Goal: Task Accomplishment & Management: Manage account settings

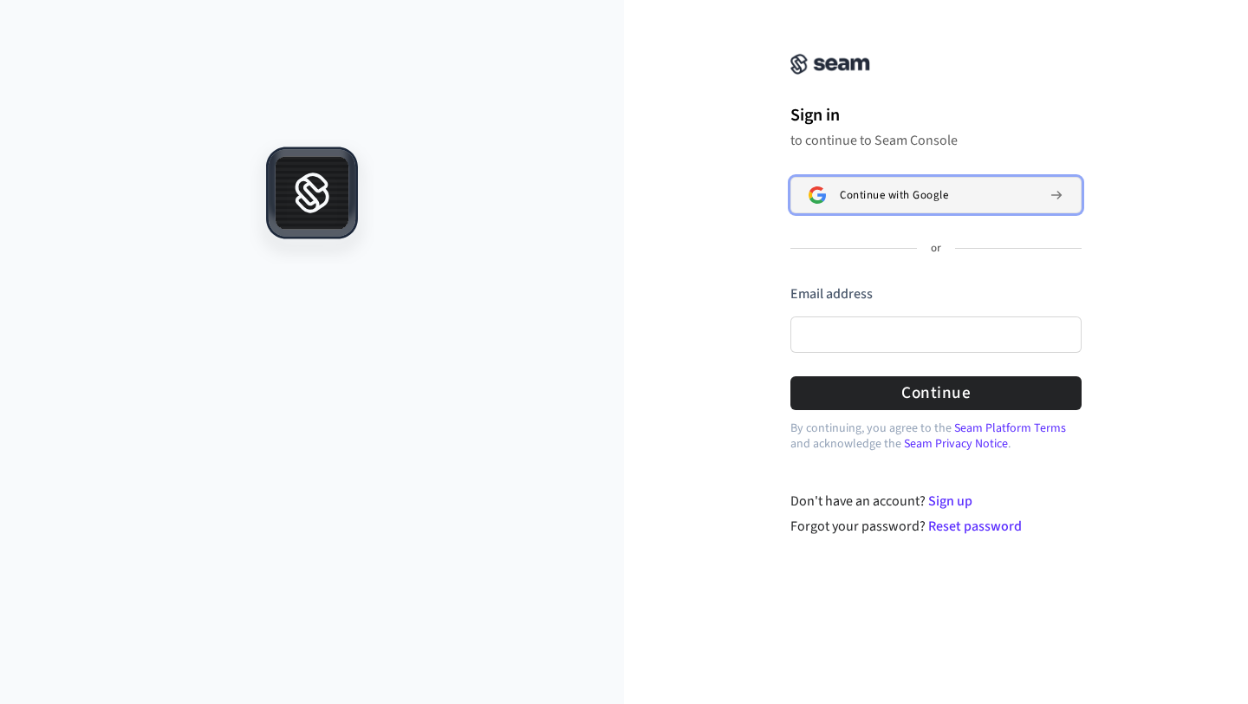
click at [847, 199] on span "Continue with Google" at bounding box center [894, 195] width 108 height 14
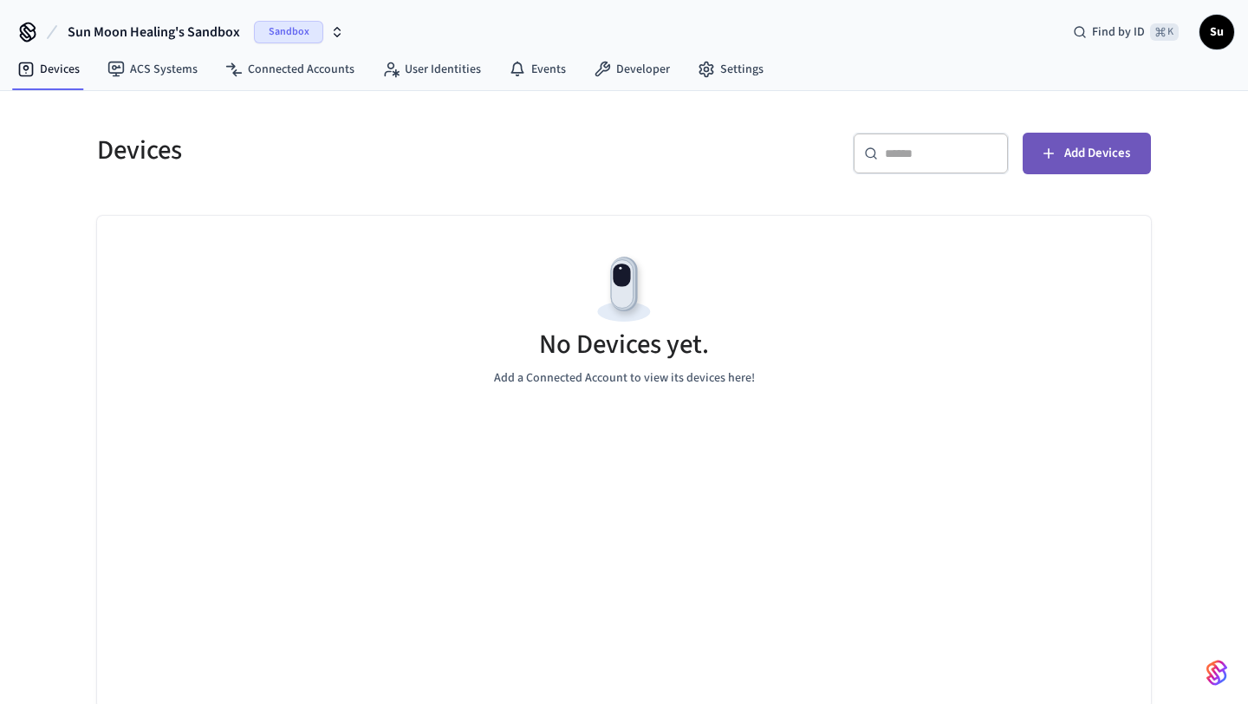
click at [1069, 164] on span "Add Devices" at bounding box center [1098, 153] width 66 height 23
click at [310, 31] on span "Sandbox" at bounding box center [288, 32] width 69 height 23
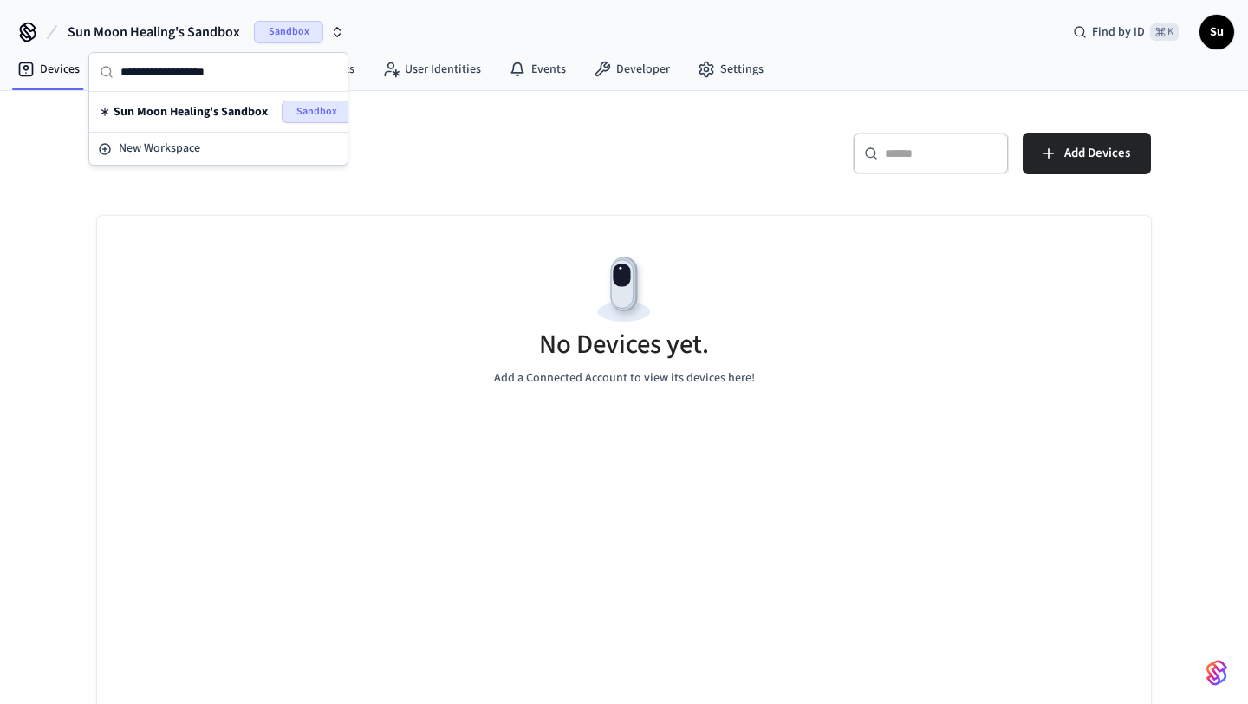
click at [336, 32] on icon "button" at bounding box center [337, 32] width 14 height 14
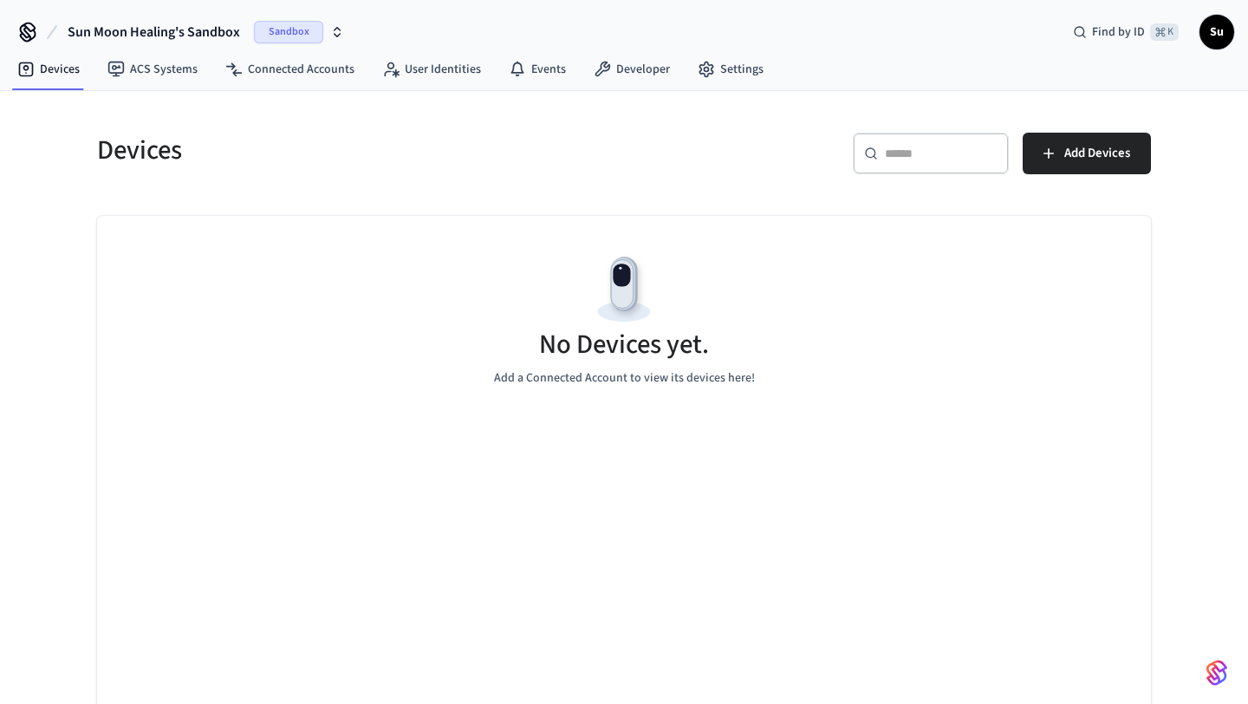
click at [337, 28] on icon "button" at bounding box center [338, 29] width 6 height 3
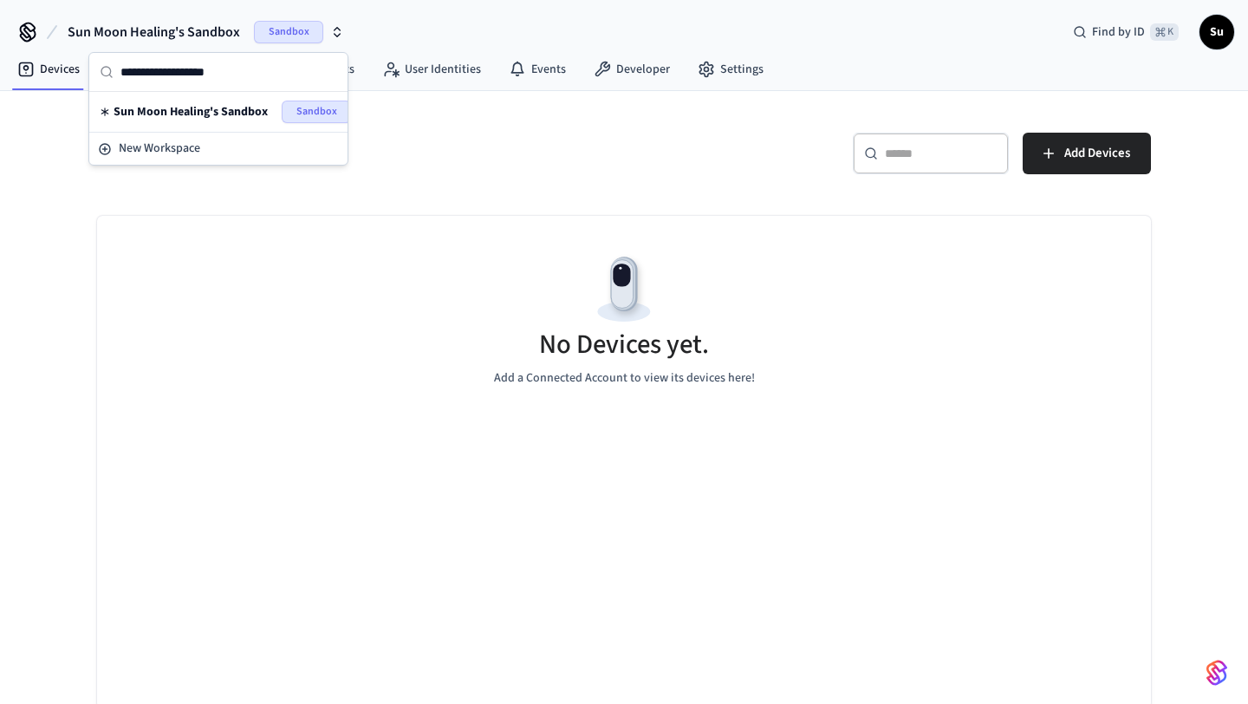
click at [338, 29] on icon "button" at bounding box center [338, 29] width 6 height 3
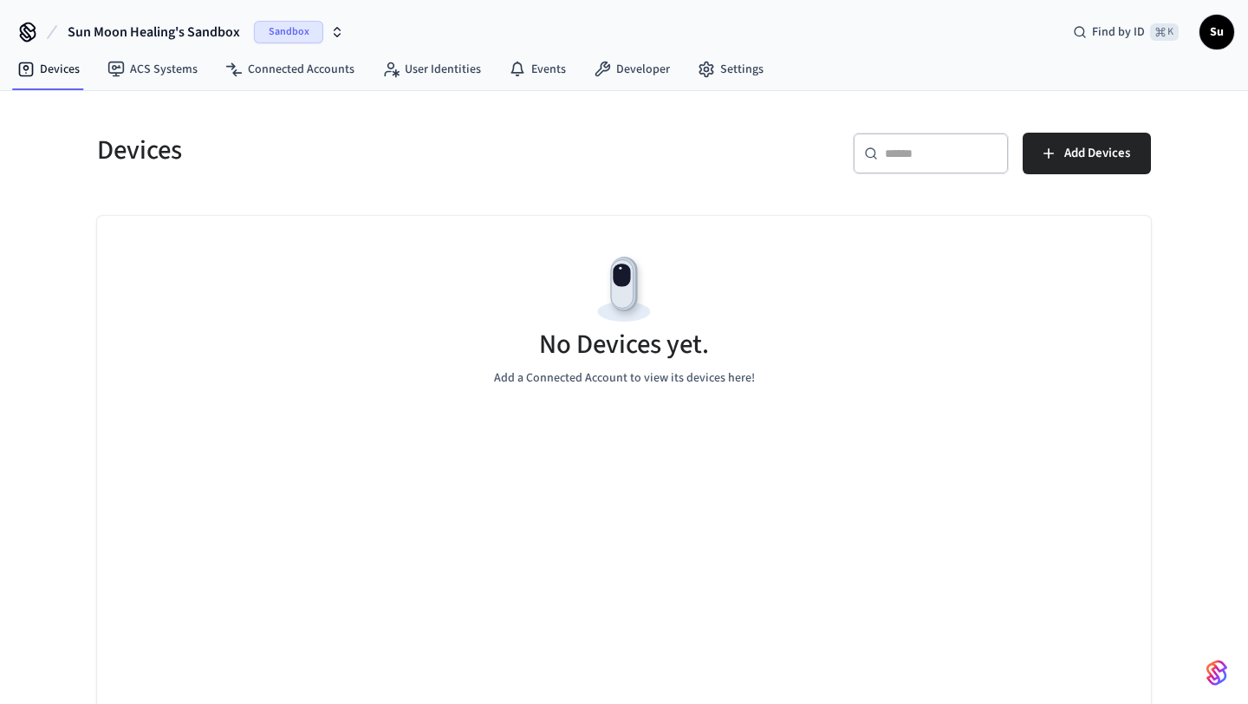
click at [1225, 33] on span "Su" at bounding box center [1217, 31] width 31 height 31
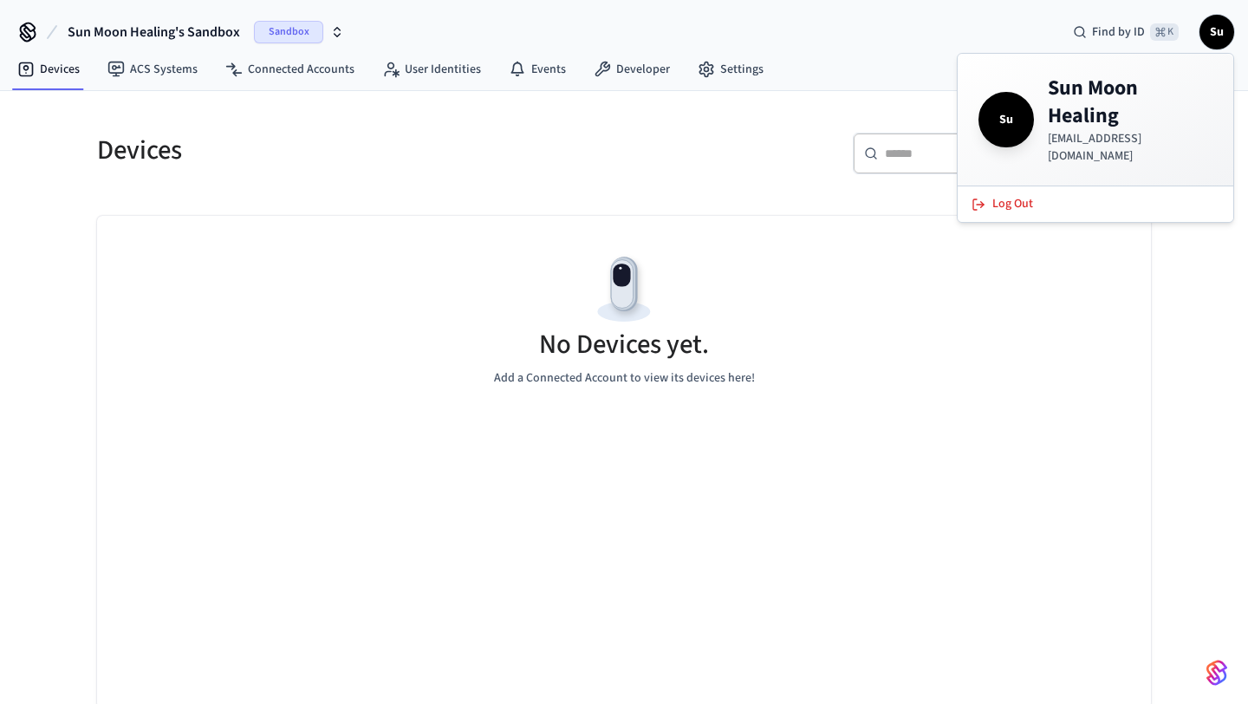
click at [327, 36] on div "Sandbox" at bounding box center [299, 32] width 90 height 23
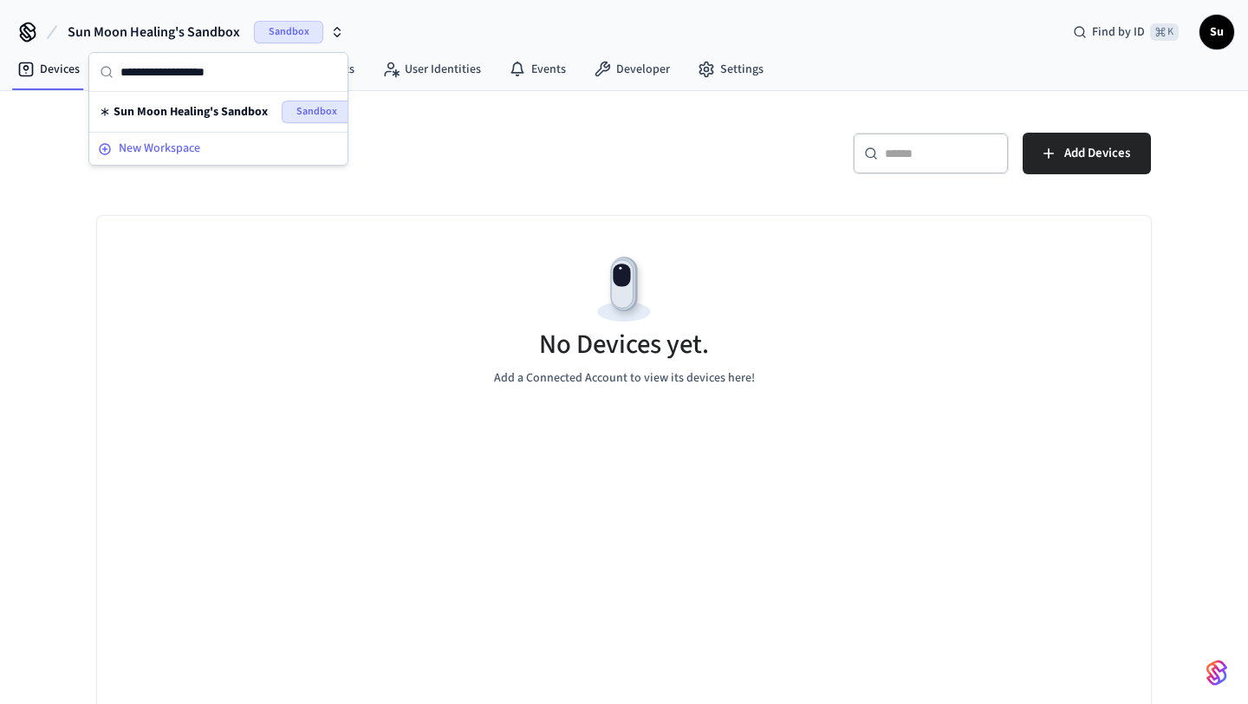
click at [165, 147] on span "New Workspace" at bounding box center [159, 149] width 81 height 18
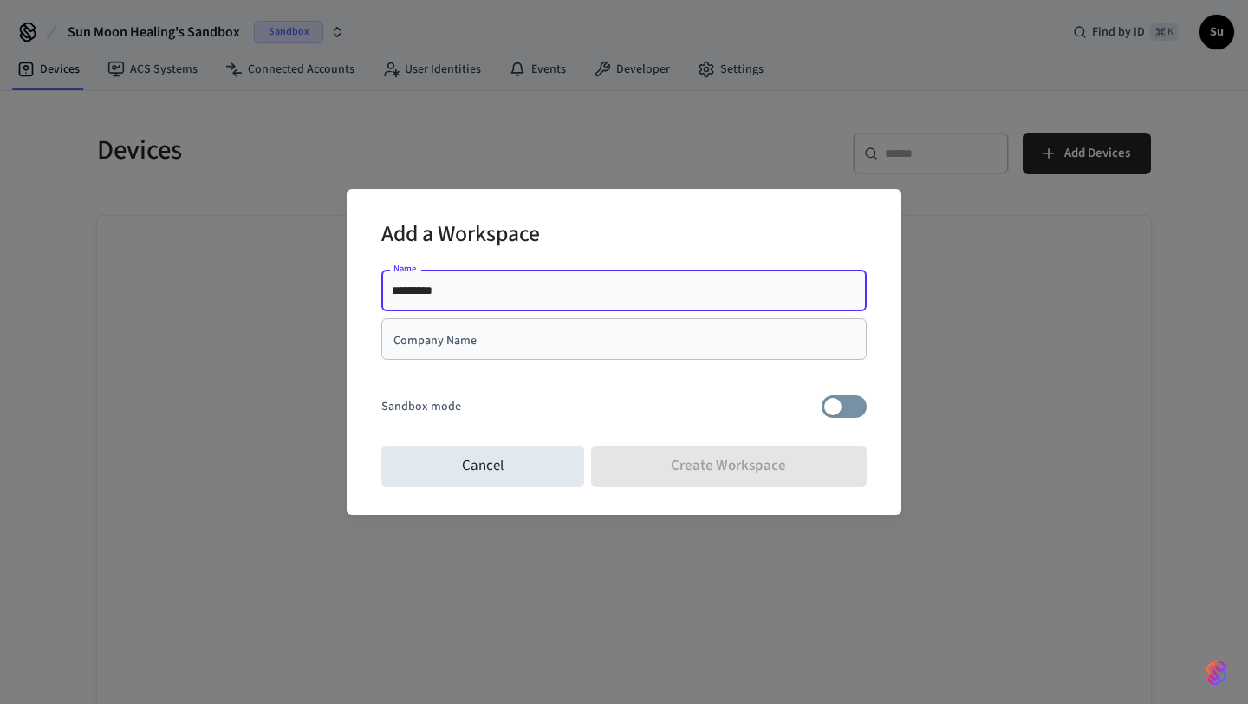
type input "**********"
click at [520, 351] on div "Company Name" at bounding box center [624, 339] width 486 height 42
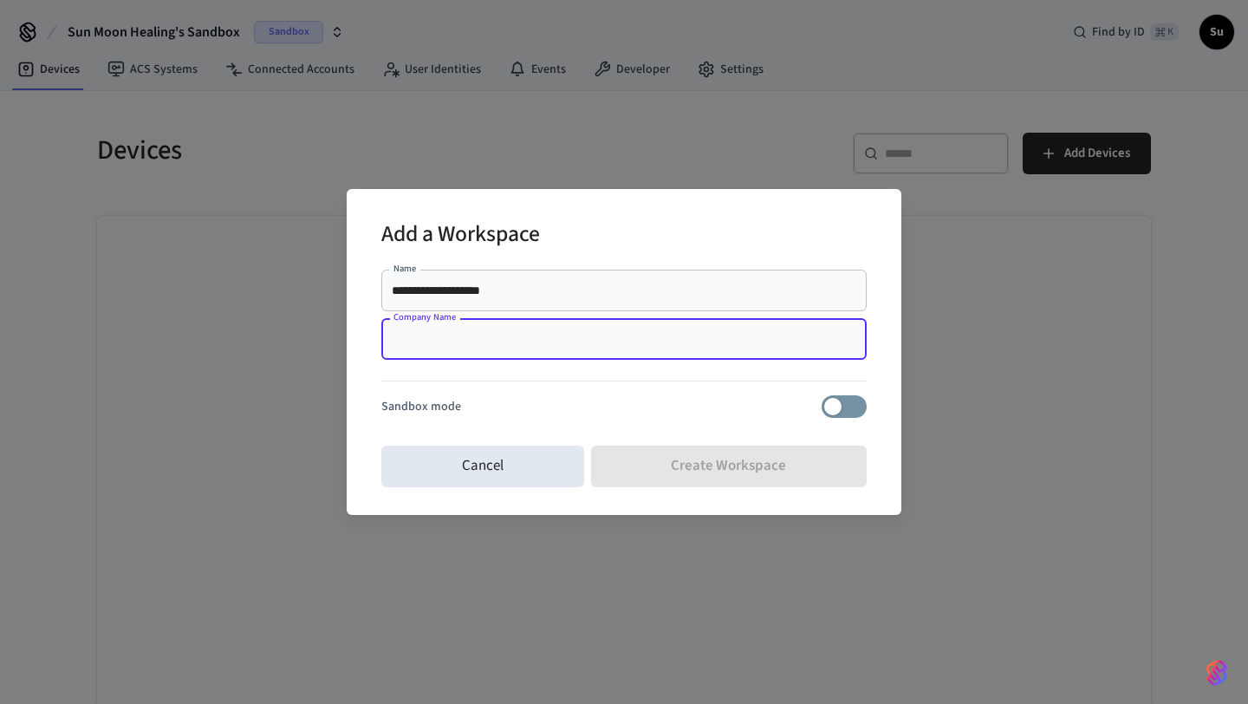
click at [535, 292] on input "**********" at bounding box center [624, 290] width 465 height 17
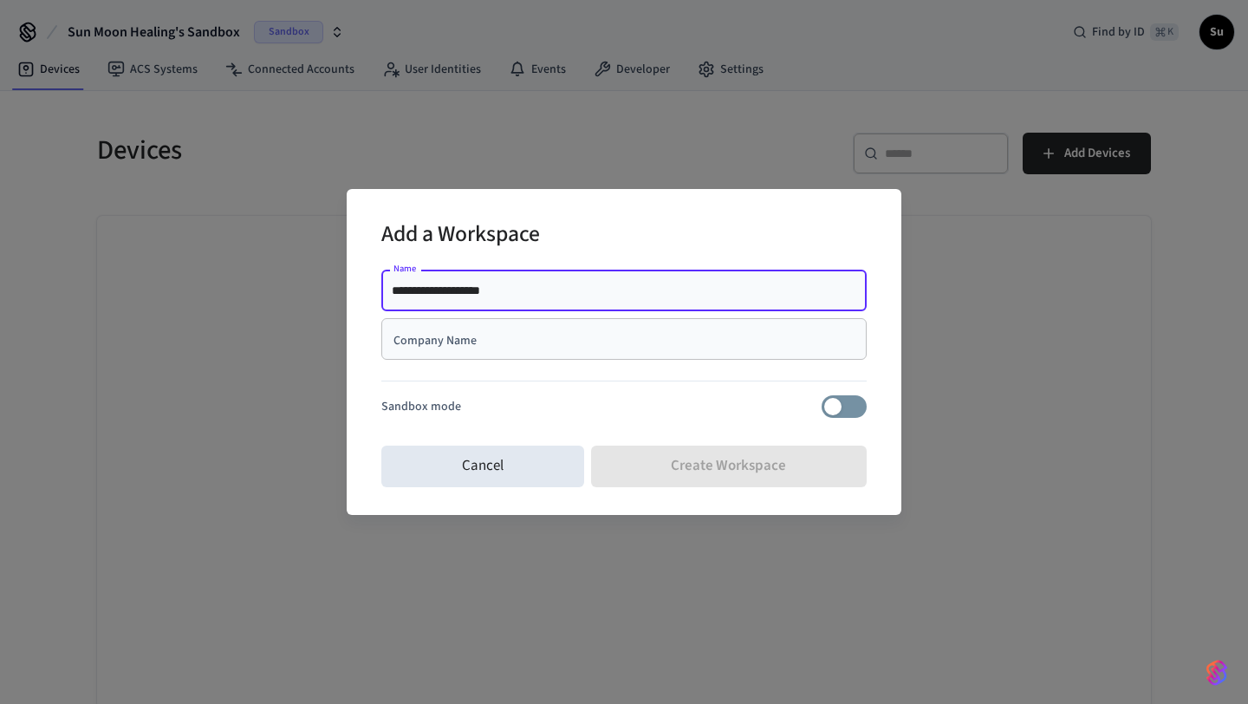
click at [535, 292] on input "**********" at bounding box center [624, 290] width 465 height 17
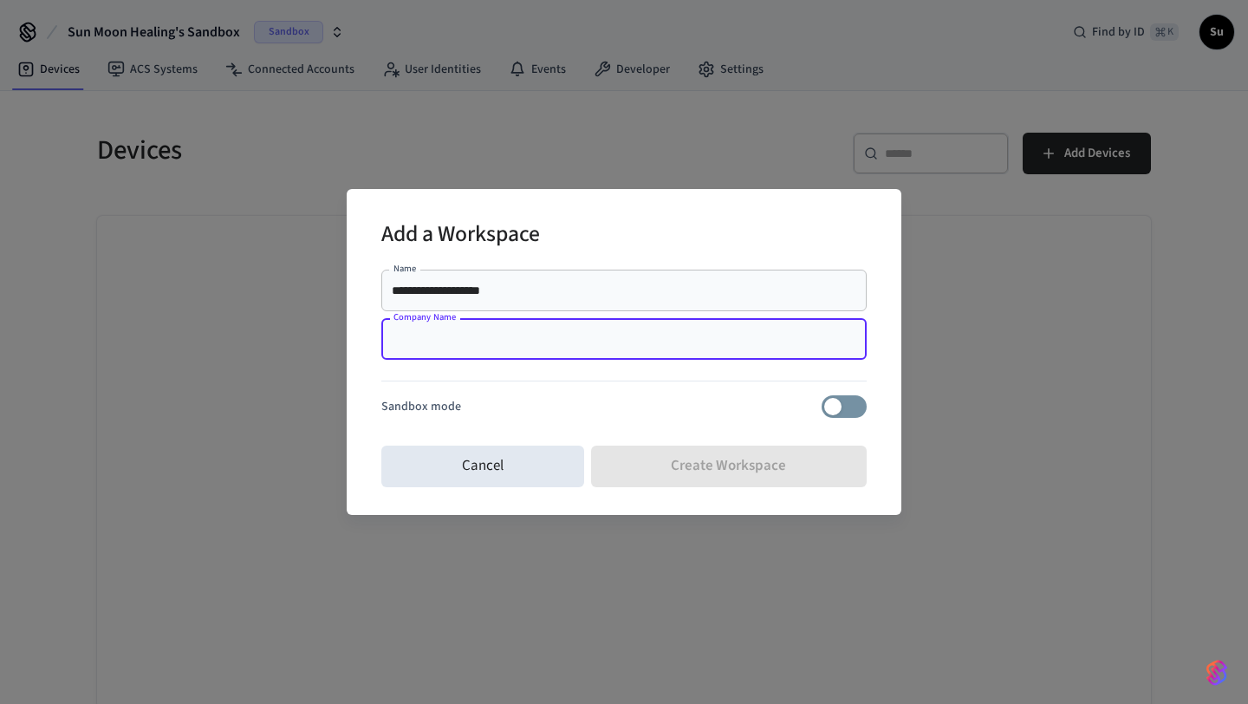
click at [513, 331] on input "Company Name" at bounding box center [624, 338] width 465 height 17
paste input "**********"
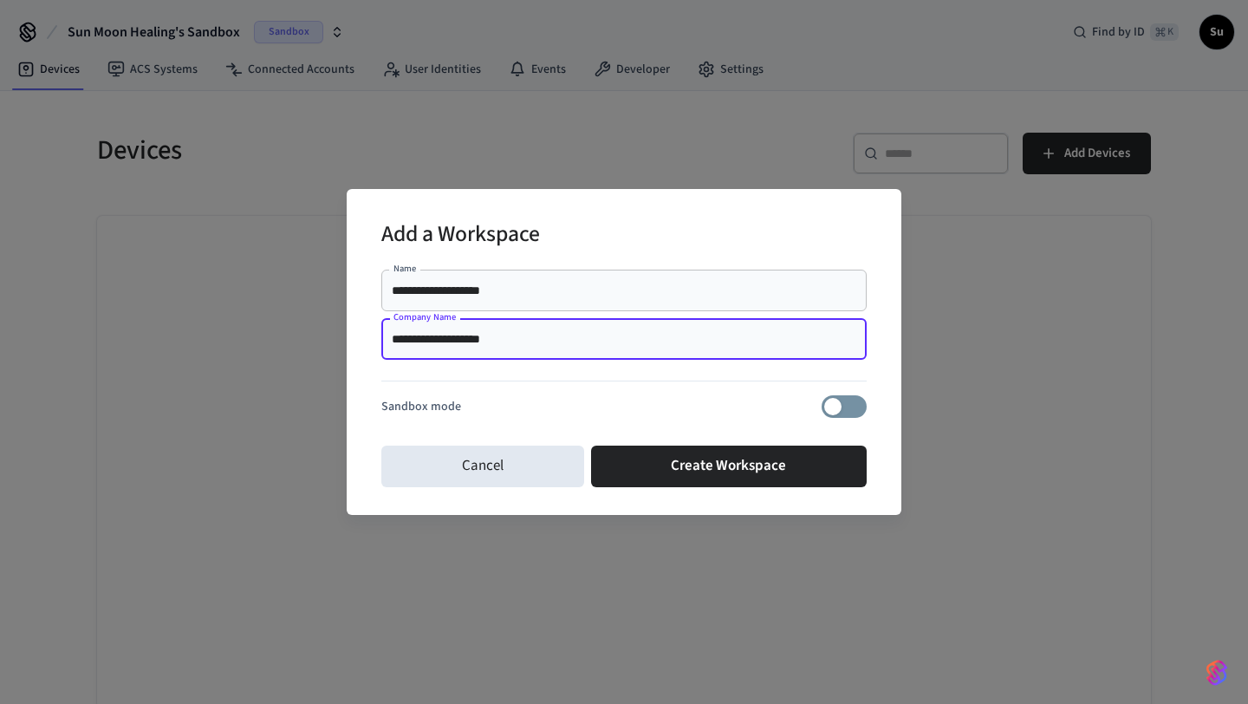
type input "**********"
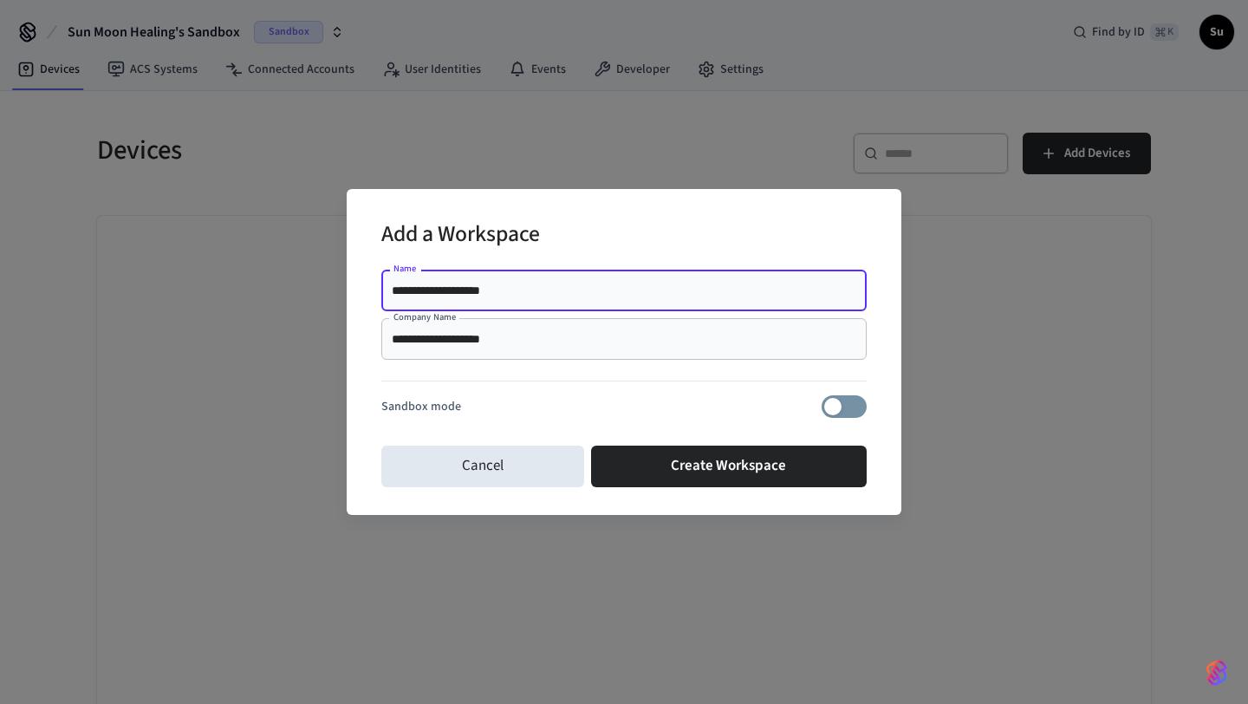
click at [533, 291] on input "**********" at bounding box center [624, 290] width 465 height 17
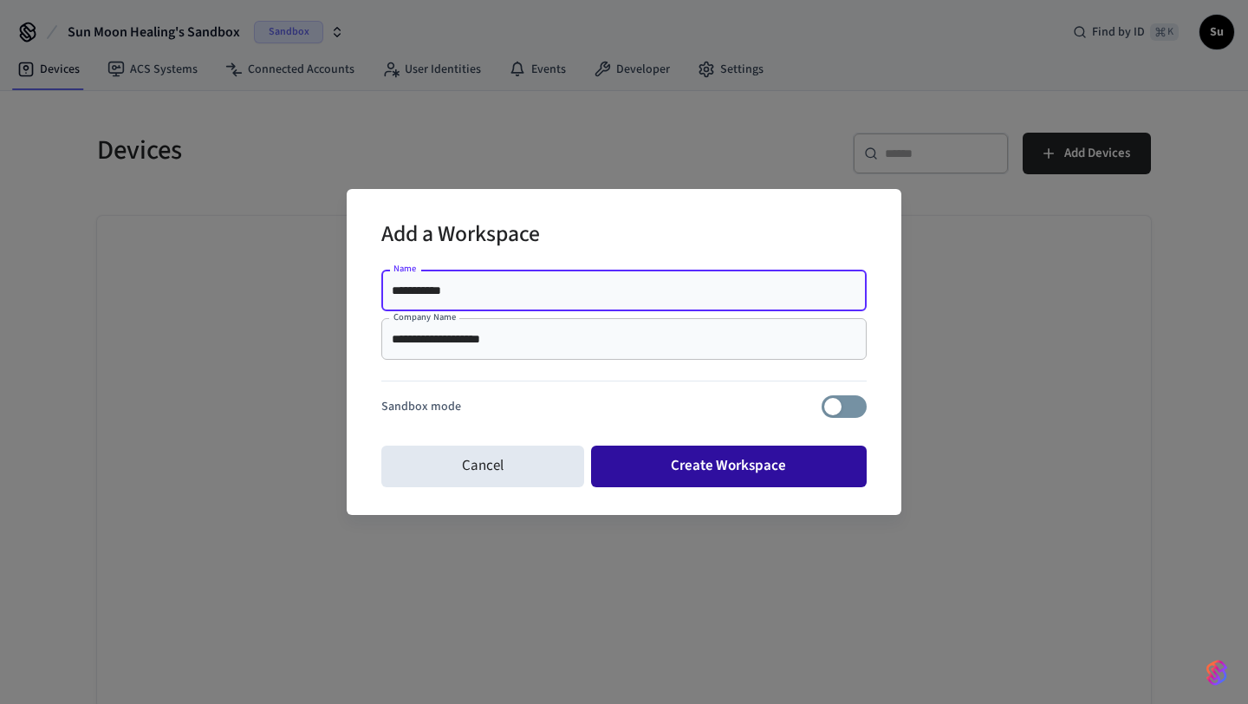
type input "**********"
click at [683, 470] on button "Create Workspace" at bounding box center [729, 467] width 277 height 42
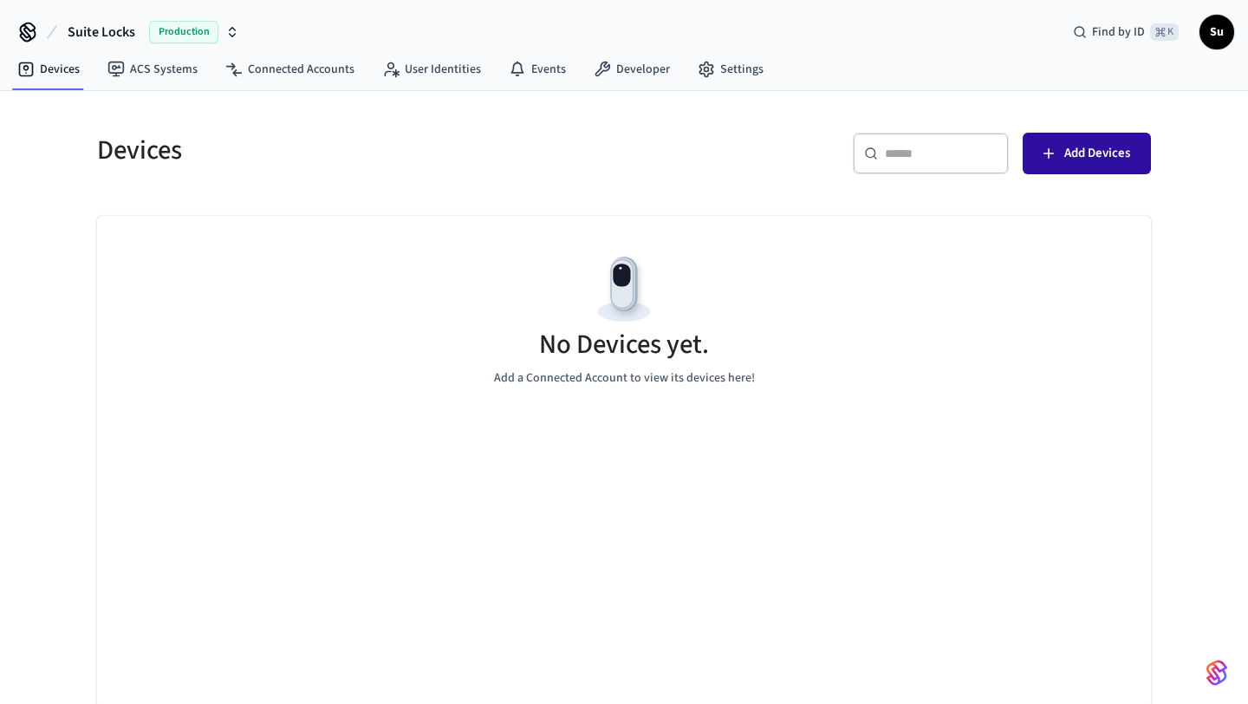
click at [1057, 166] on button "Add Devices" at bounding box center [1087, 154] width 128 height 42
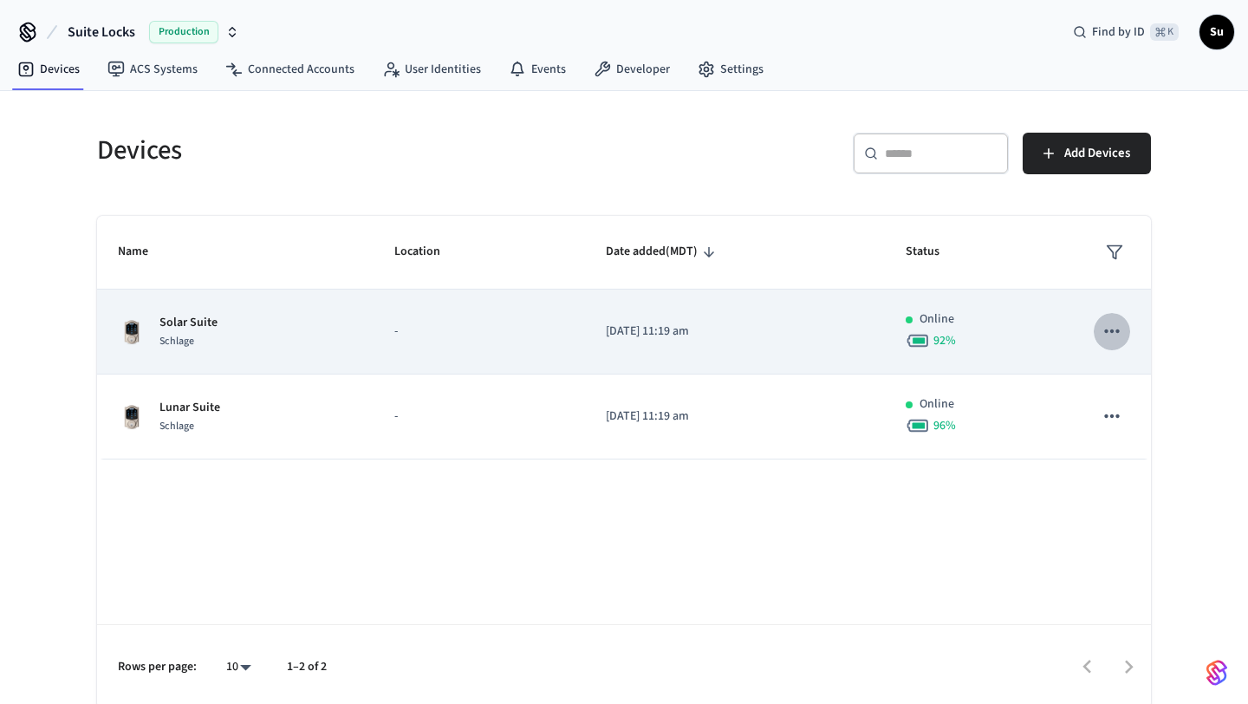
click at [1101, 329] on icon "sticky table" at bounding box center [1112, 331] width 23 height 23
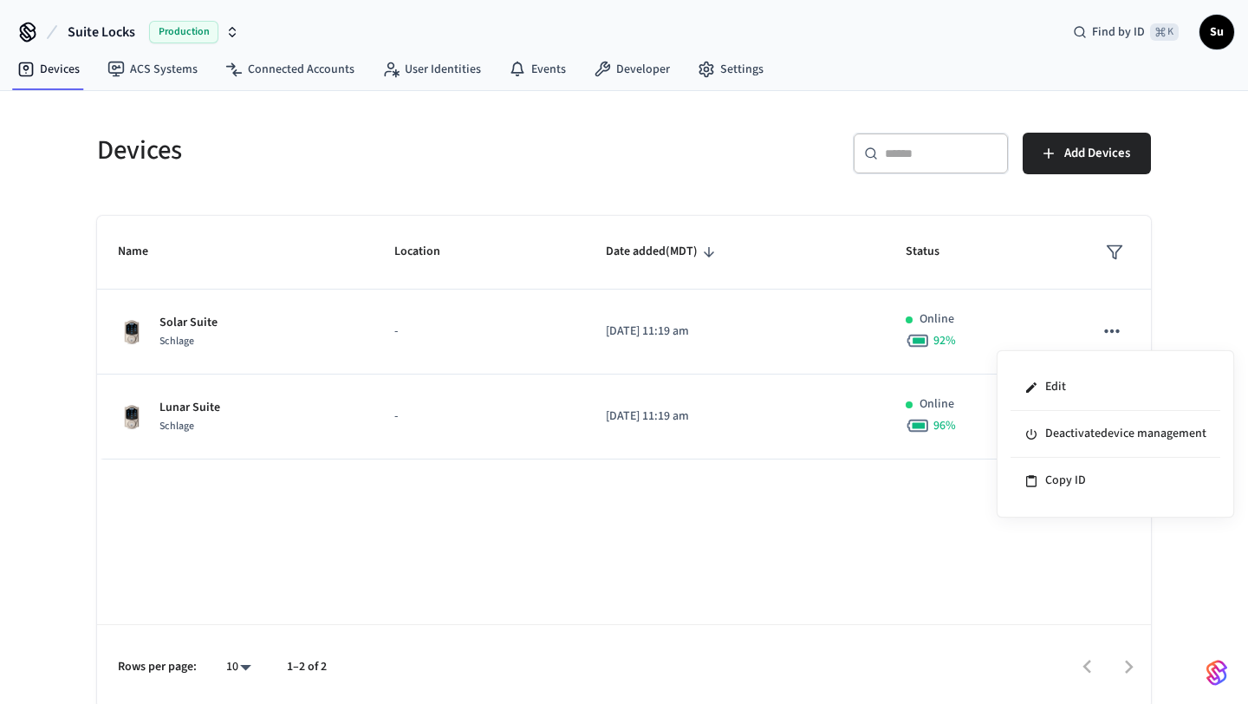
click at [654, 173] on div at bounding box center [624, 352] width 1248 height 704
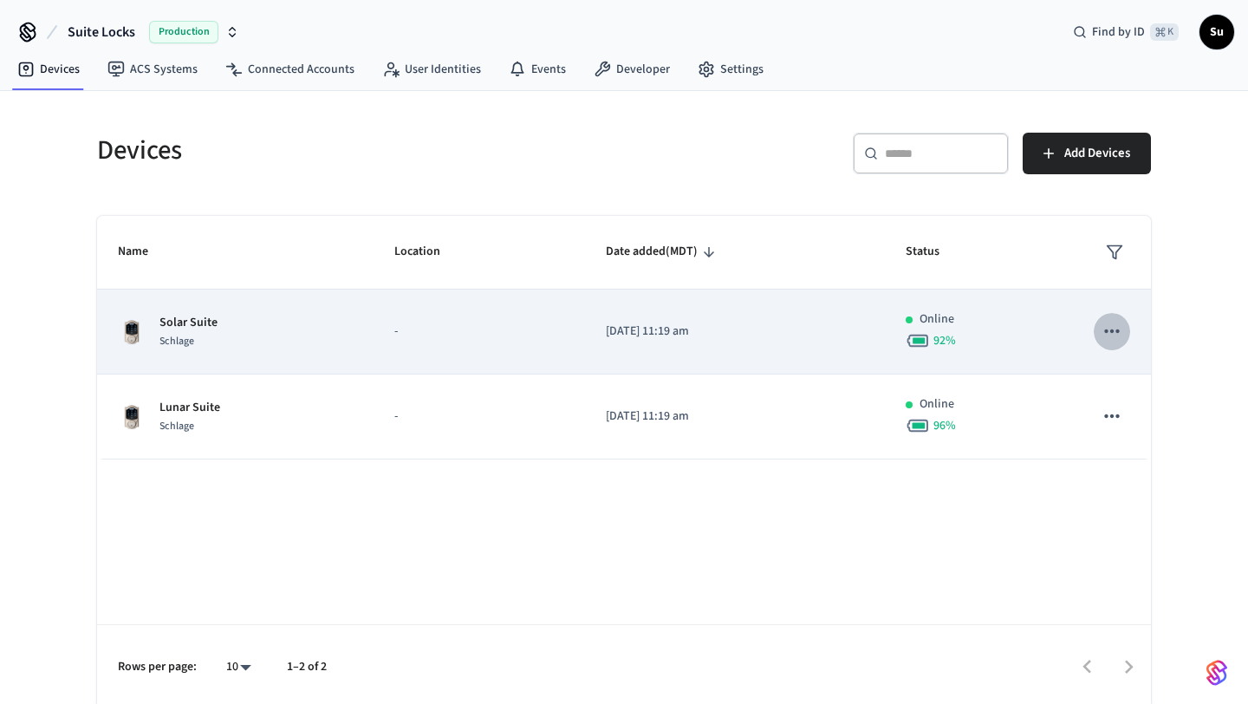
click at [1120, 336] on icon "sticky table" at bounding box center [1112, 331] width 23 height 23
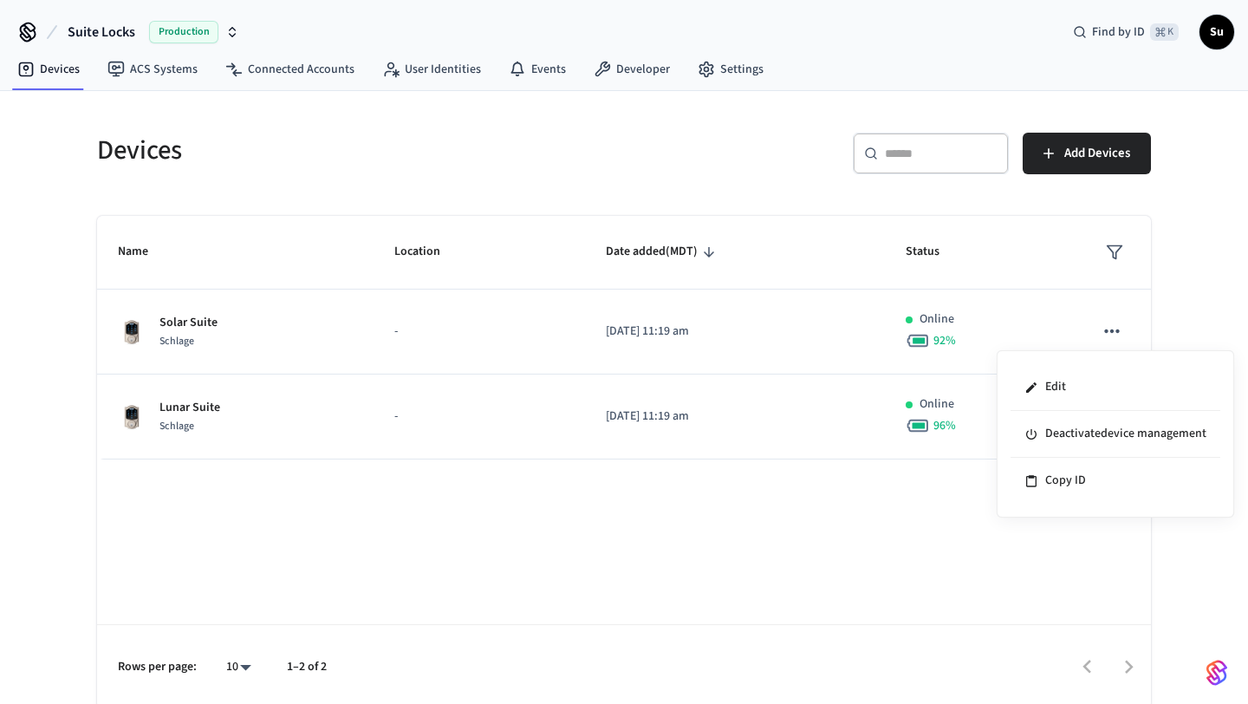
click at [142, 72] on div at bounding box center [624, 352] width 1248 height 704
click at [151, 68] on link "ACS Systems" at bounding box center [153, 69] width 118 height 31
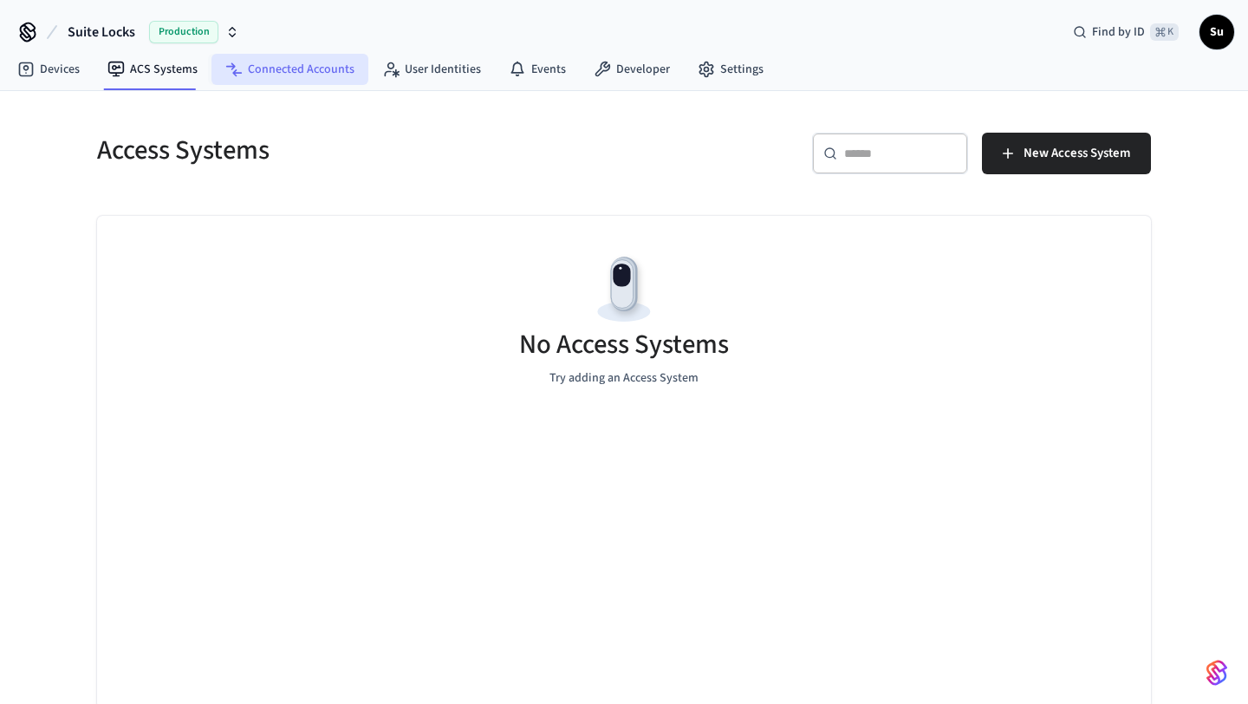
click at [255, 72] on link "Connected Accounts" at bounding box center [290, 69] width 157 height 31
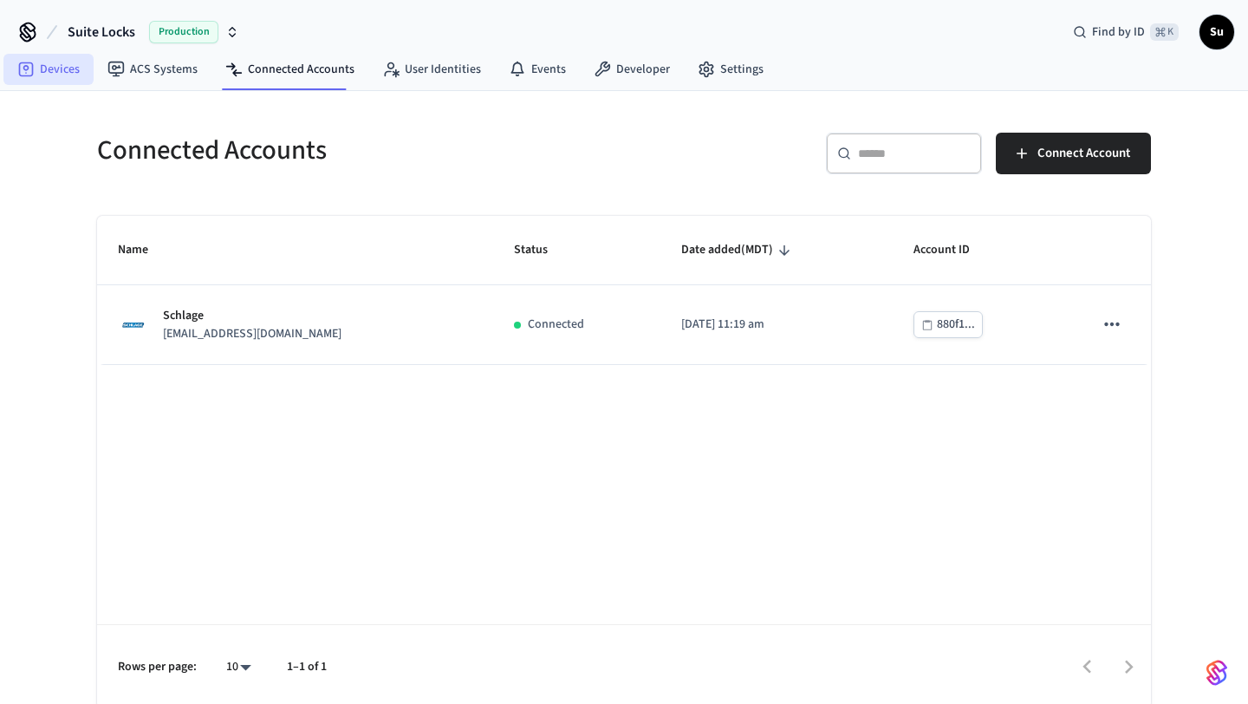
click at [63, 61] on link "Devices" at bounding box center [48, 69] width 90 height 31
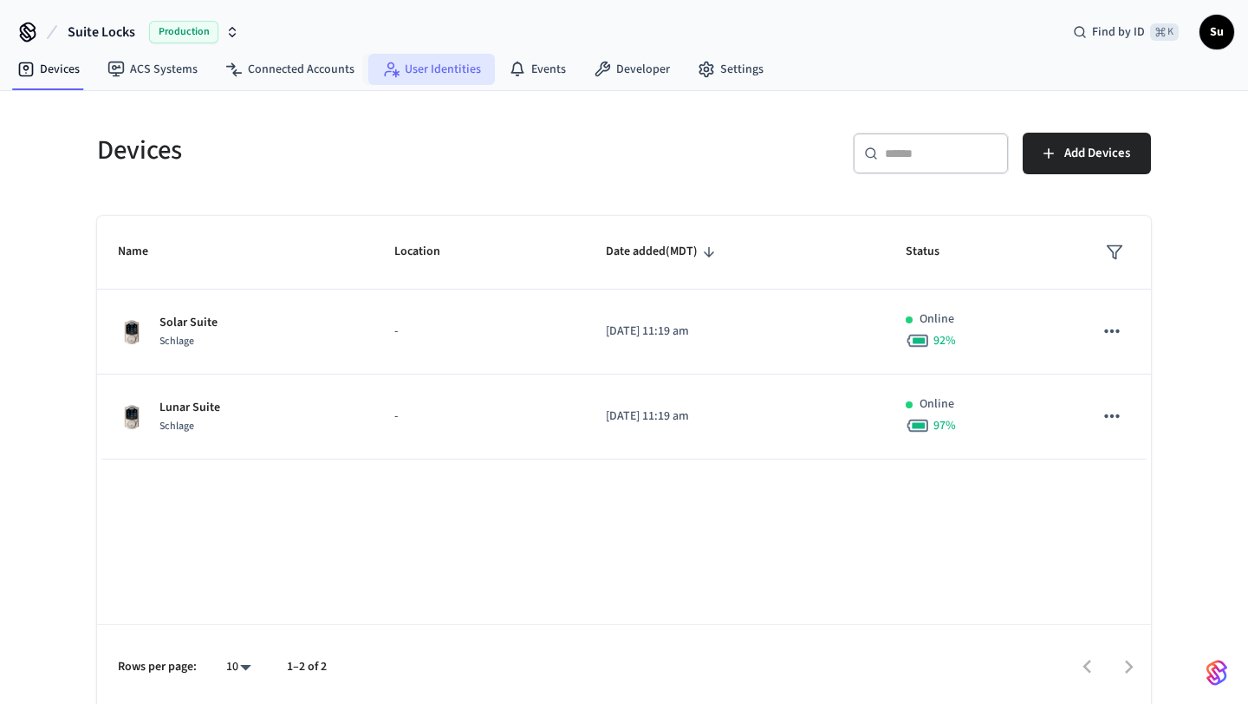
click at [437, 62] on link "User Identities" at bounding box center [431, 69] width 127 height 31
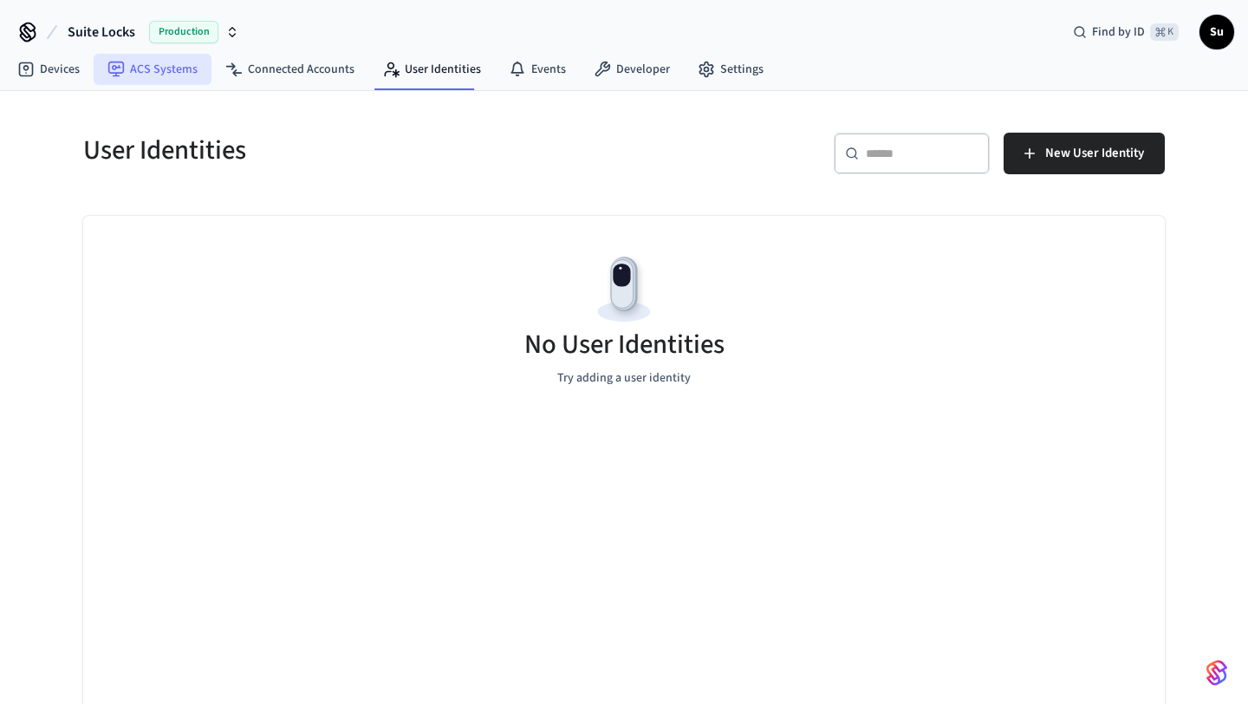
click at [181, 74] on link "ACS Systems" at bounding box center [153, 69] width 118 height 31
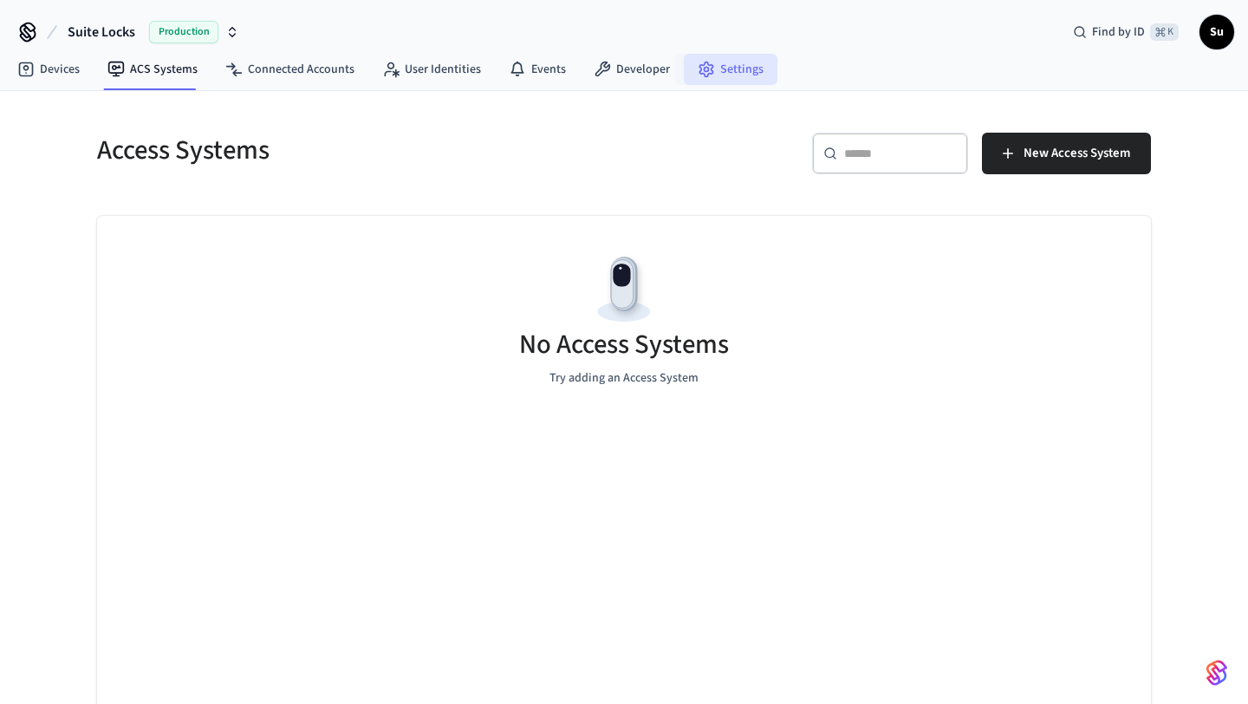
click at [704, 73] on icon at bounding box center [706, 69] width 13 height 15
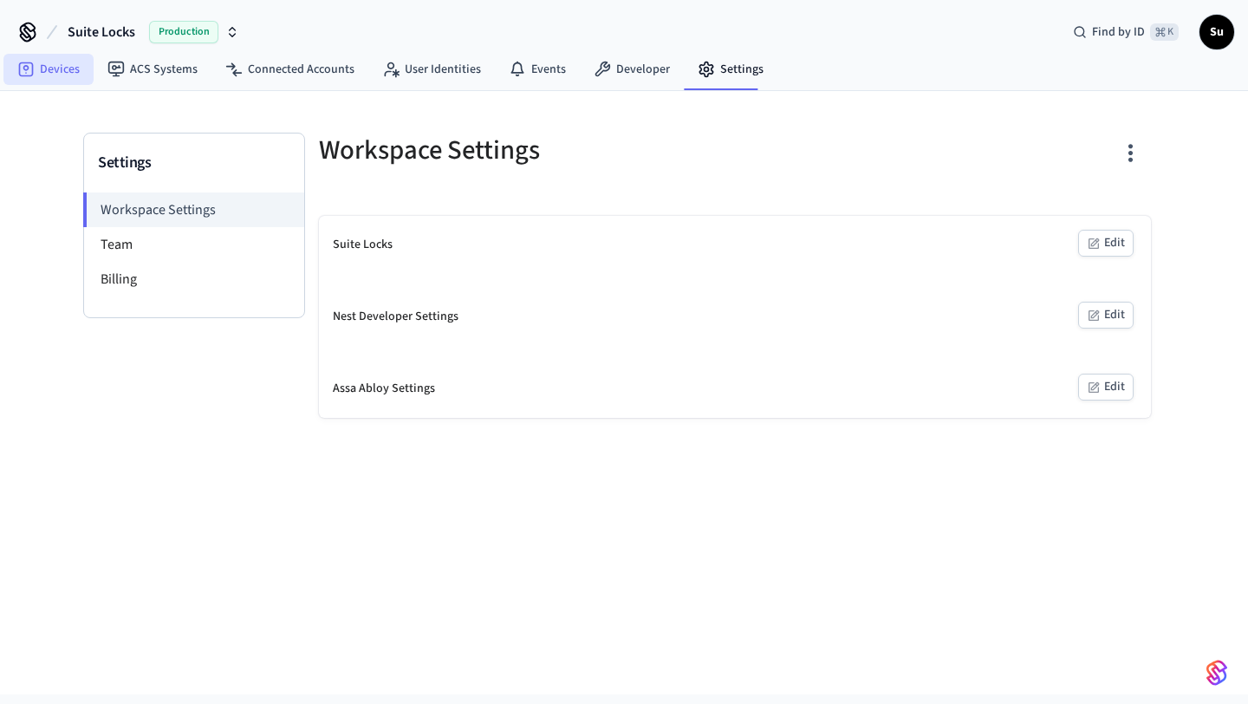
click at [69, 74] on link "Devices" at bounding box center [48, 69] width 90 height 31
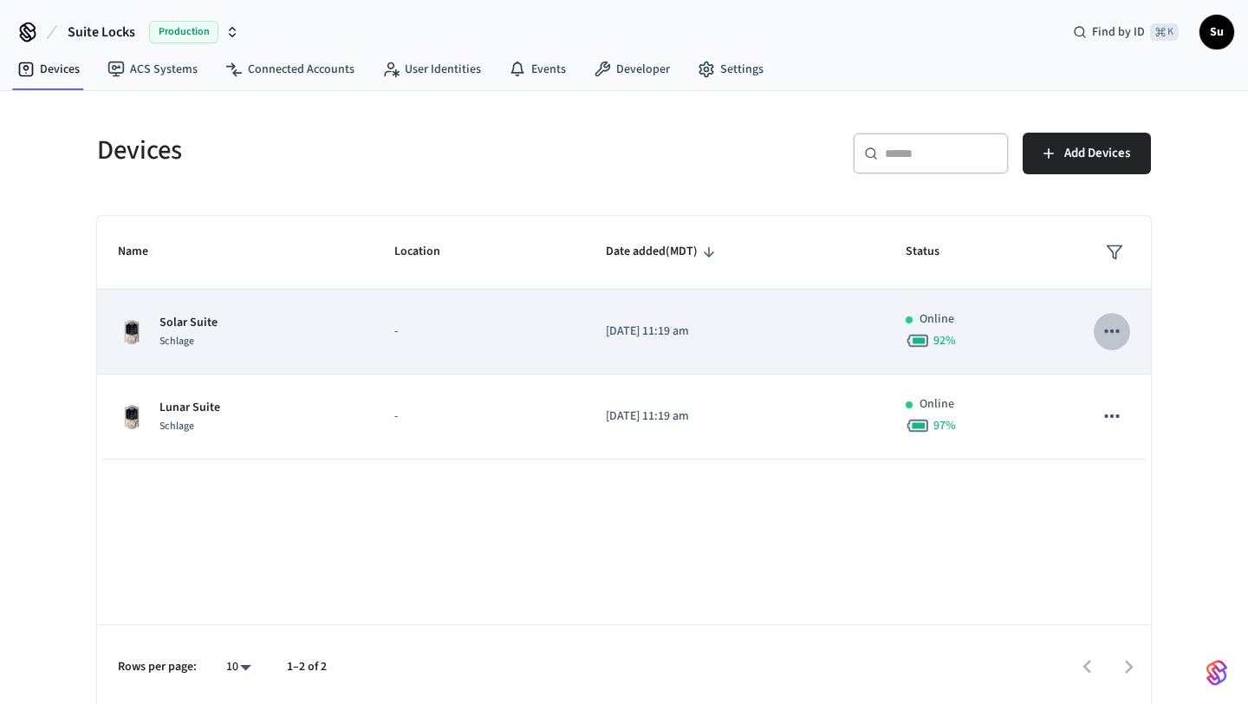
click at [1116, 341] on icon "sticky table" at bounding box center [1112, 331] width 23 height 23
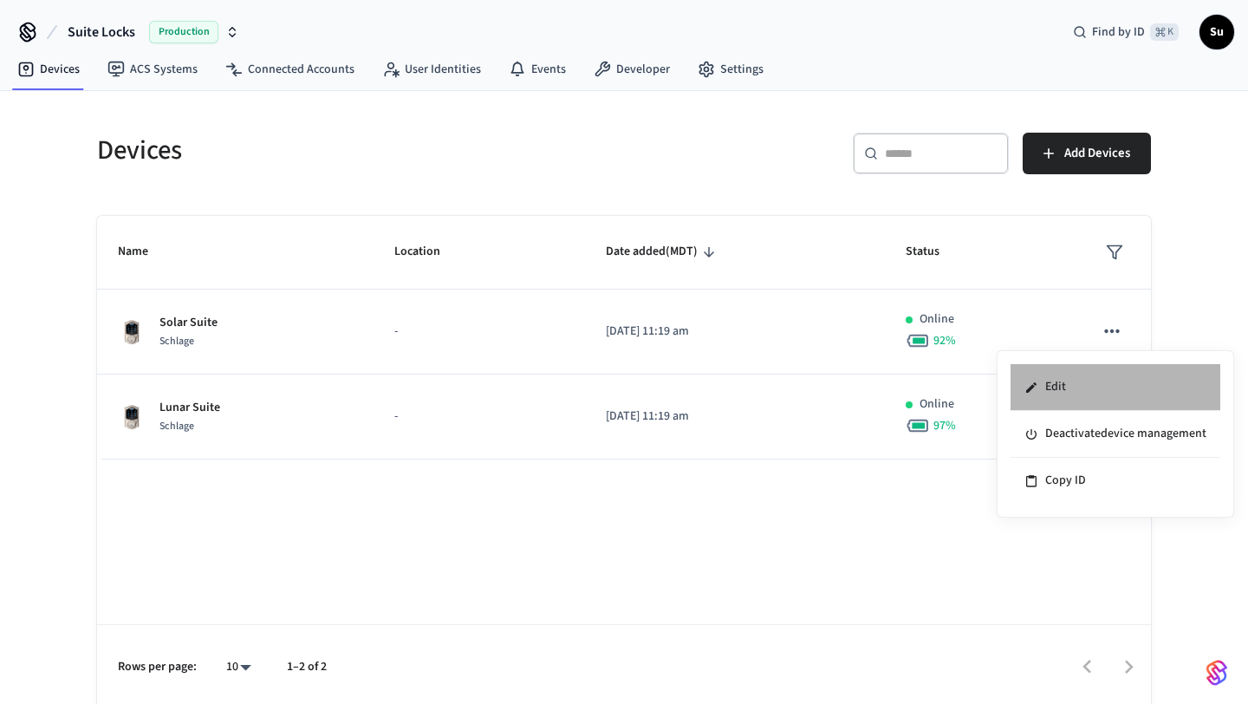
click at [1076, 382] on li "Edit" at bounding box center [1116, 387] width 210 height 47
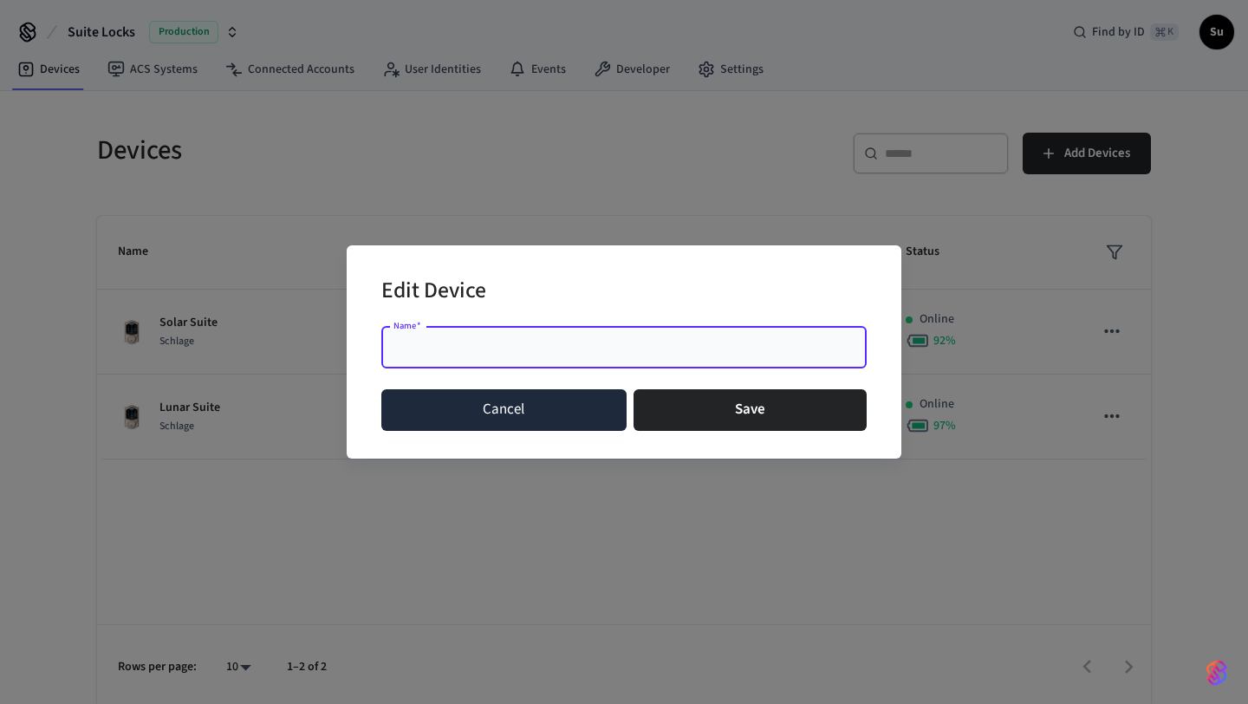
click at [563, 421] on button "Cancel" at bounding box center [503, 410] width 245 height 42
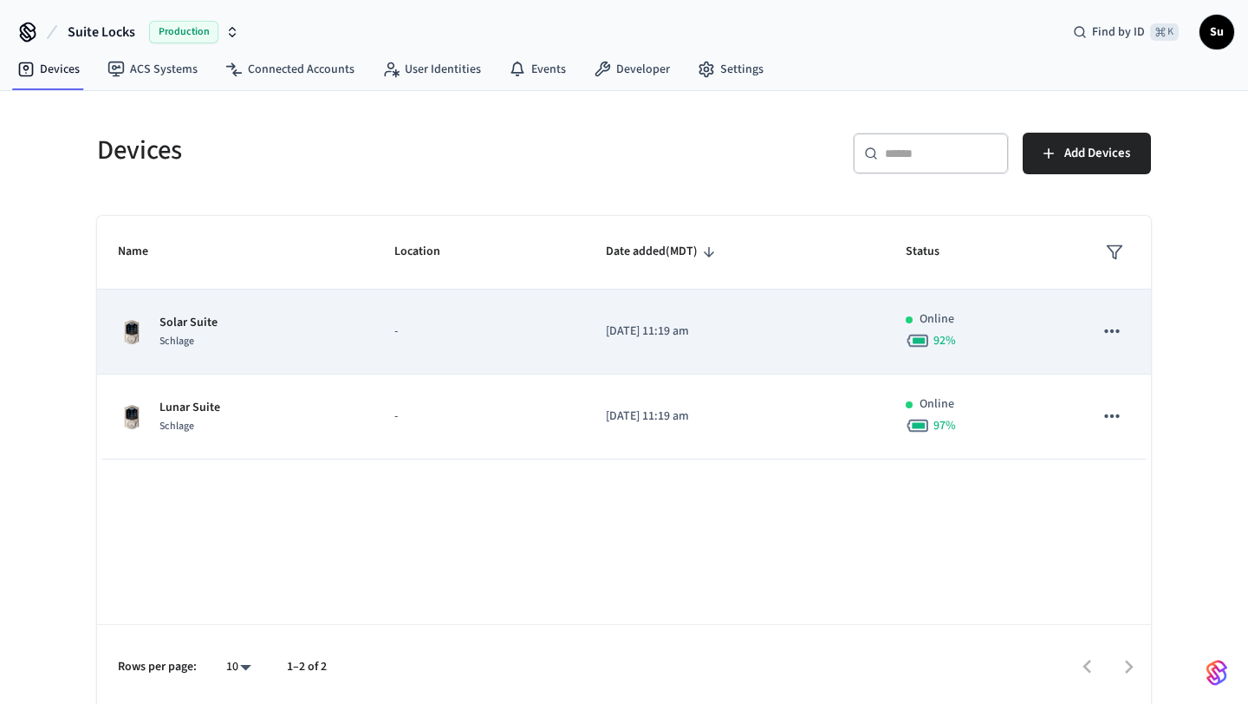
click at [832, 346] on td "[DATE] 11:19 am" at bounding box center [735, 332] width 300 height 85
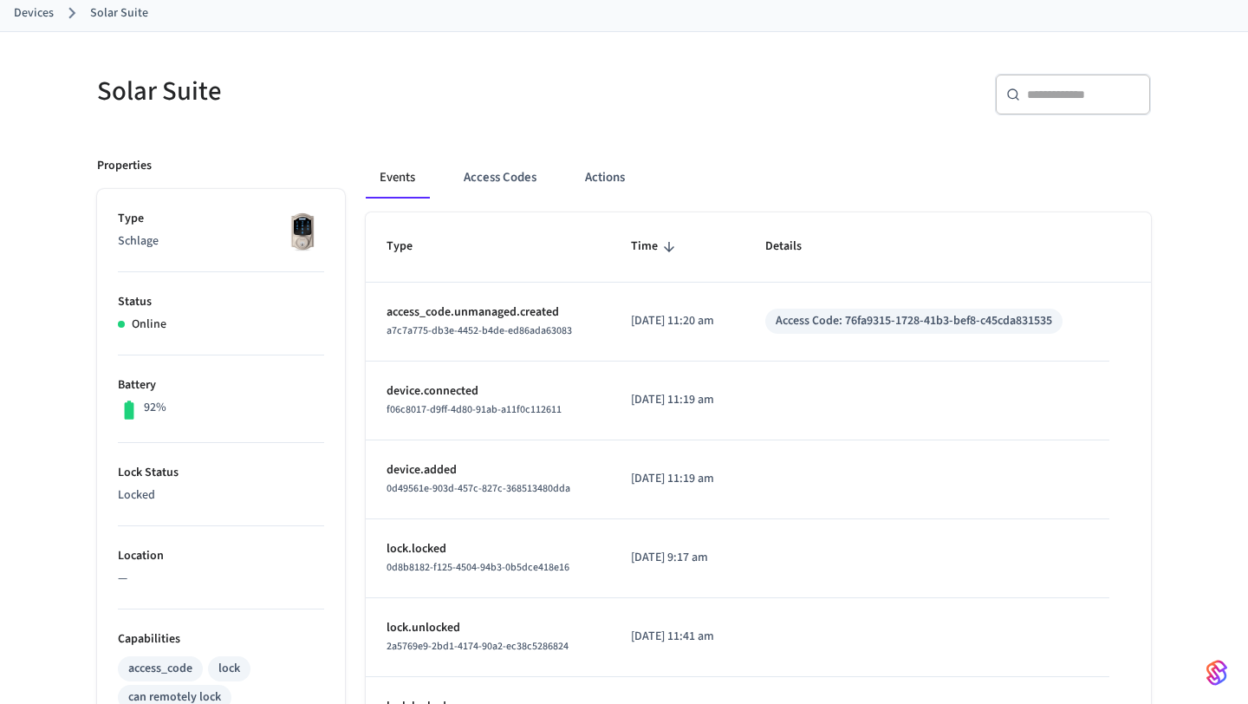
scroll to position [99, 0]
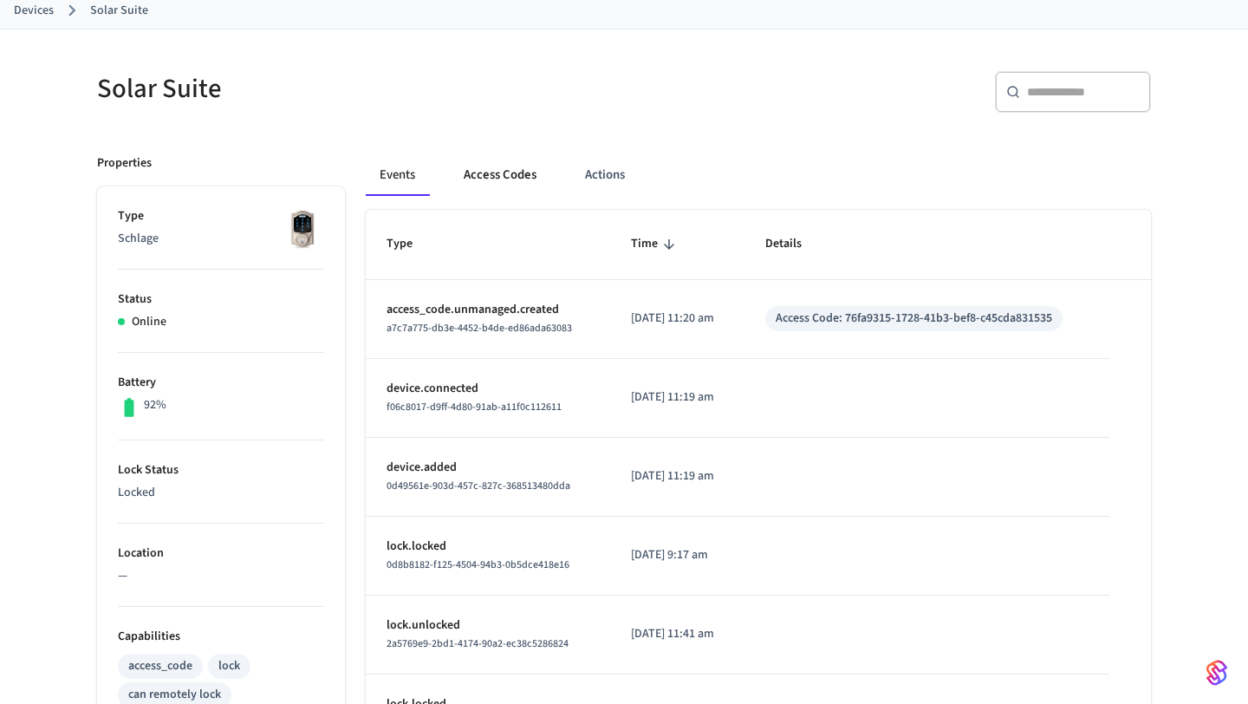
click at [518, 171] on button "Access Codes" at bounding box center [500, 175] width 101 height 42
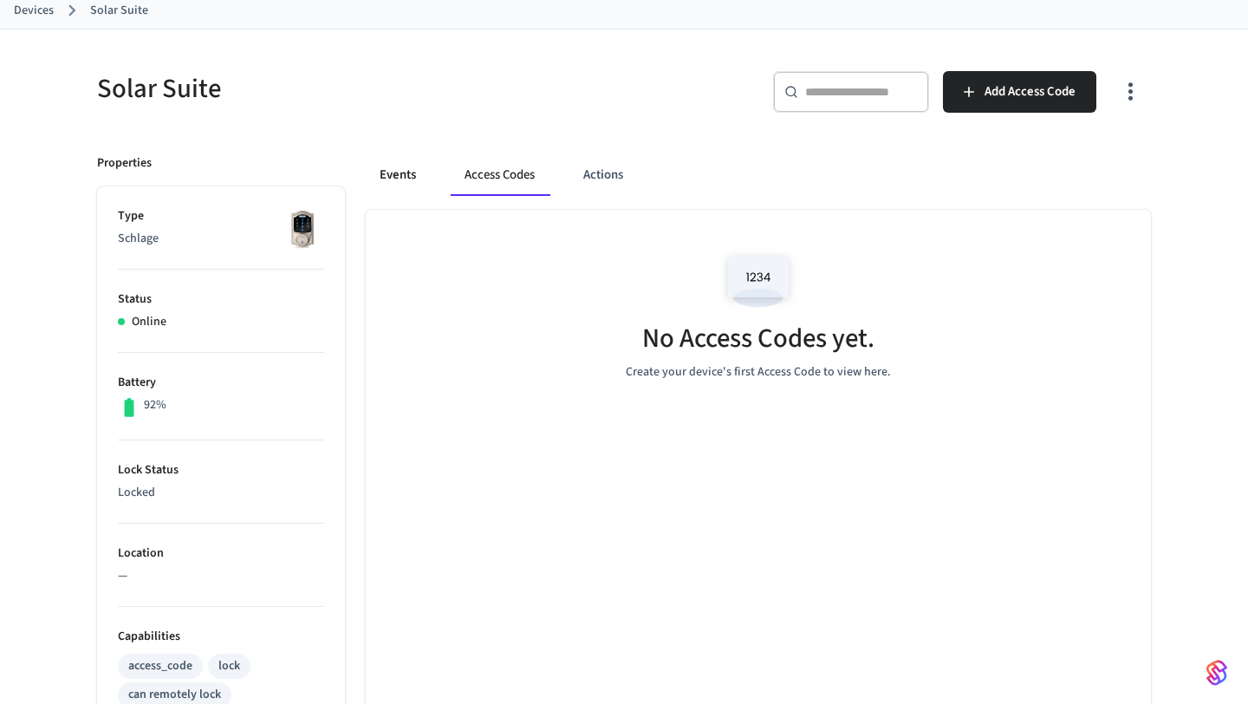
click at [401, 178] on button "Events" at bounding box center [398, 175] width 64 height 42
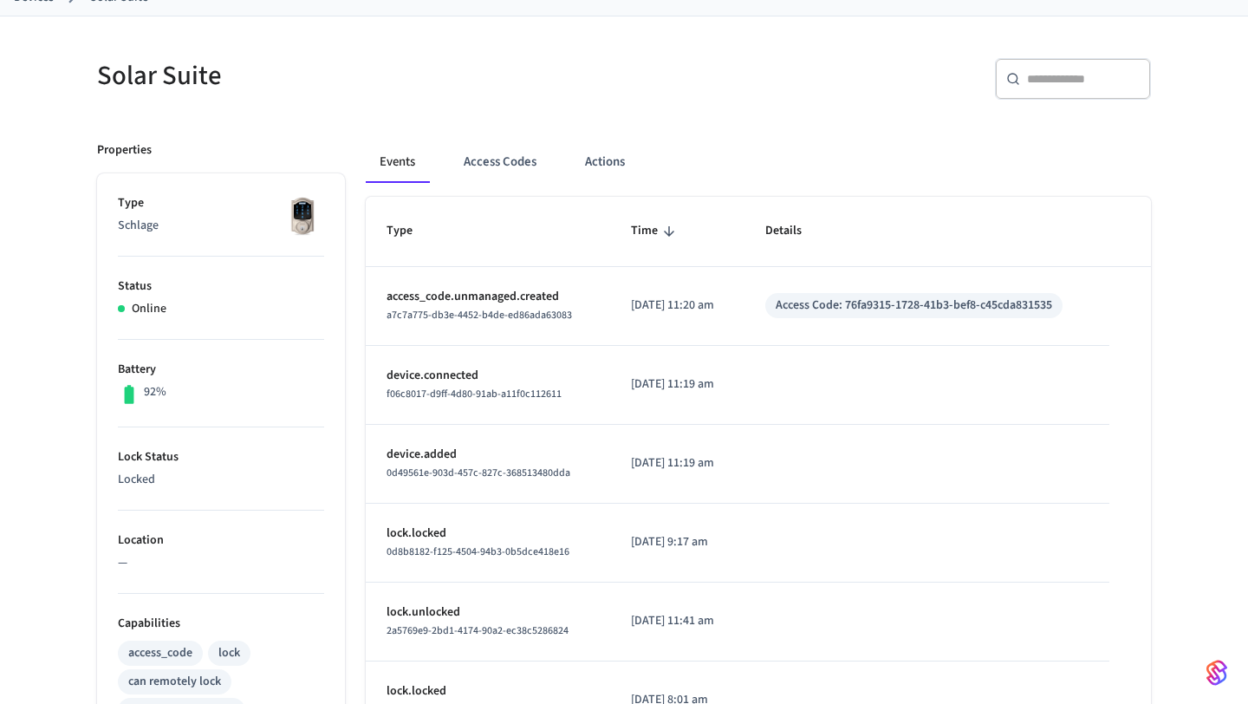
scroll to position [108, 0]
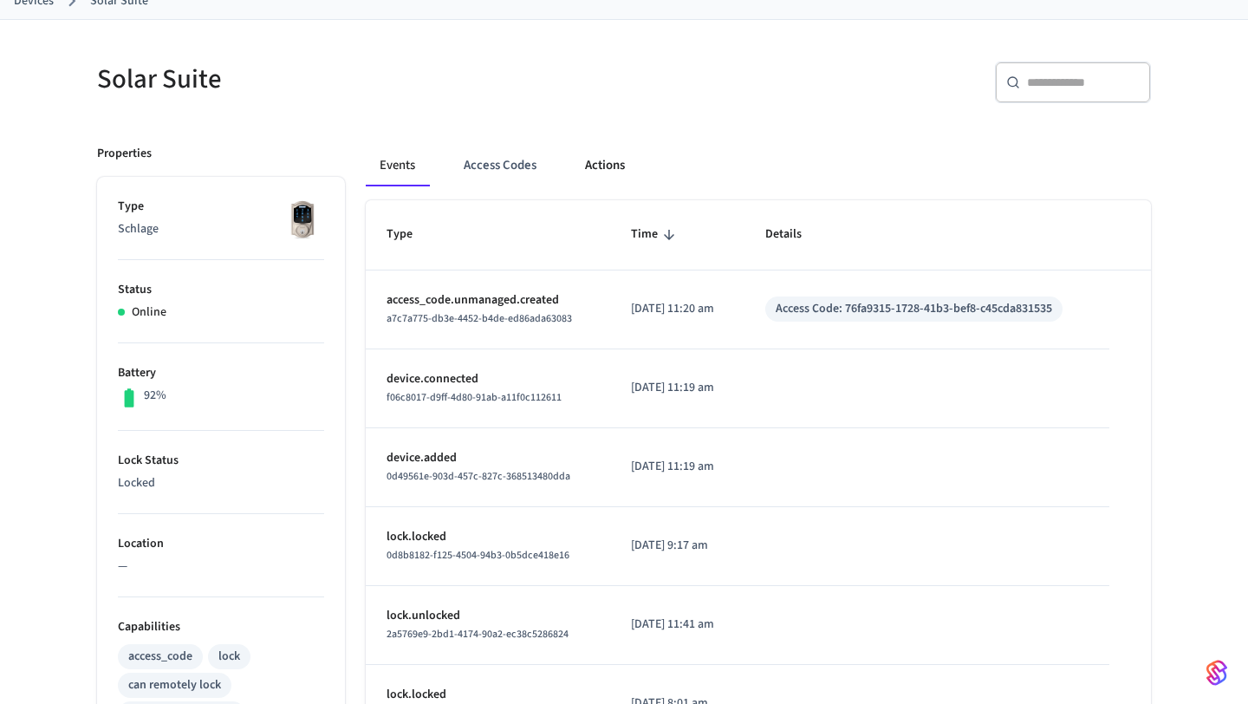
click at [609, 167] on button "Actions" at bounding box center [605, 166] width 68 height 42
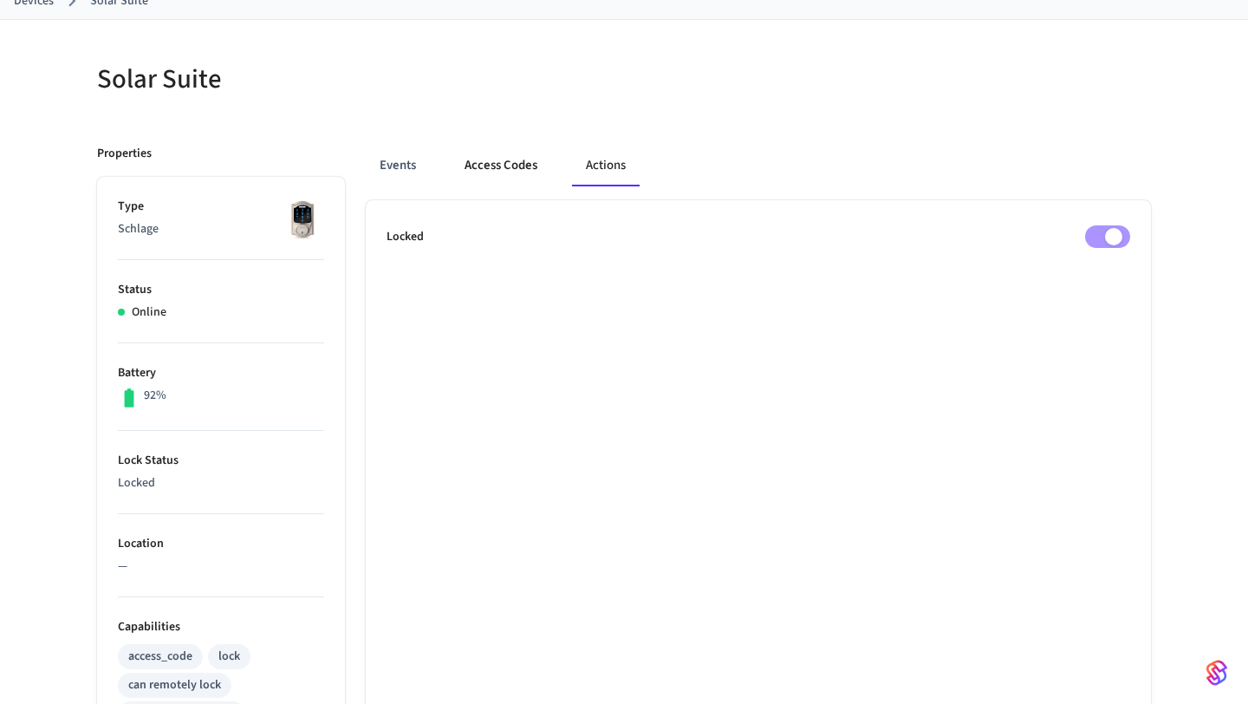
click at [512, 166] on button "Access Codes" at bounding box center [501, 166] width 101 height 42
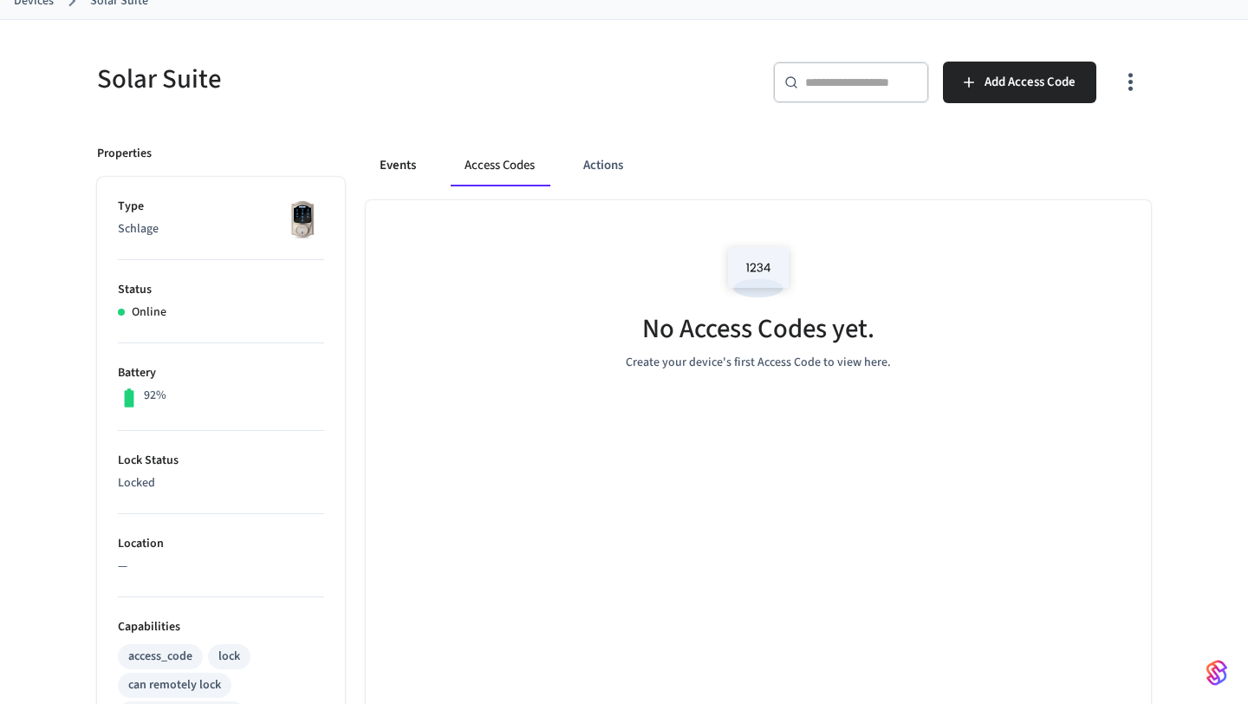
click at [395, 165] on button "Events" at bounding box center [398, 166] width 64 height 42
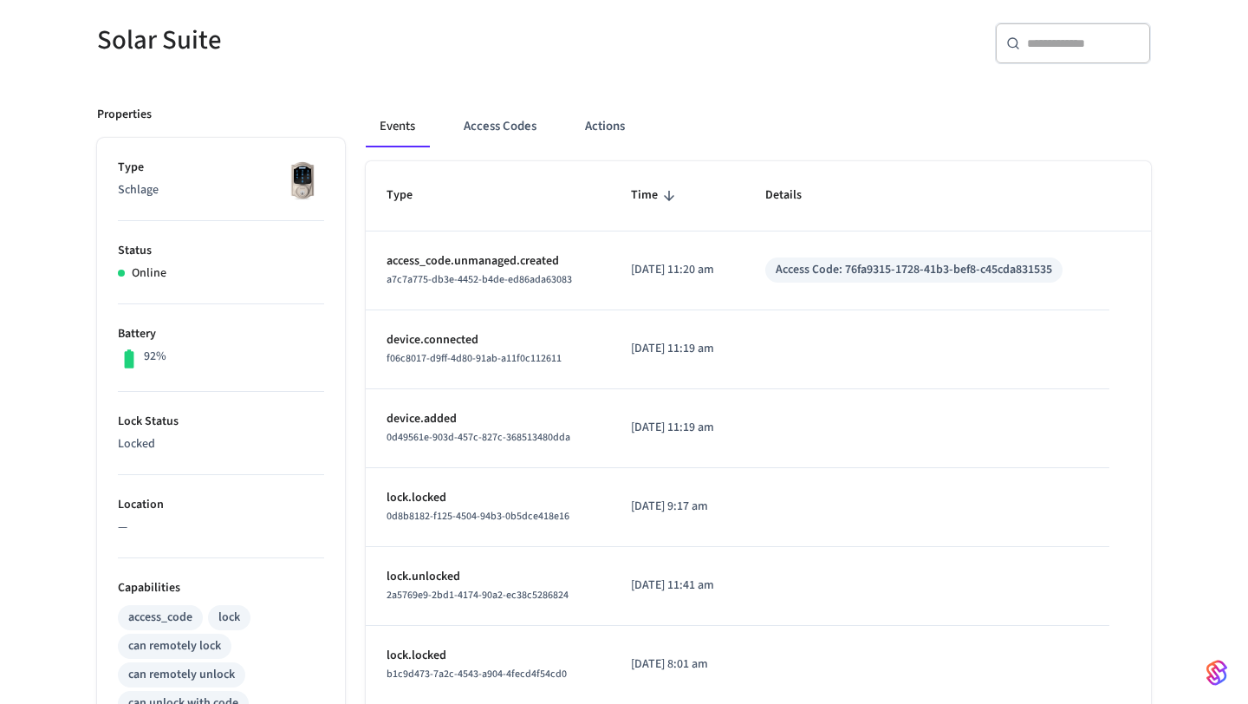
scroll to position [0, 0]
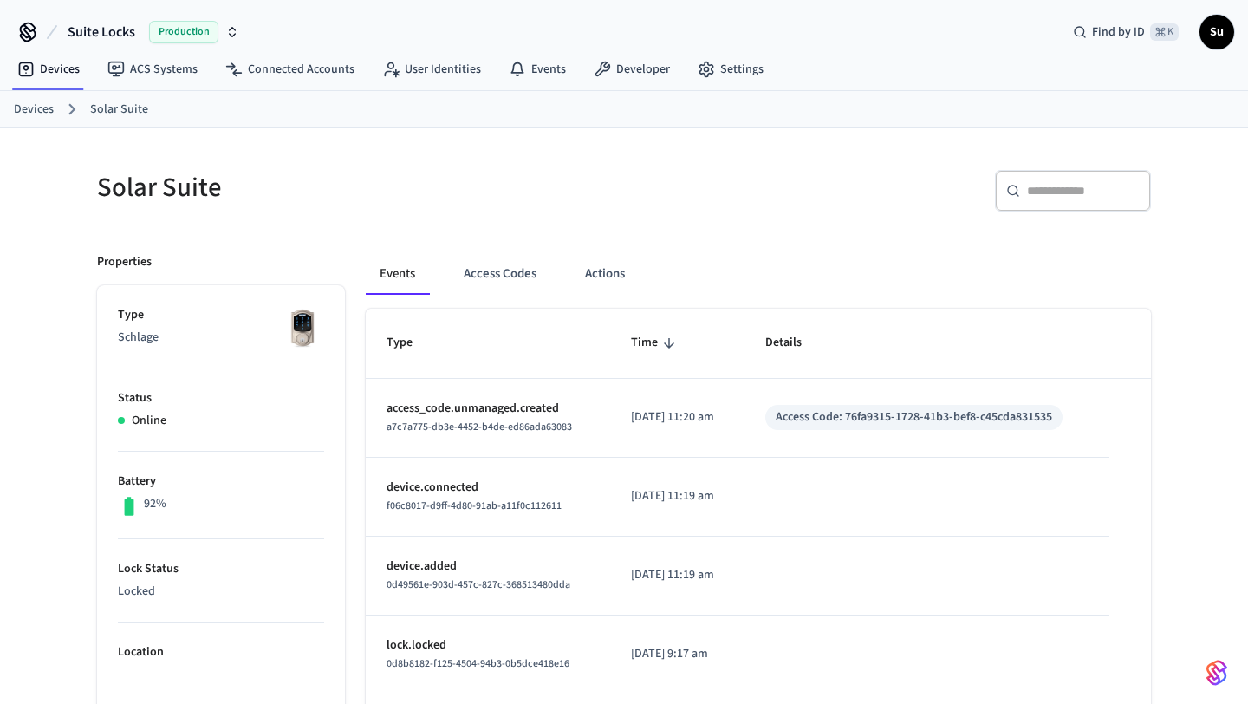
click at [233, 35] on icon "button" at bounding box center [233, 35] width 6 height 3
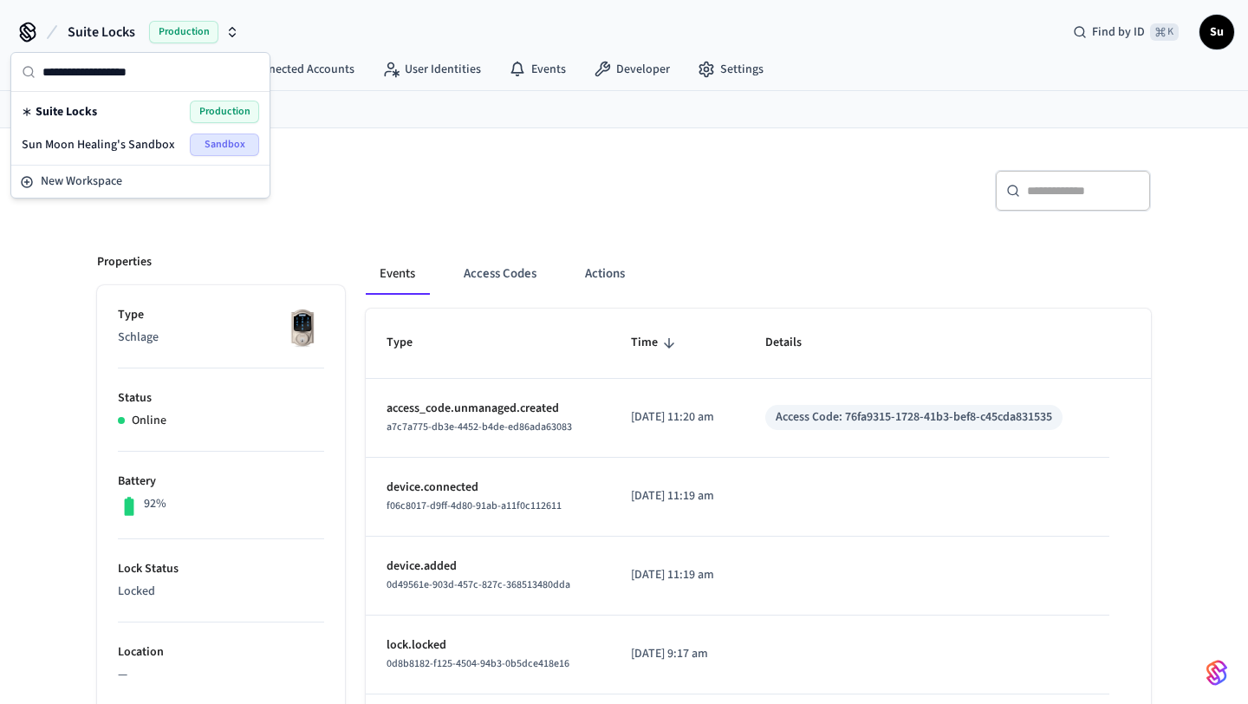
click at [233, 32] on icon "button" at bounding box center [232, 32] width 14 height 14
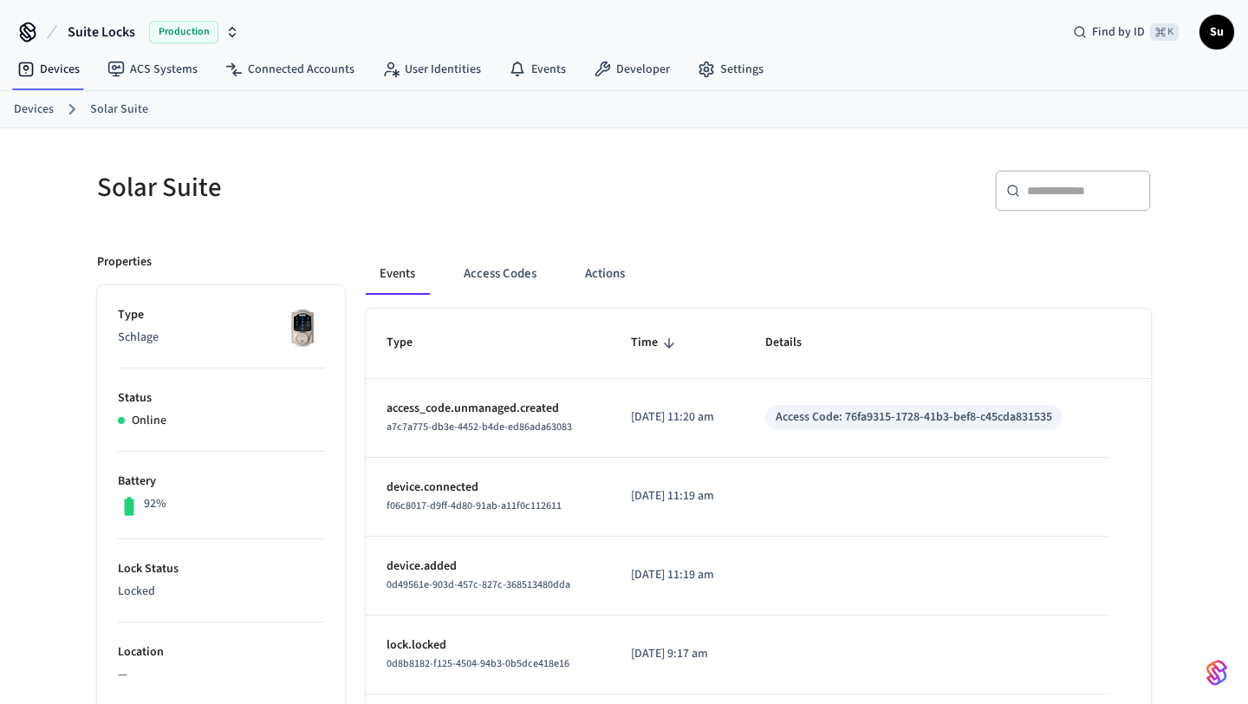
click at [46, 103] on link "Devices" at bounding box center [34, 110] width 40 height 18
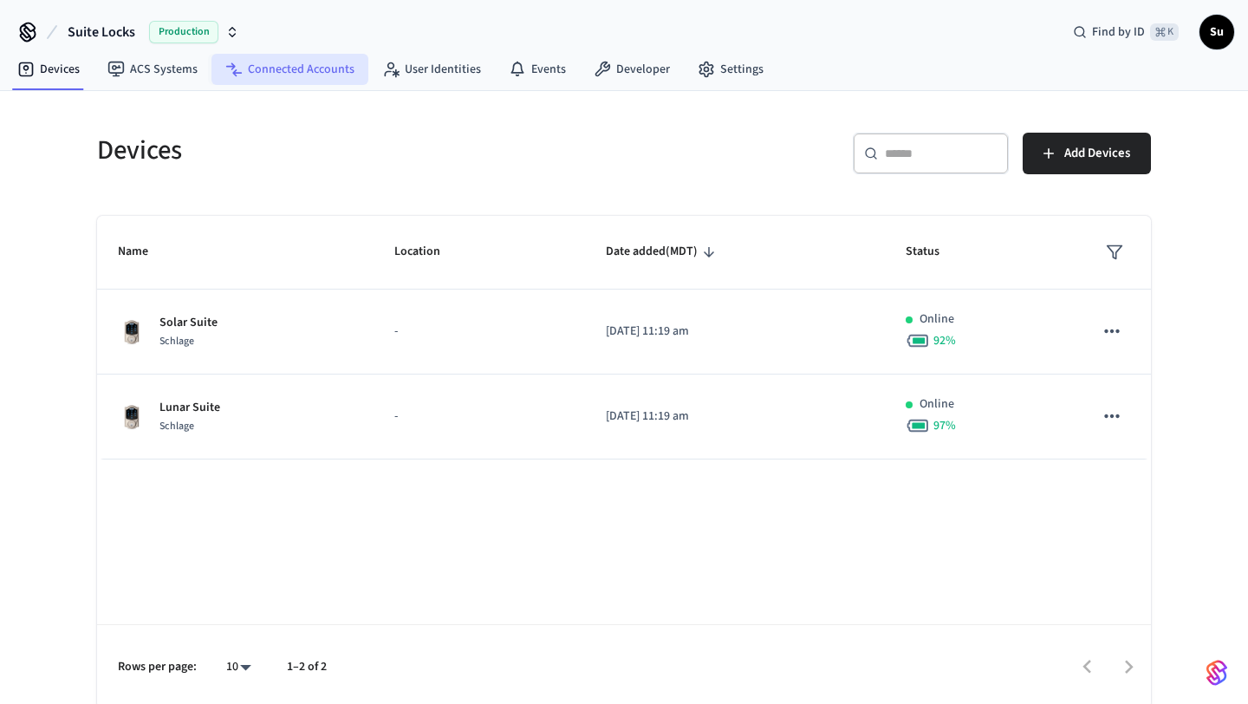
click at [268, 74] on link "Connected Accounts" at bounding box center [290, 69] width 157 height 31
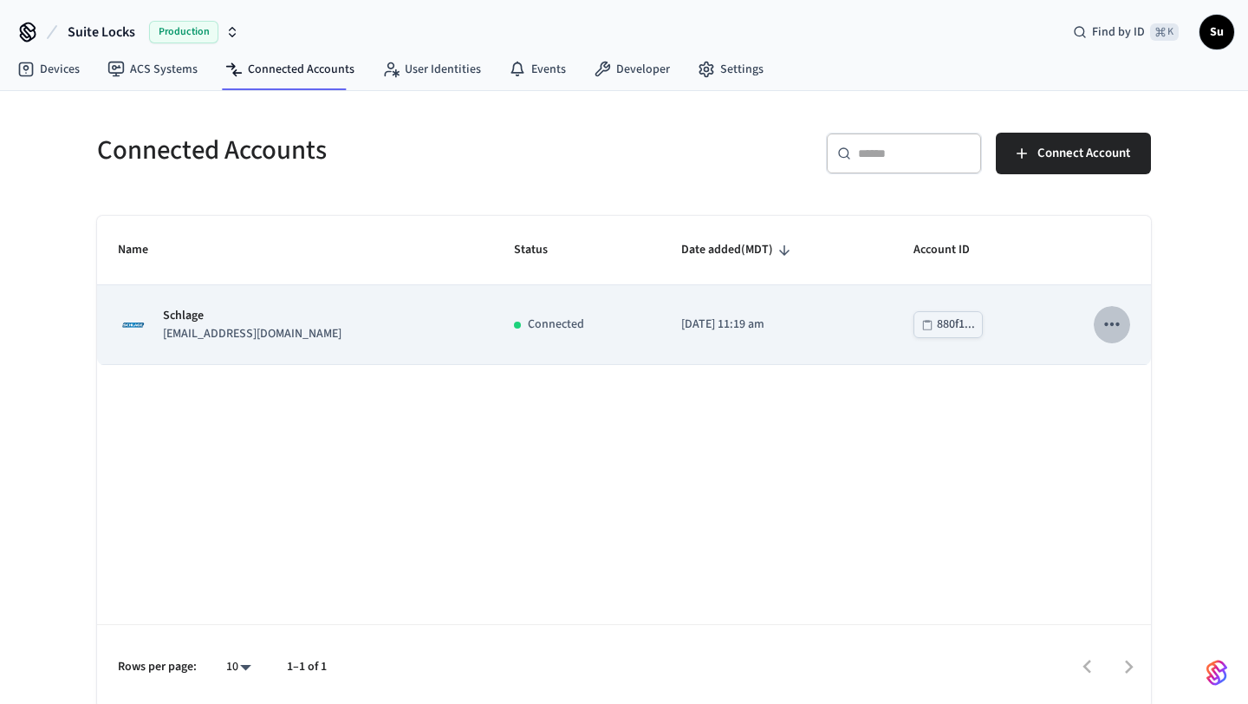
click at [1117, 329] on icon "sticky table" at bounding box center [1112, 324] width 23 height 23
click at [1117, 329] on div at bounding box center [624, 352] width 1248 height 704
click at [937, 329] on div "880f1..." at bounding box center [956, 325] width 38 height 22
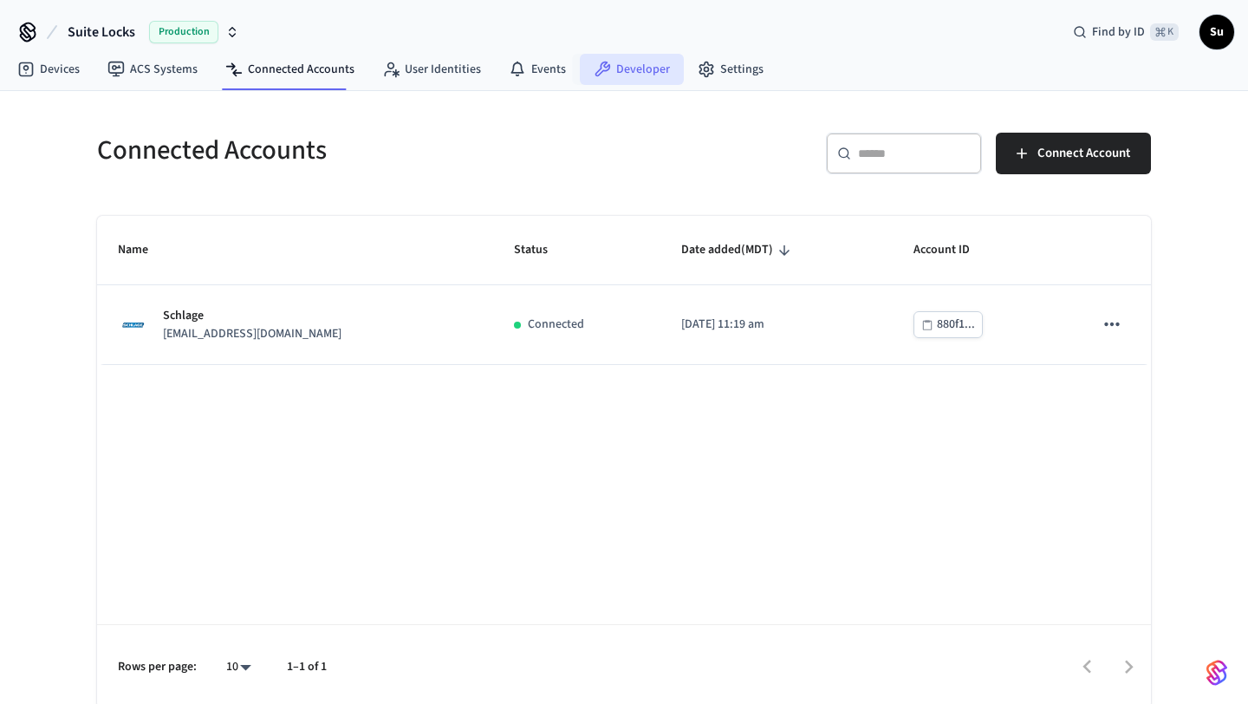
click at [632, 68] on link "Developer" at bounding box center [632, 69] width 104 height 31
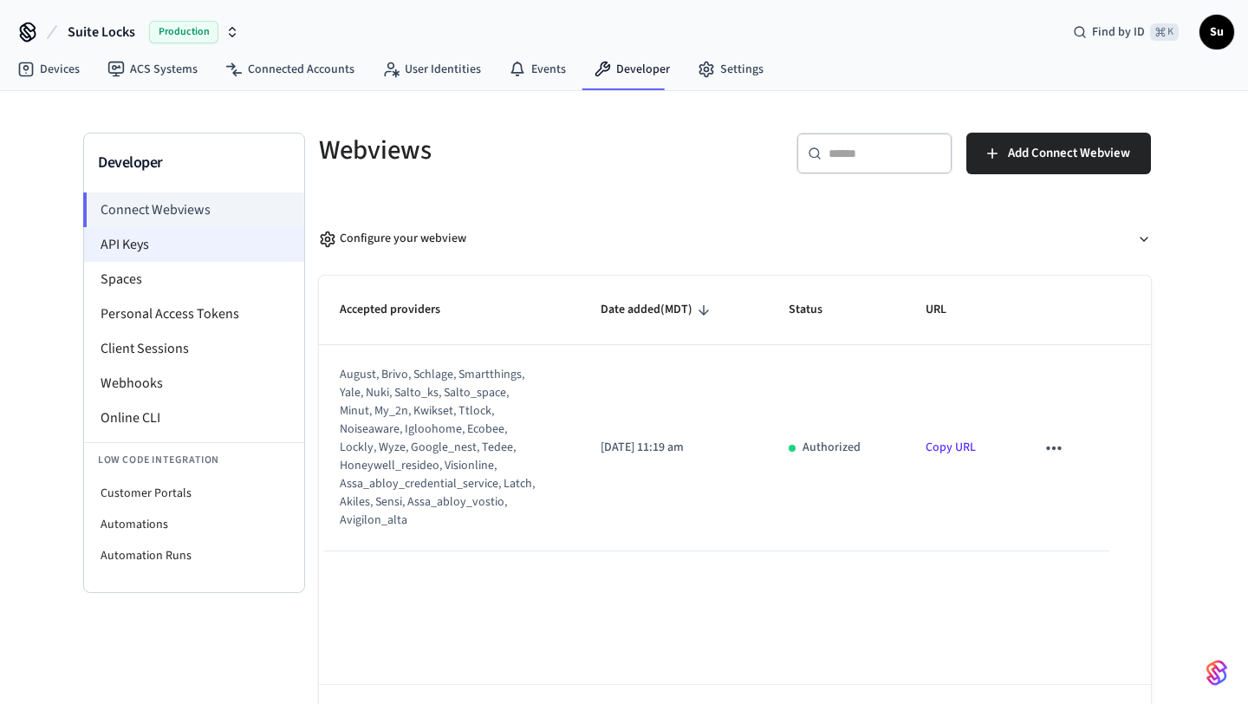
click at [202, 243] on li "API Keys" at bounding box center [194, 244] width 220 height 35
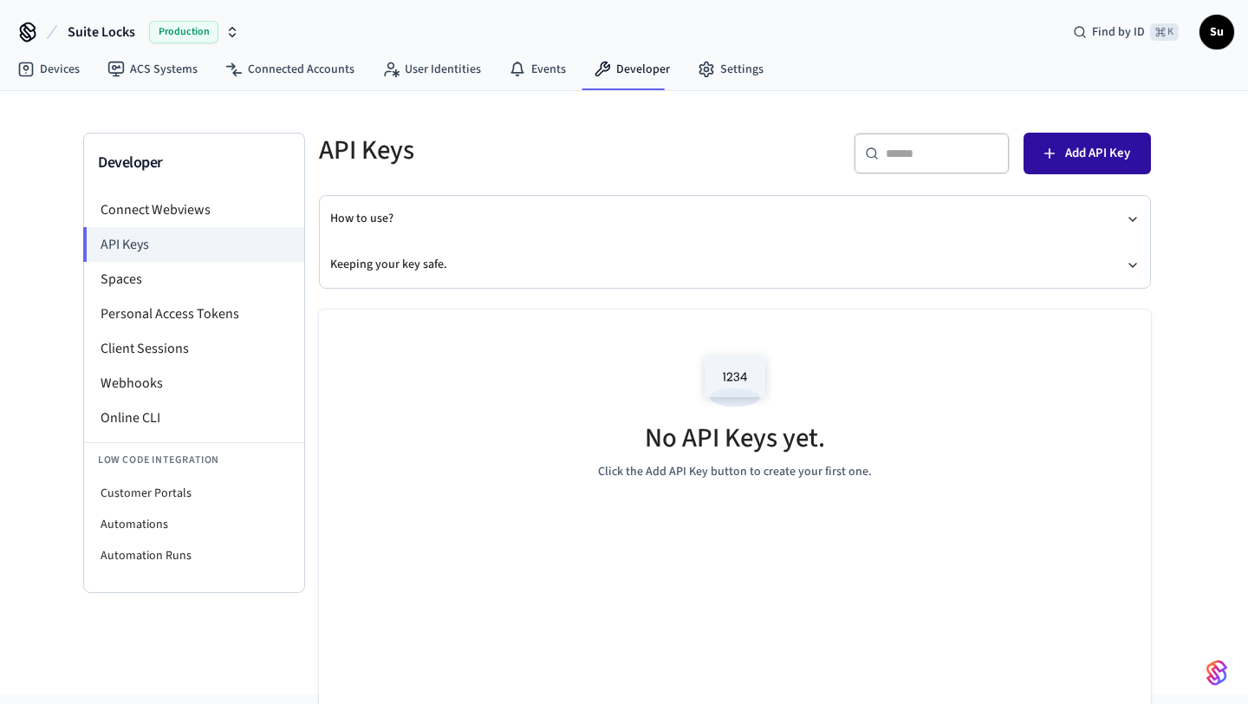
click at [1085, 160] on span "Add API Key" at bounding box center [1098, 153] width 65 height 23
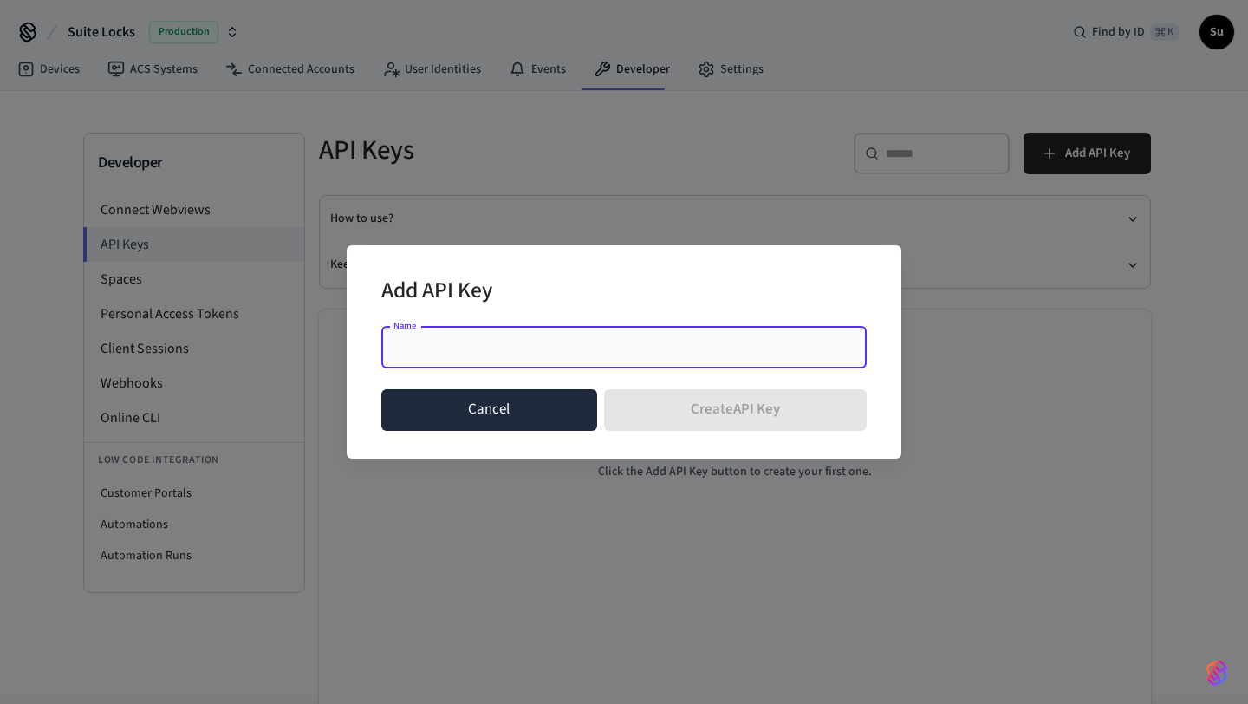
click at [530, 391] on button "Cancel" at bounding box center [489, 410] width 216 height 42
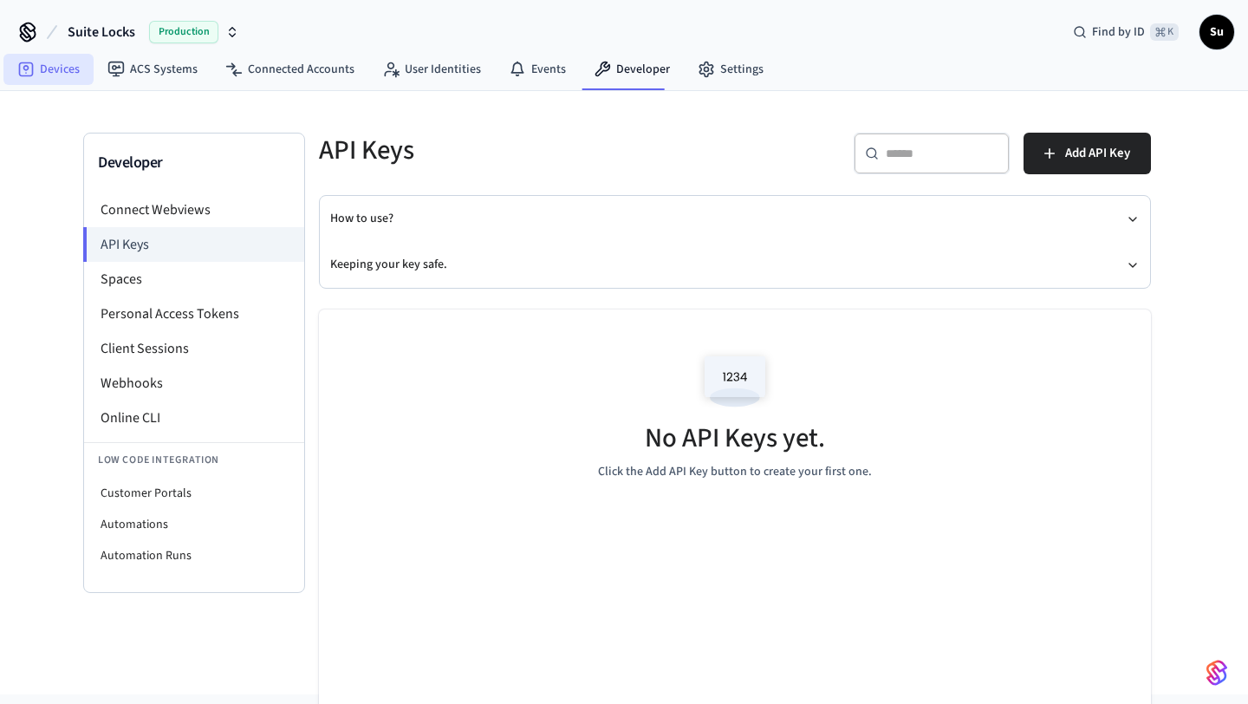
click at [47, 68] on link "Devices" at bounding box center [48, 69] width 90 height 31
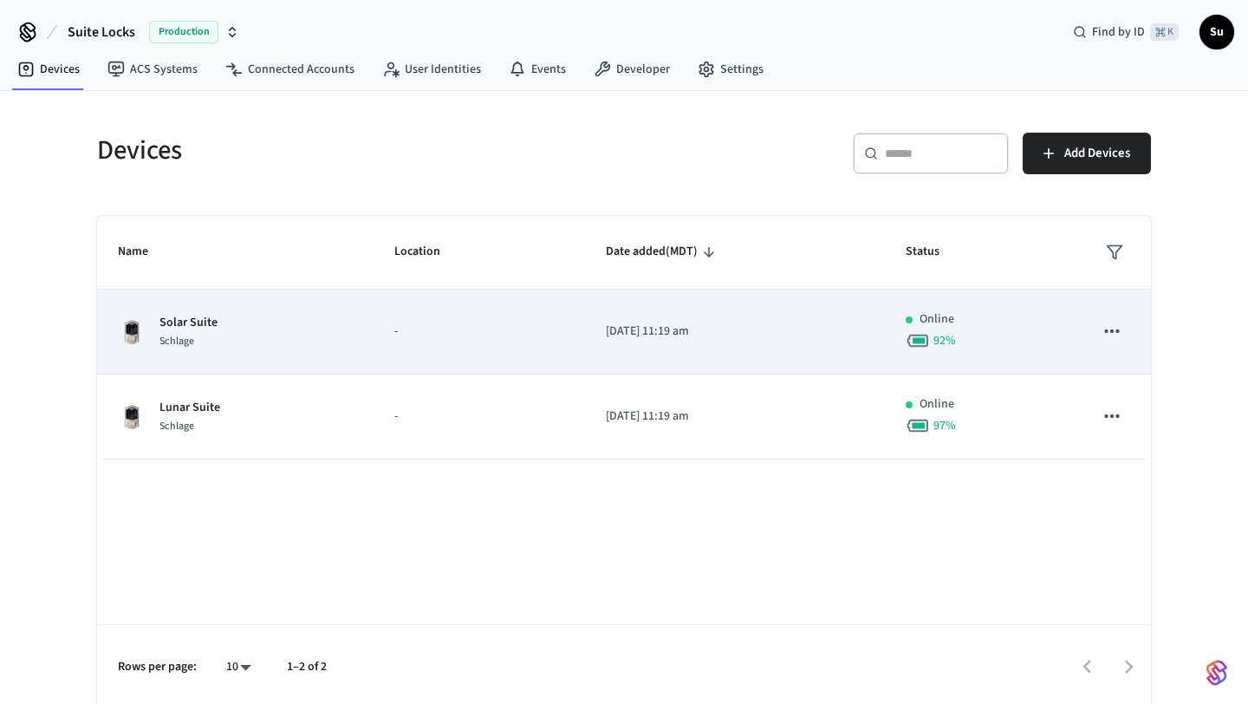
click at [1116, 330] on icon "sticky table" at bounding box center [1112, 331] width 23 height 23
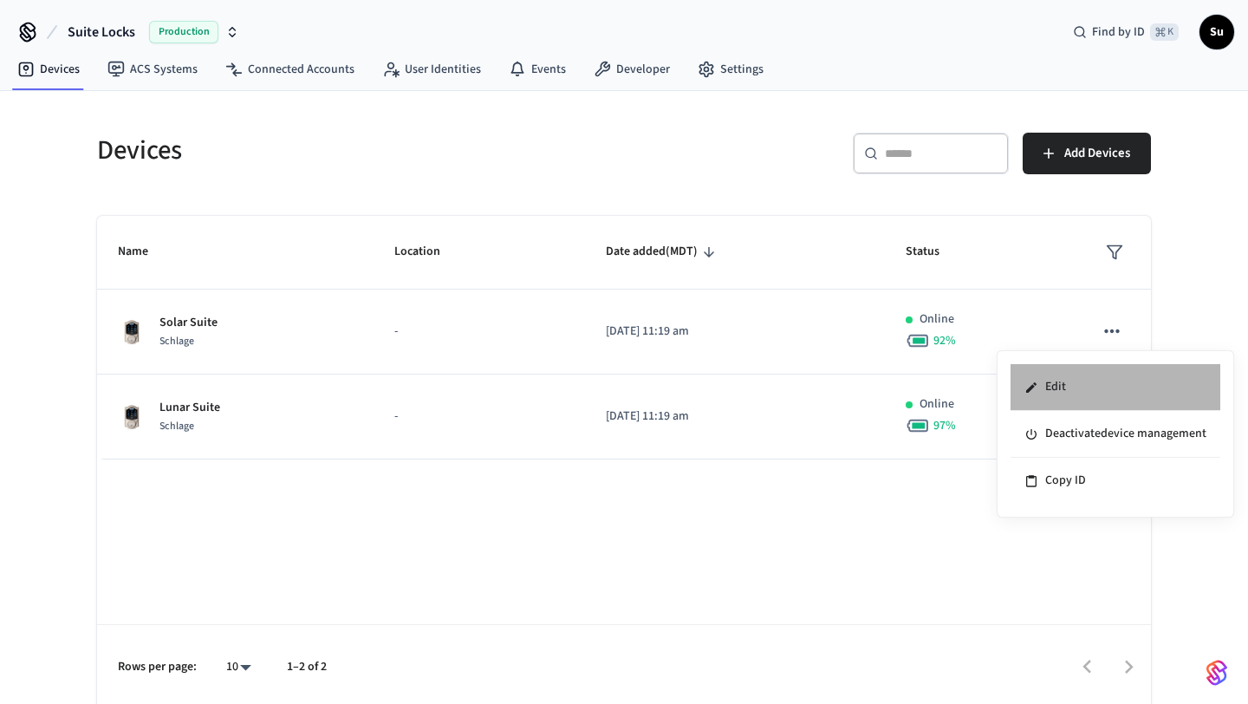
click at [1077, 377] on li "Edit" at bounding box center [1116, 387] width 210 height 47
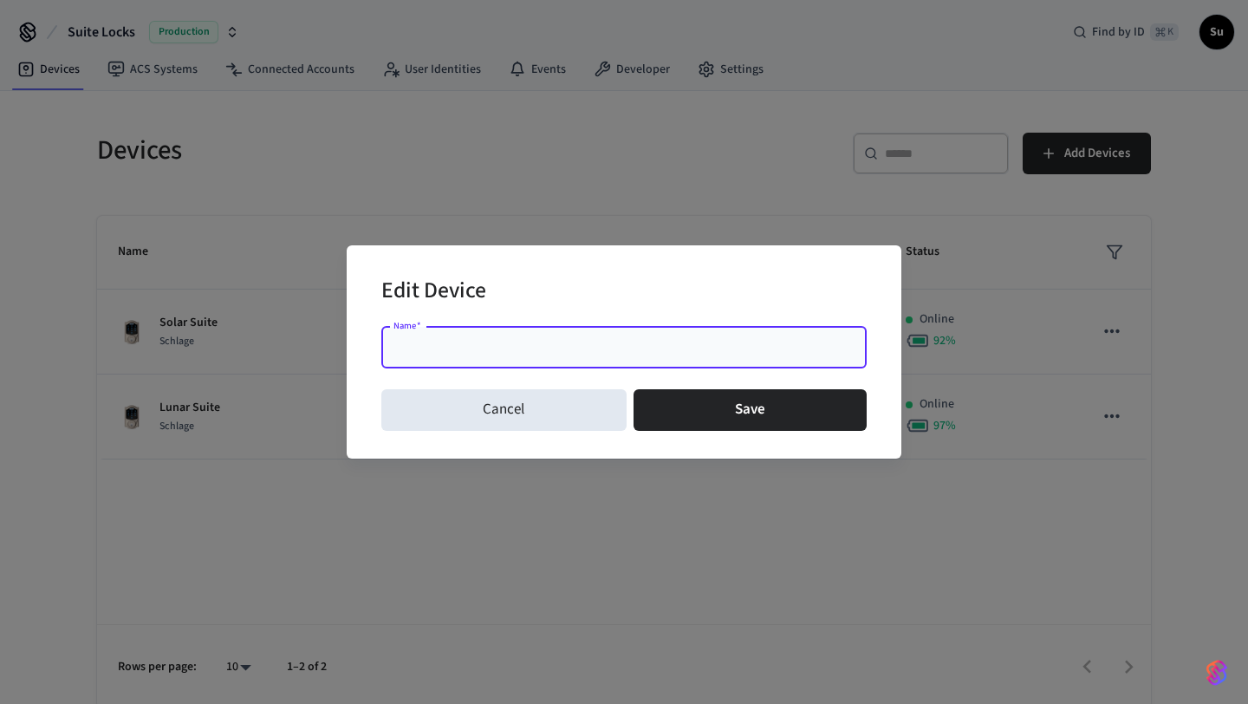
click at [566, 433] on div "Cancel Save" at bounding box center [624, 409] width 486 height 55
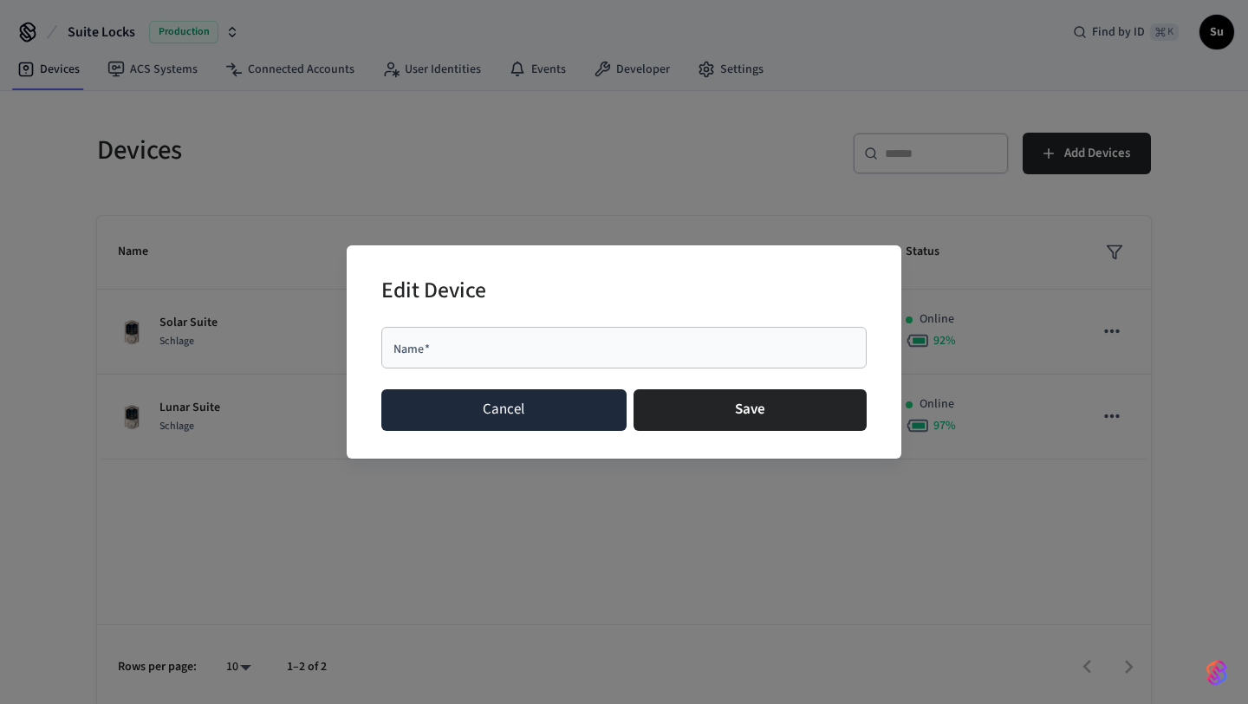
click at [558, 413] on button "Cancel" at bounding box center [503, 410] width 245 height 42
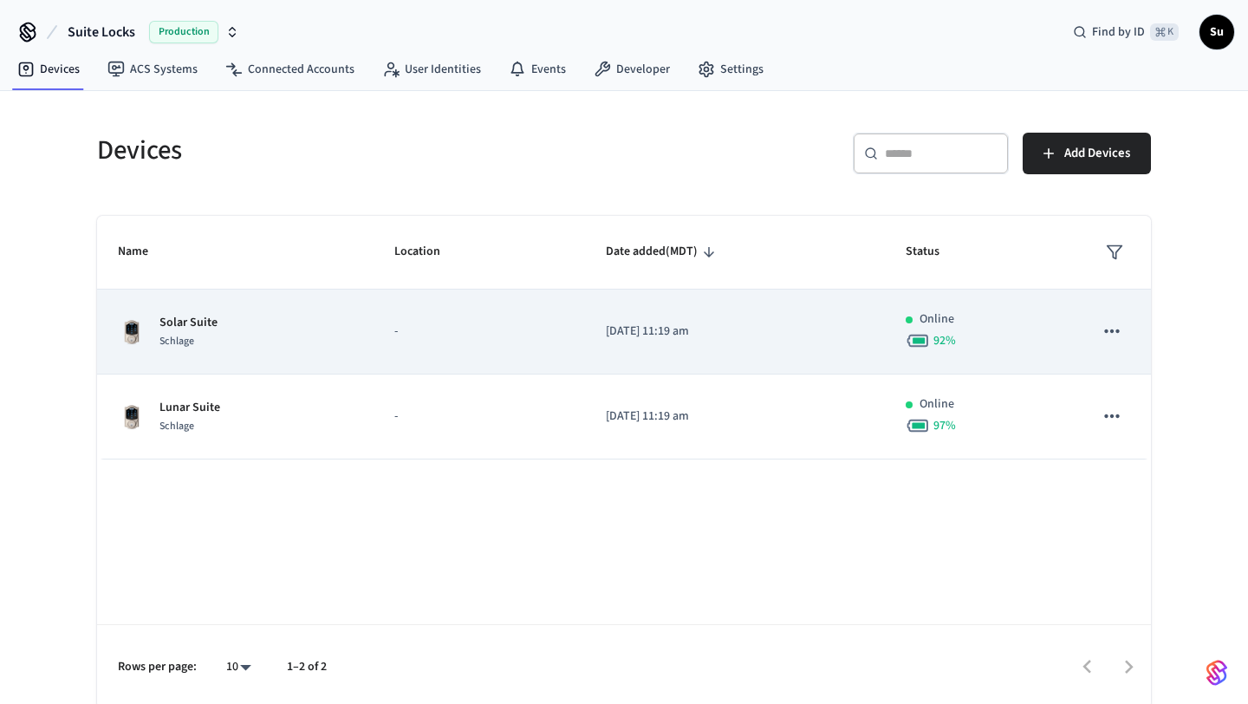
click at [349, 329] on td "Solar Suite Schlage" at bounding box center [235, 332] width 277 height 85
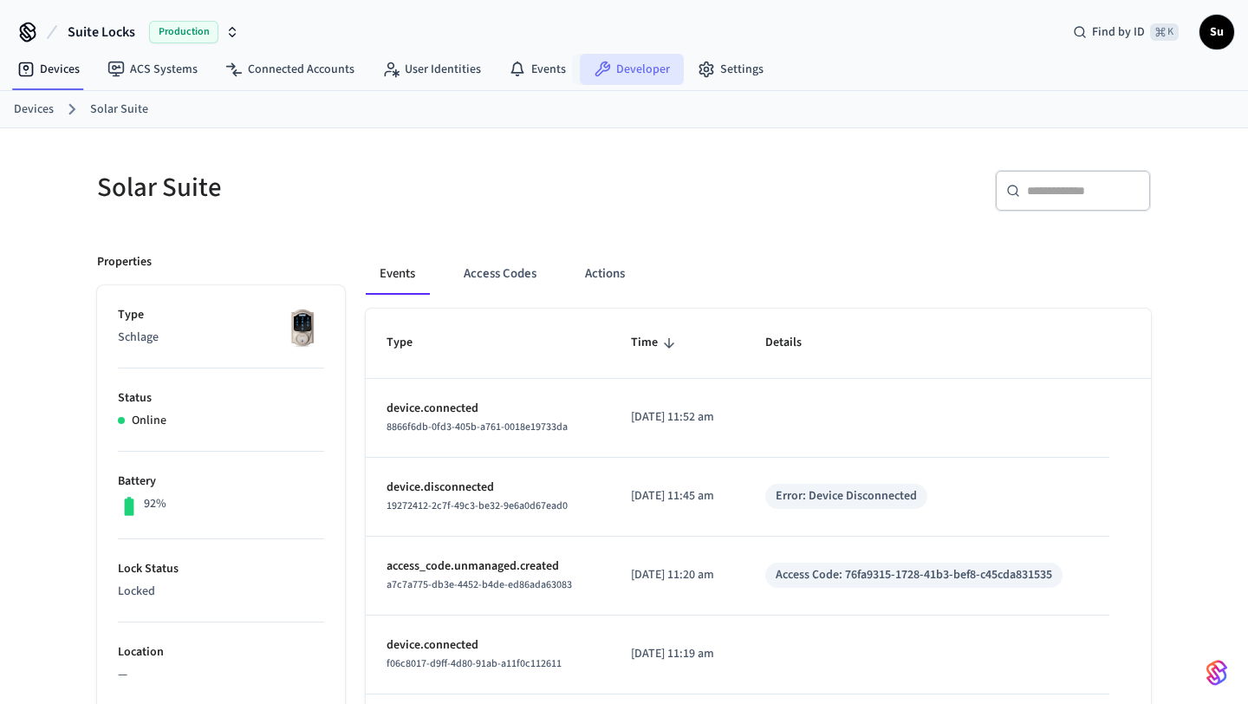
click at [633, 75] on link "Developer" at bounding box center [632, 69] width 104 height 31
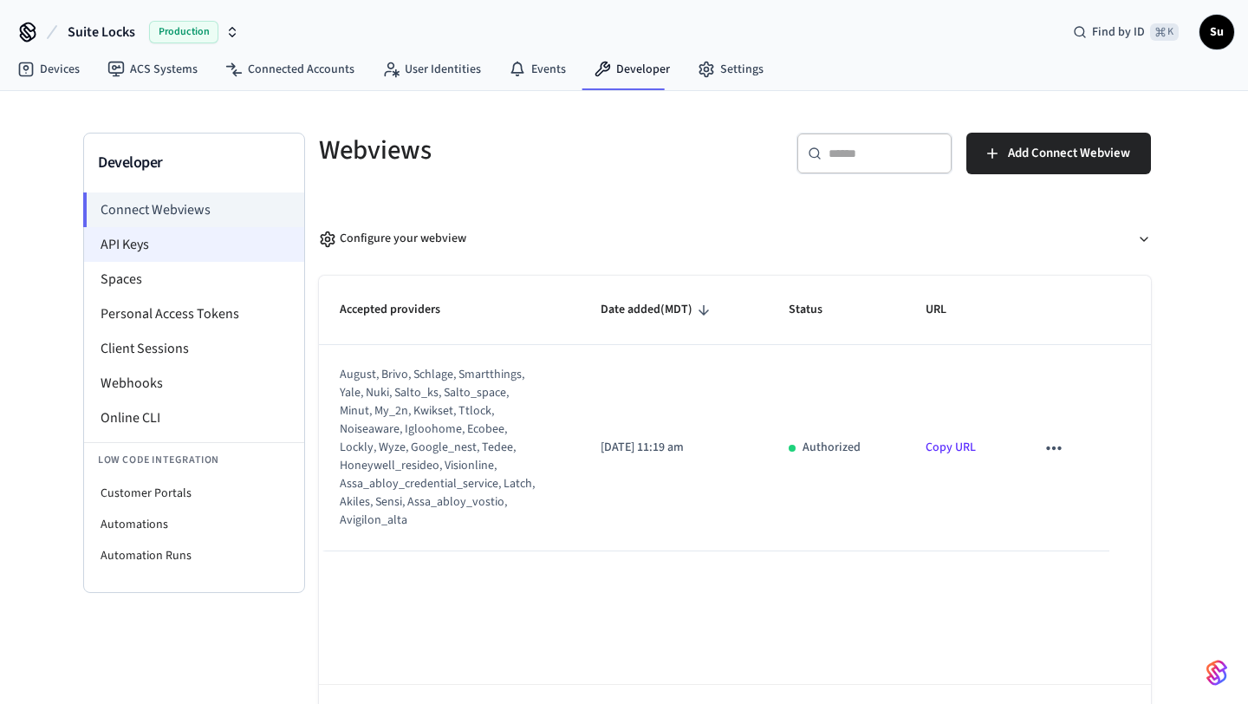
click at [229, 246] on li "API Keys" at bounding box center [194, 244] width 220 height 35
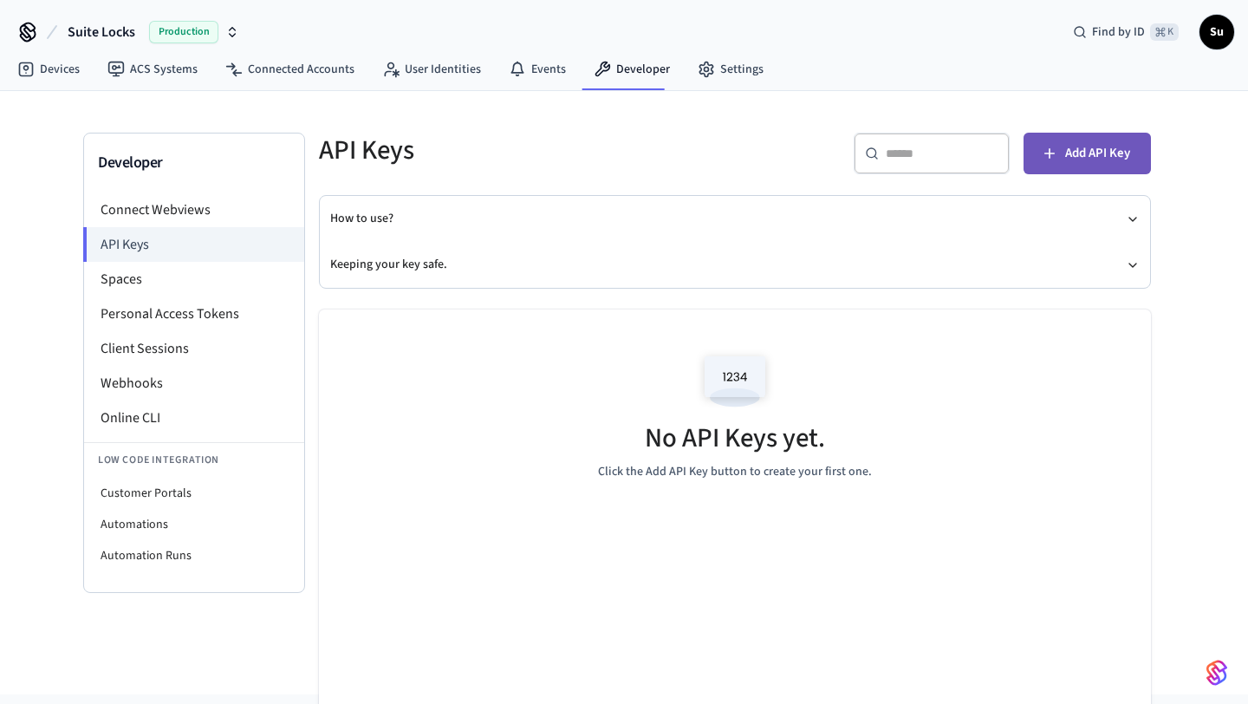
click at [1076, 152] on span "Add API Key" at bounding box center [1098, 153] width 65 height 23
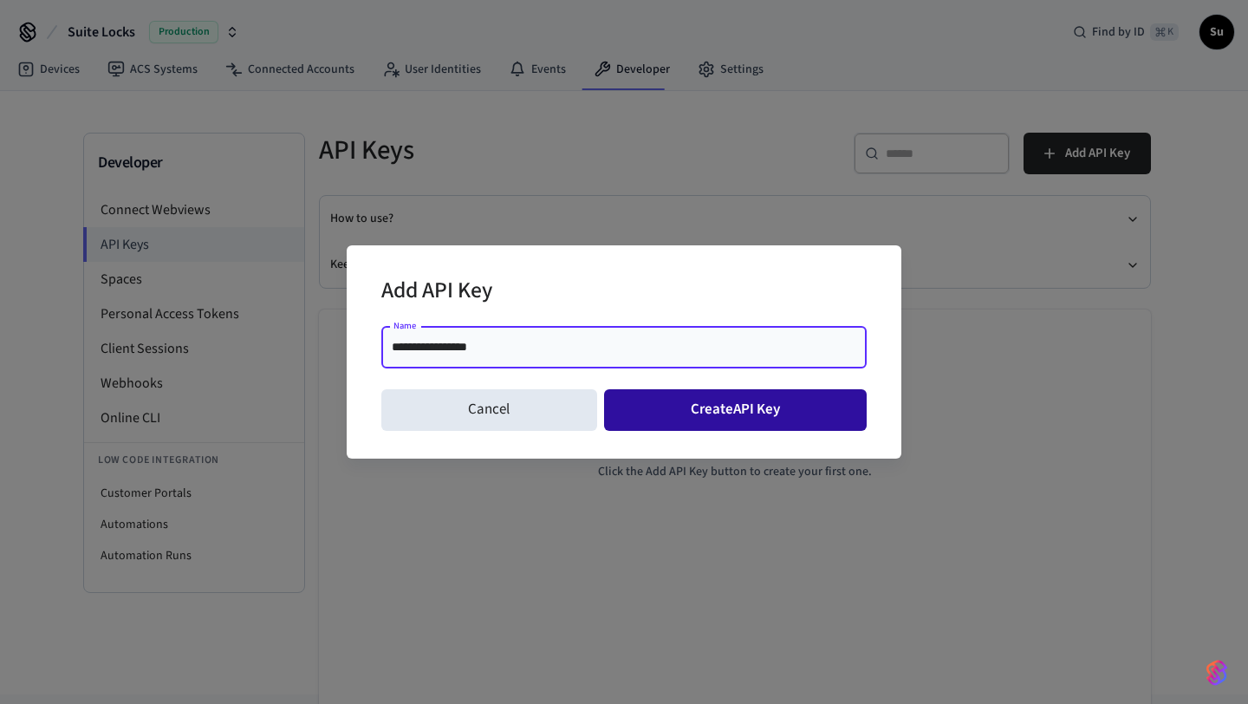
type input "**********"
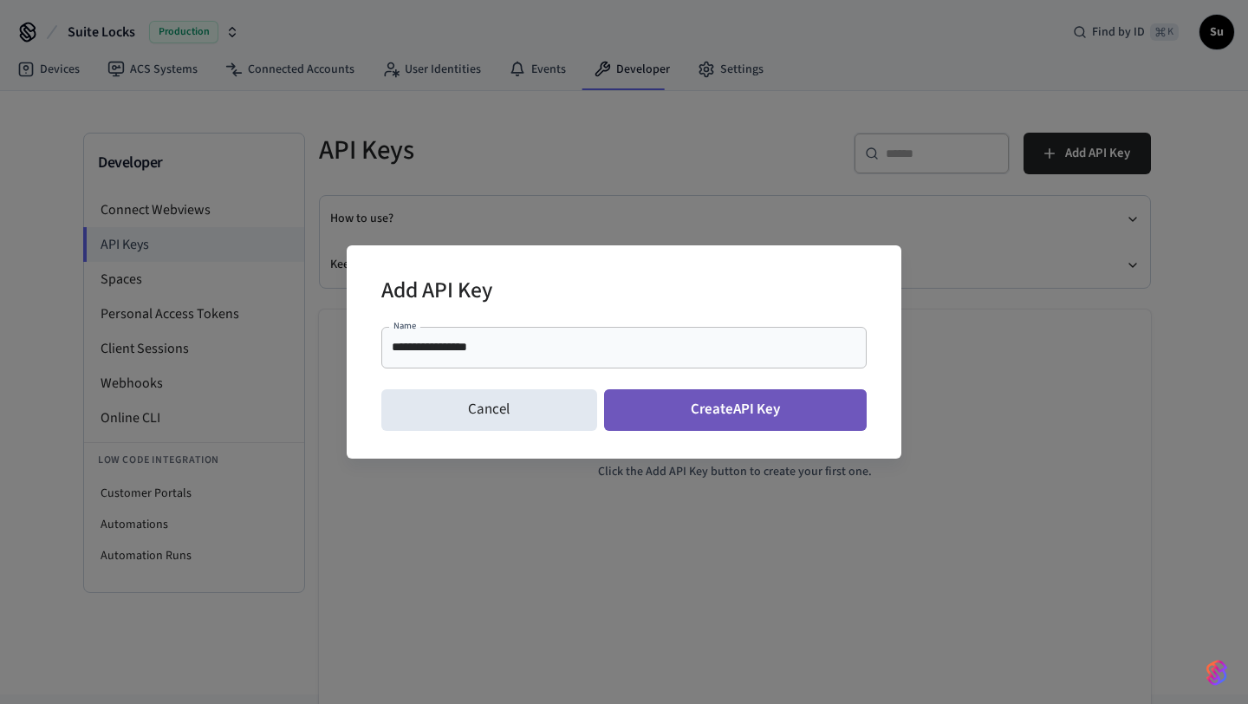
click at [747, 414] on button "Create API Key" at bounding box center [736, 410] width 264 height 42
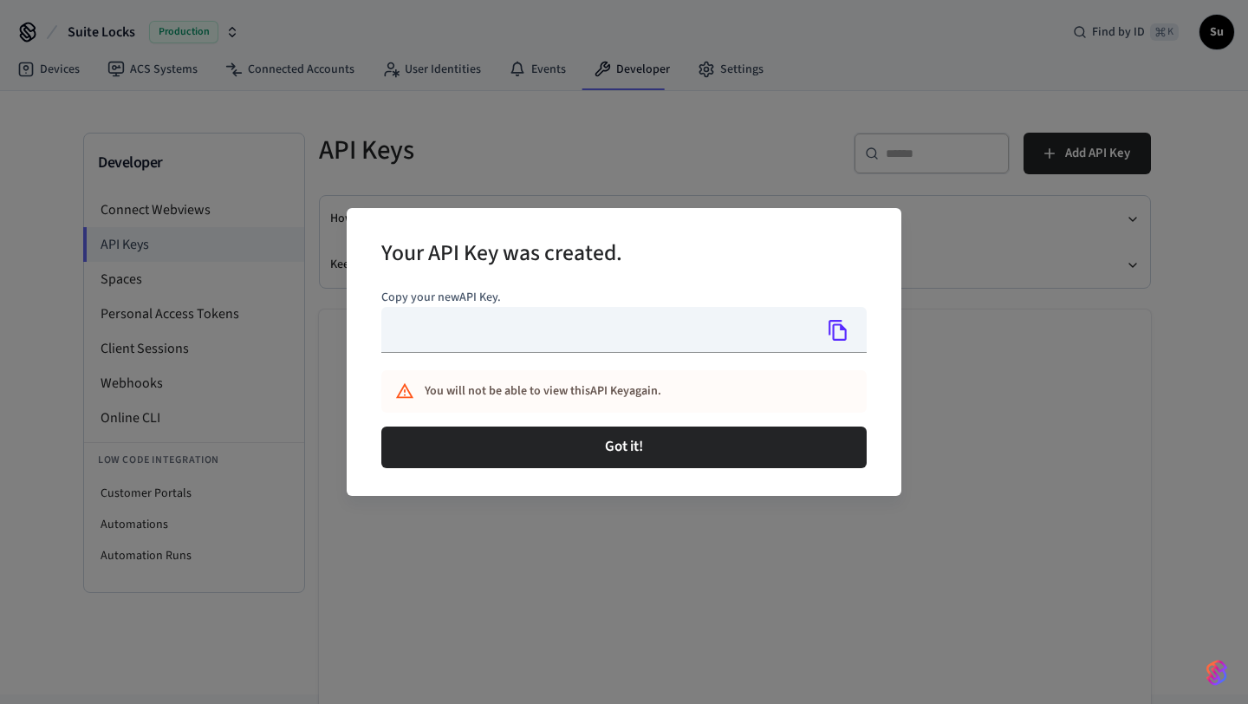
type input "**********"
click at [837, 329] on icon "Copy" at bounding box center [838, 330] width 23 height 23
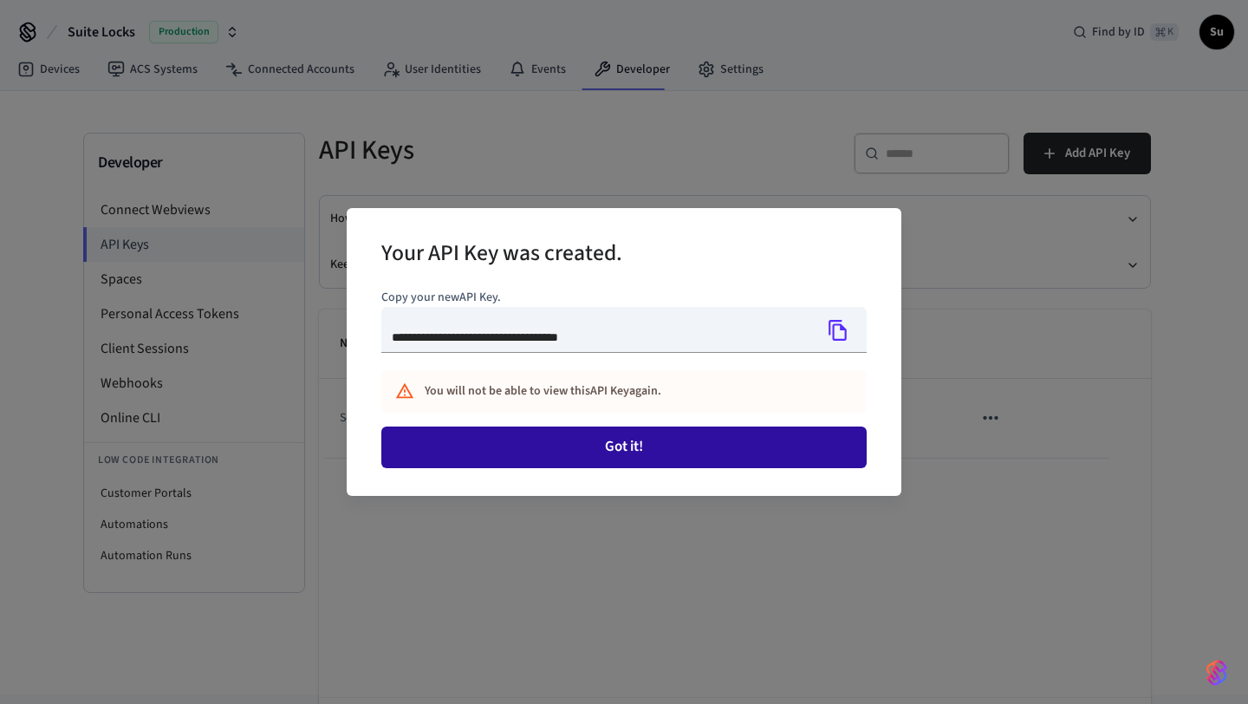
click at [601, 440] on button "Got it!" at bounding box center [624, 448] width 486 height 42
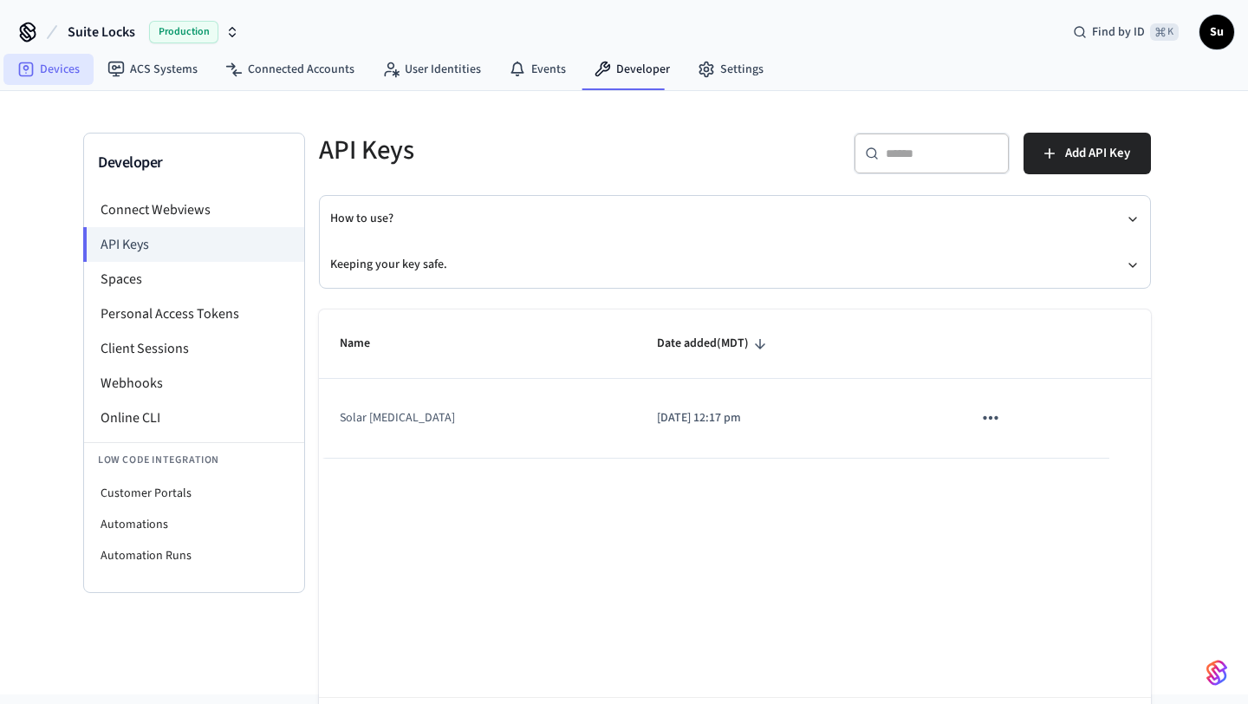
click at [68, 70] on link "Devices" at bounding box center [48, 69] width 90 height 31
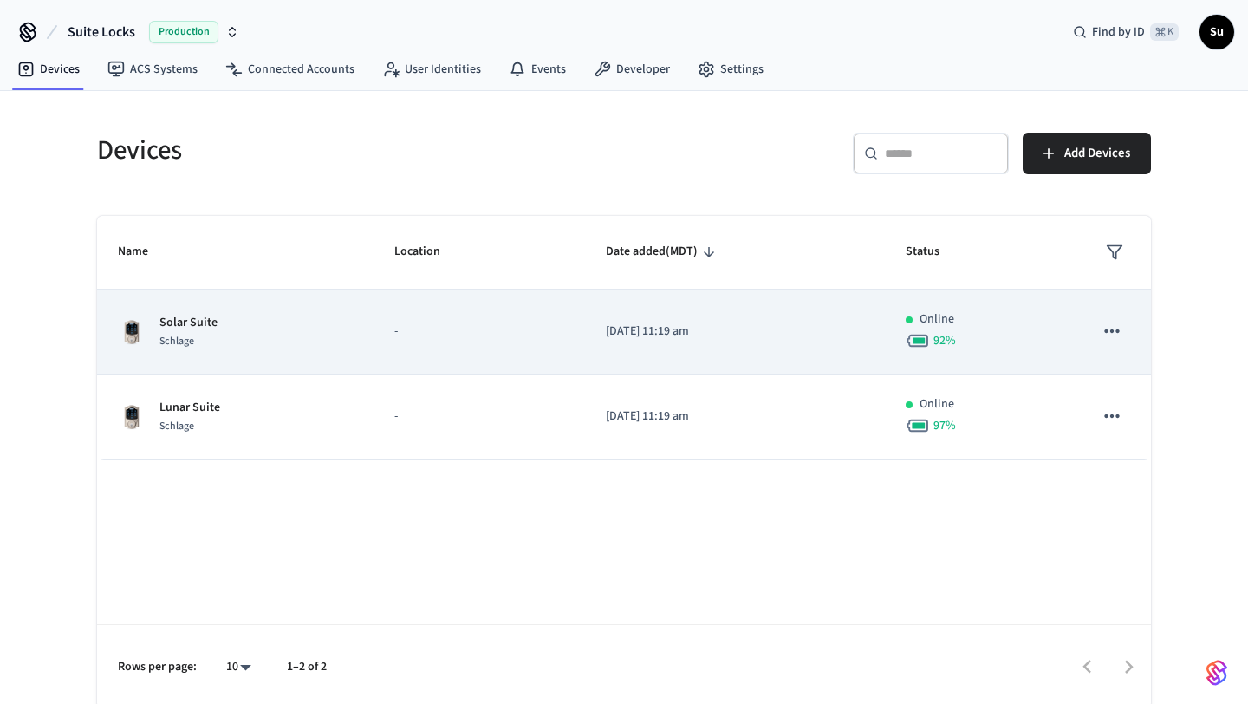
click at [303, 300] on td "Solar Suite Schlage" at bounding box center [235, 332] width 277 height 85
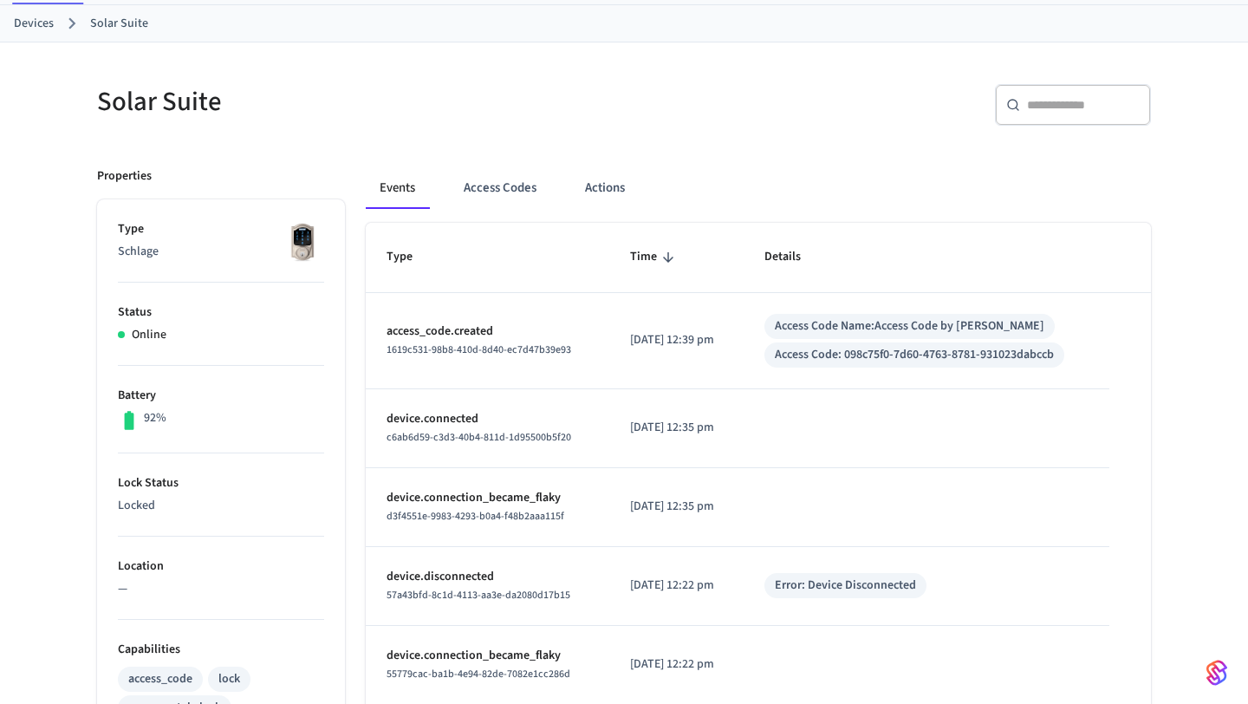
scroll to position [95, 0]
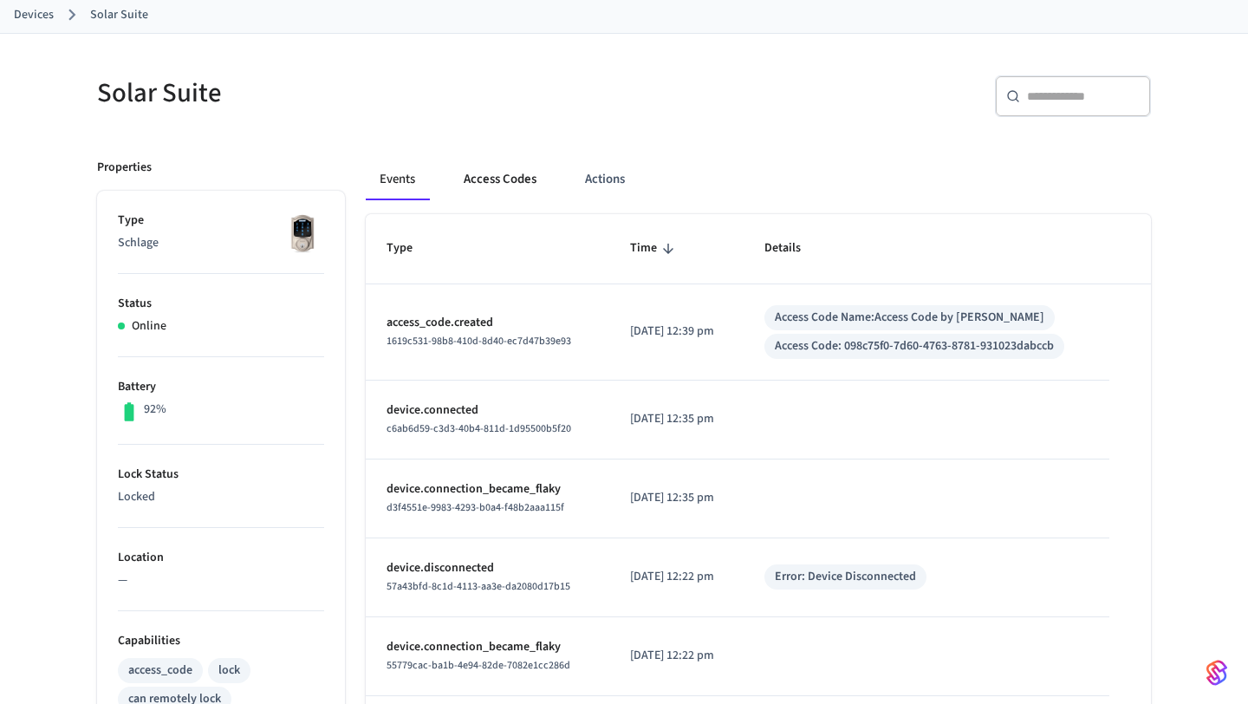
click at [518, 176] on button "Access Codes" at bounding box center [500, 180] width 101 height 42
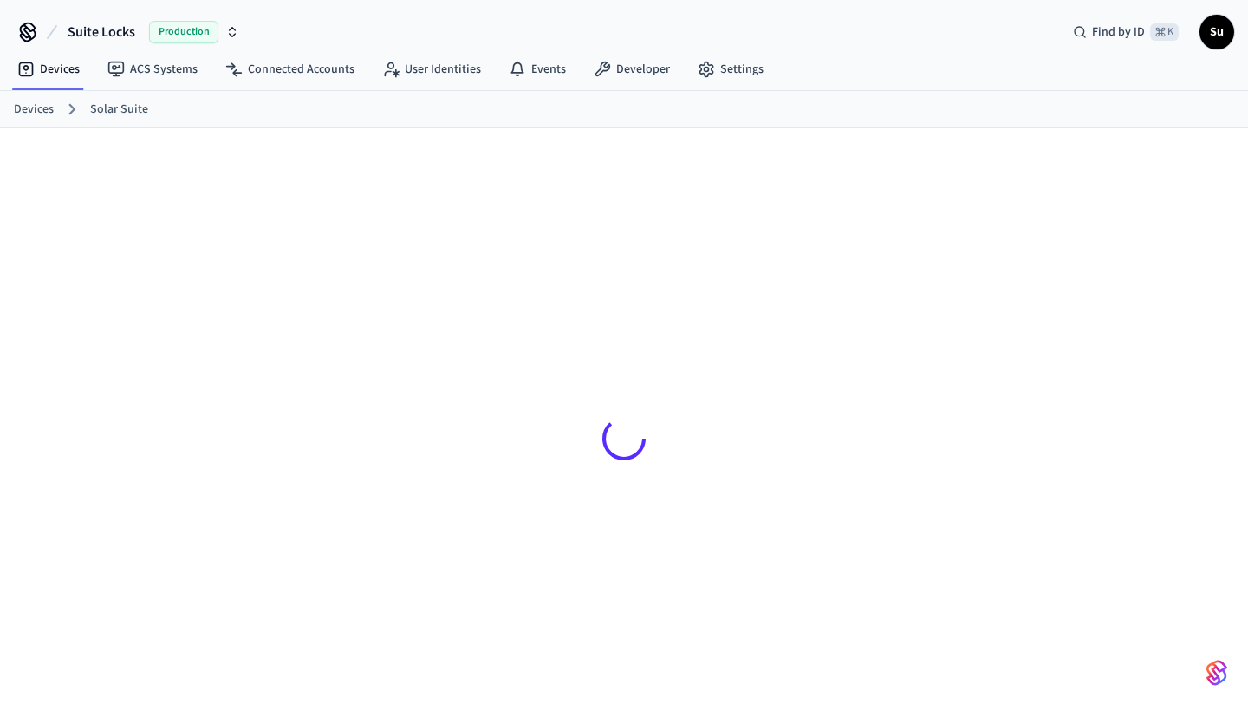
scroll to position [95, 0]
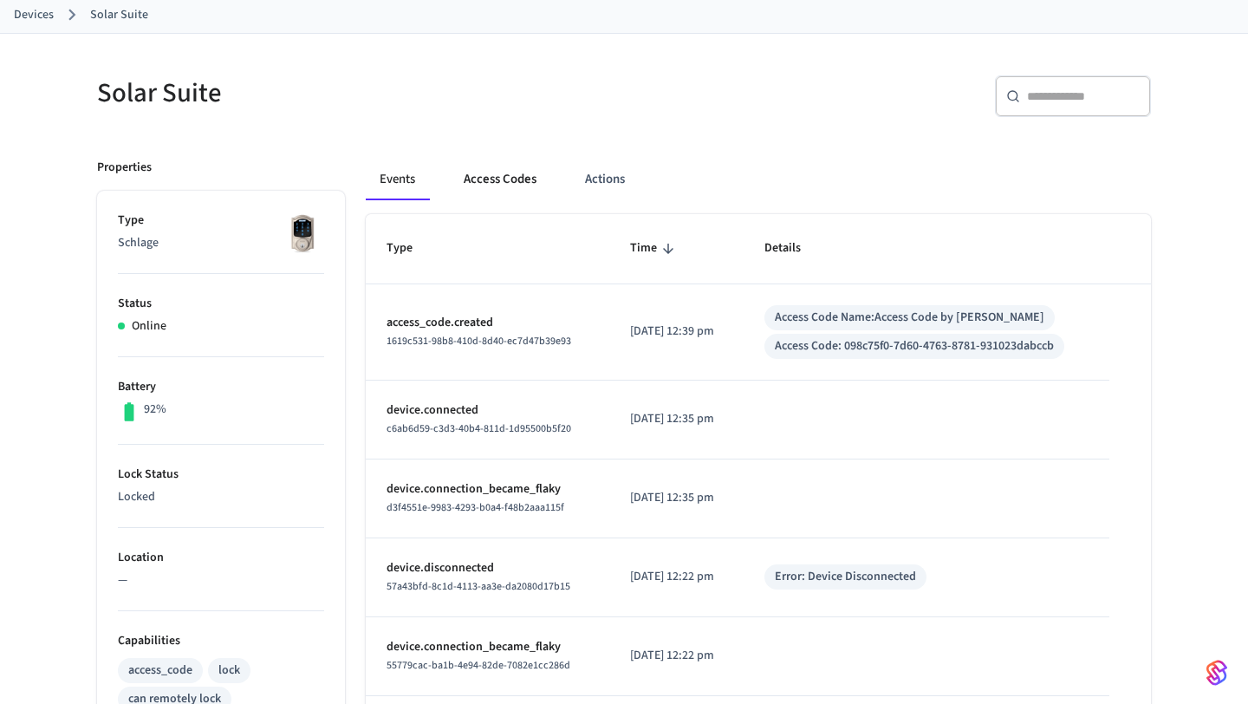
click at [500, 186] on button "Access Codes" at bounding box center [500, 180] width 101 height 42
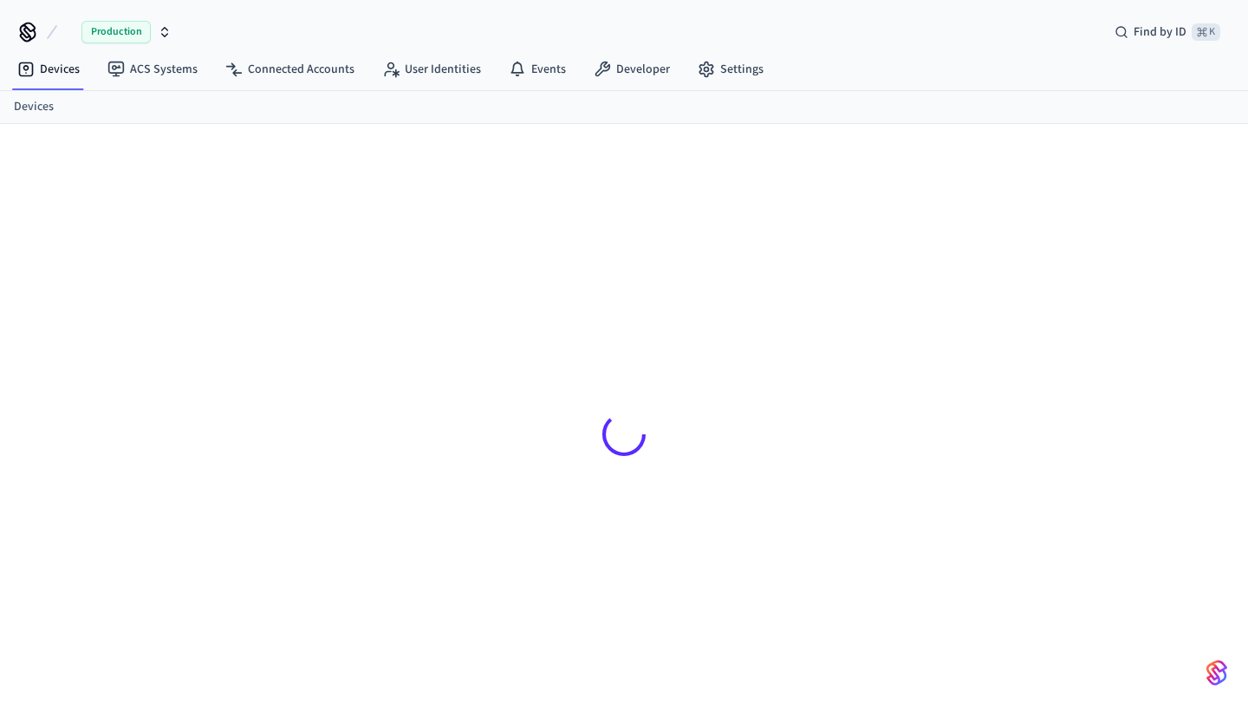
scroll to position [23, 0]
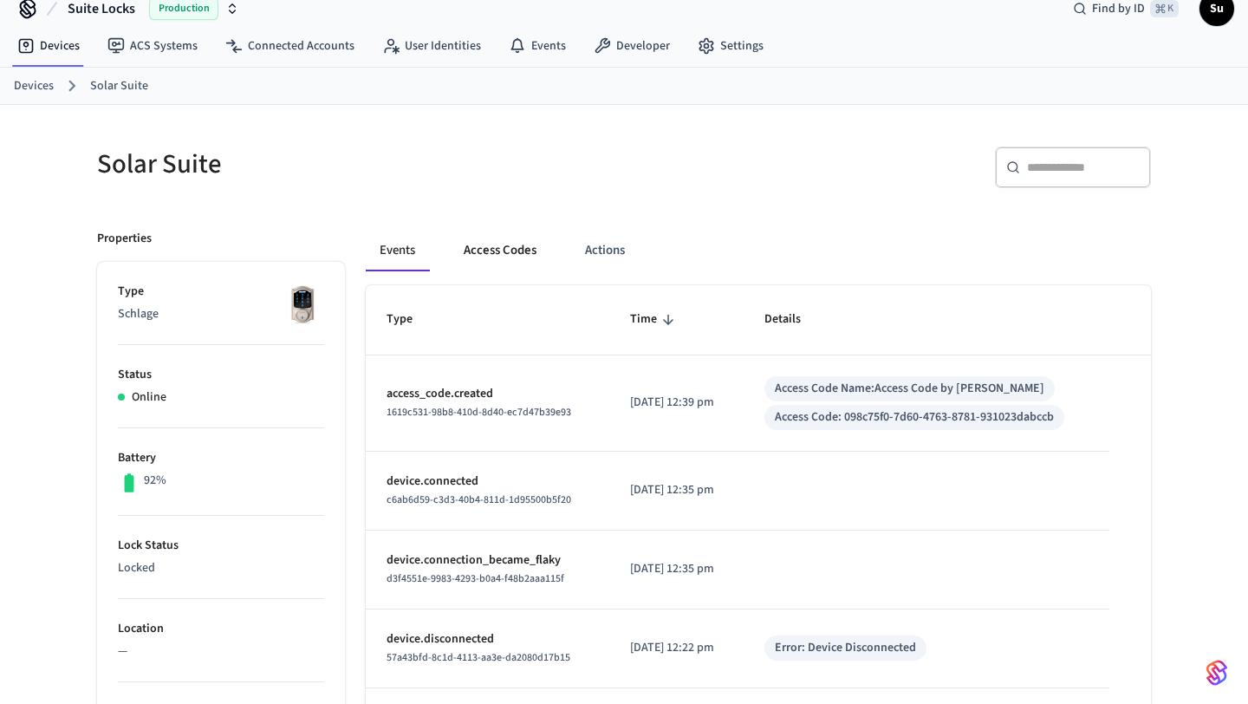
click at [493, 257] on button "Access Codes" at bounding box center [500, 251] width 101 height 42
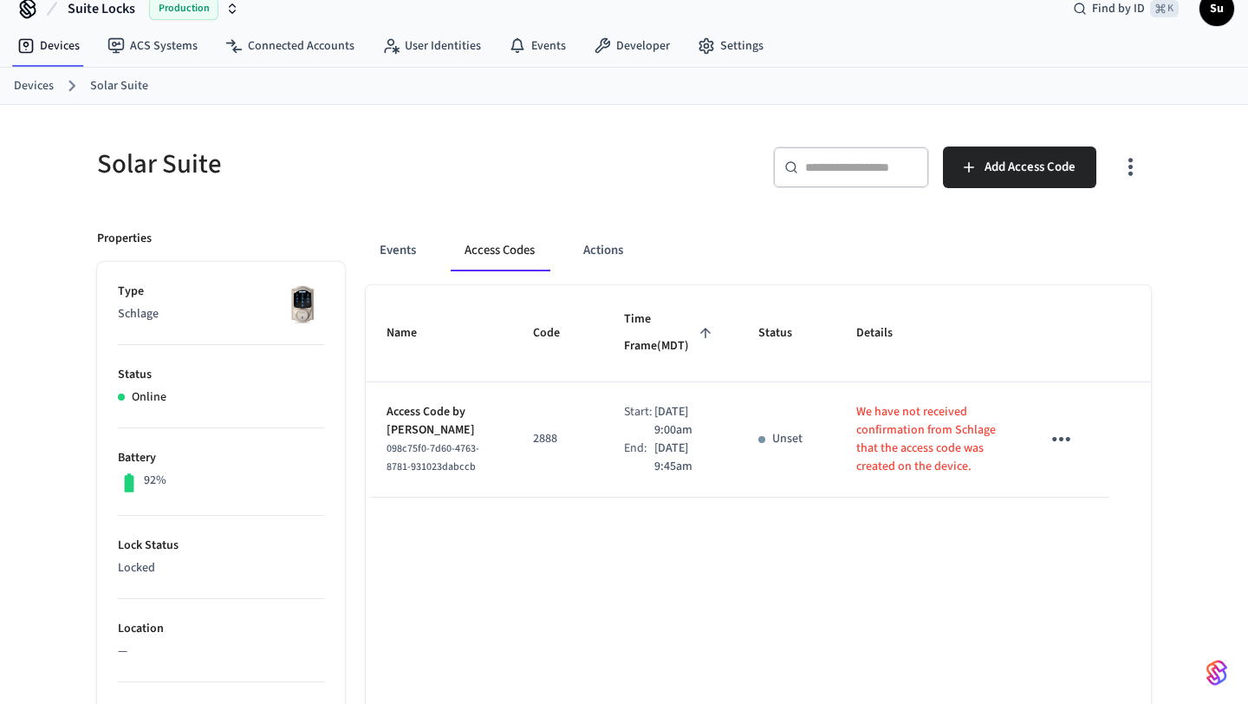
click at [1054, 441] on icon "sticky table" at bounding box center [1062, 439] width 18 height 4
click at [1097, 481] on li "Edit" at bounding box center [1107, 488] width 82 height 47
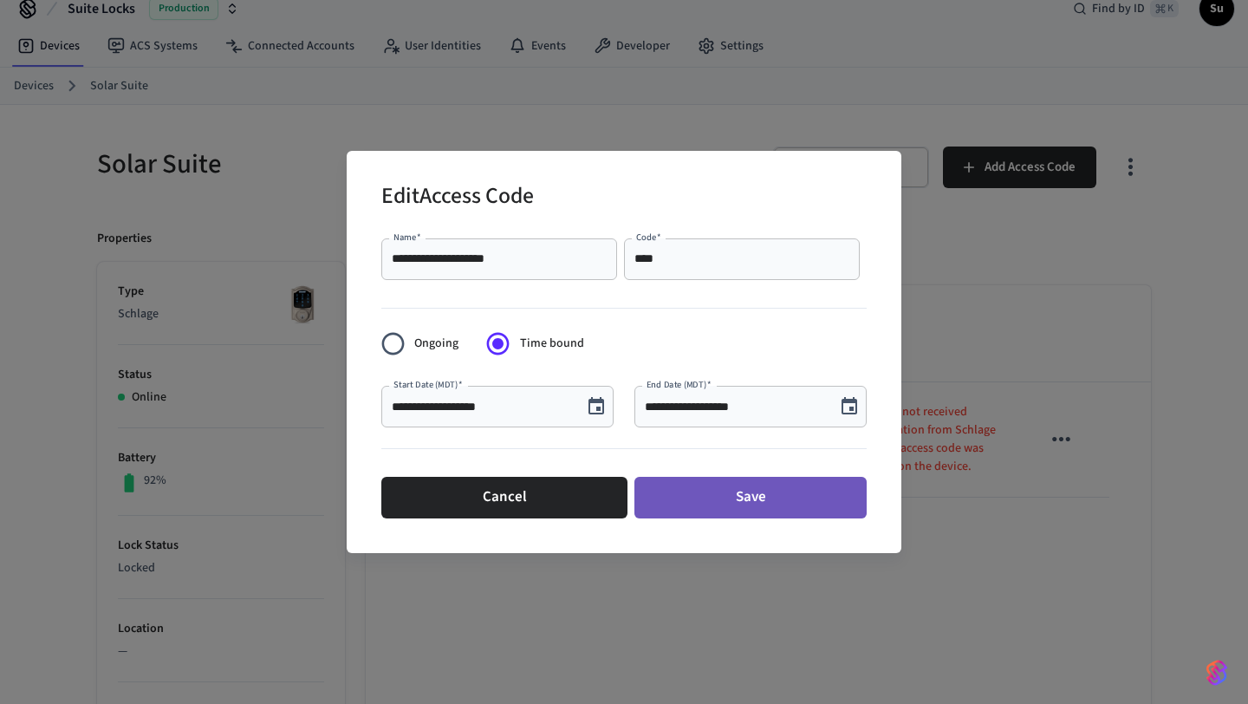
click at [752, 499] on button "Save" at bounding box center [751, 498] width 232 height 42
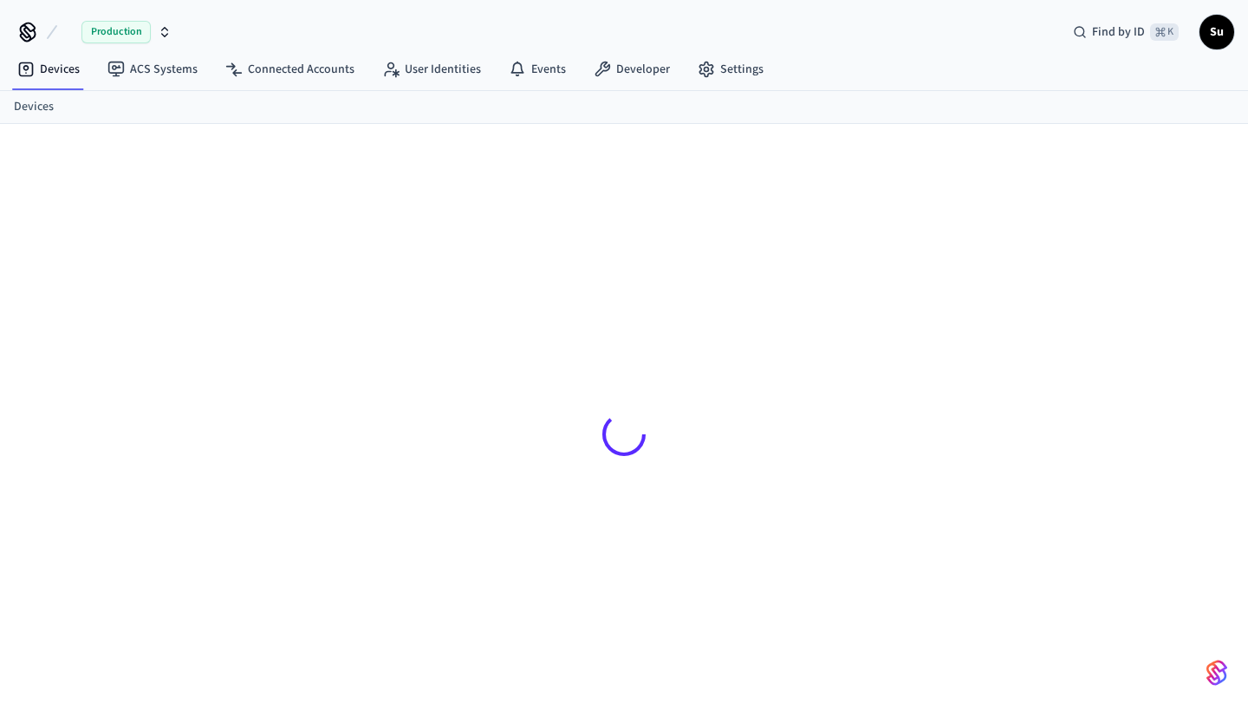
scroll to position [23, 0]
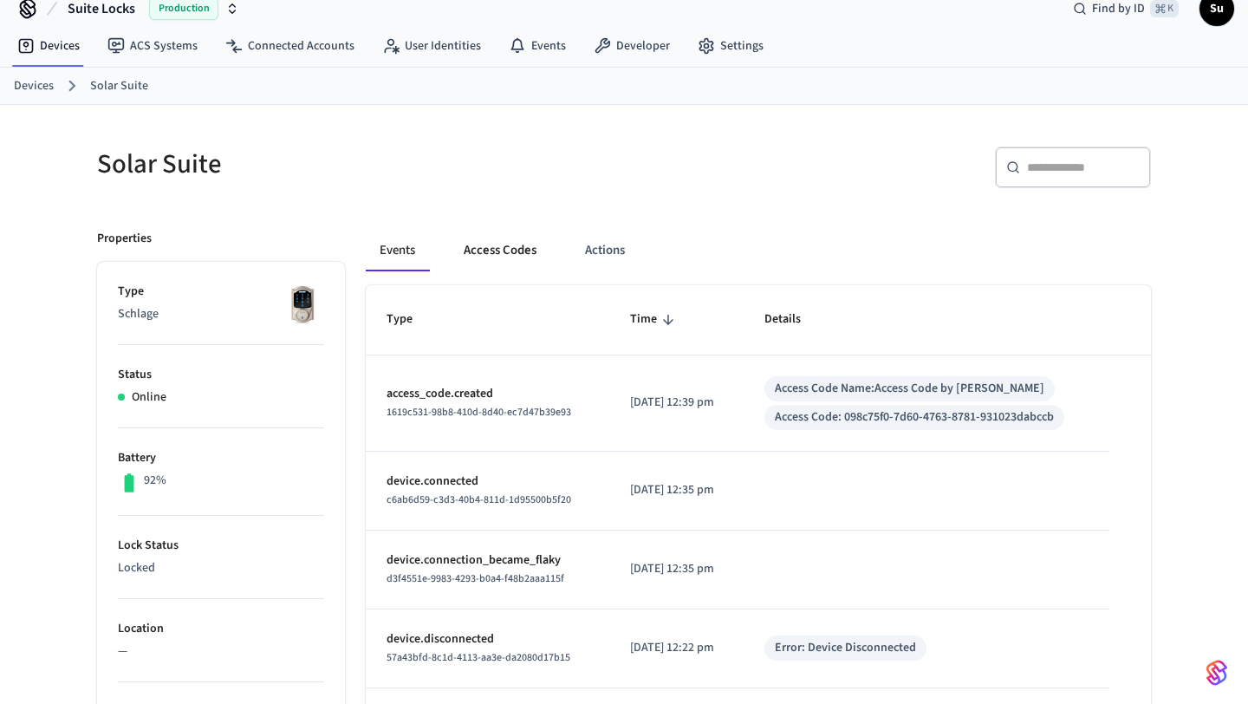
click at [505, 251] on button "Access Codes" at bounding box center [500, 251] width 101 height 42
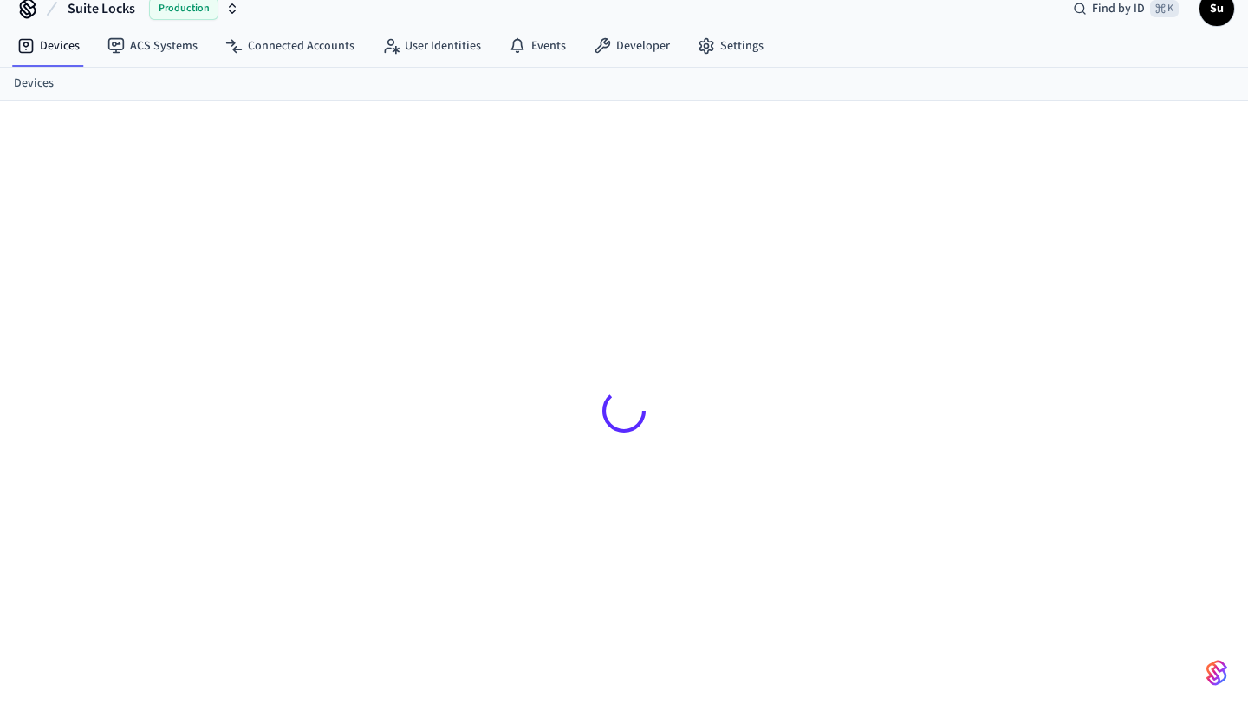
scroll to position [23, 0]
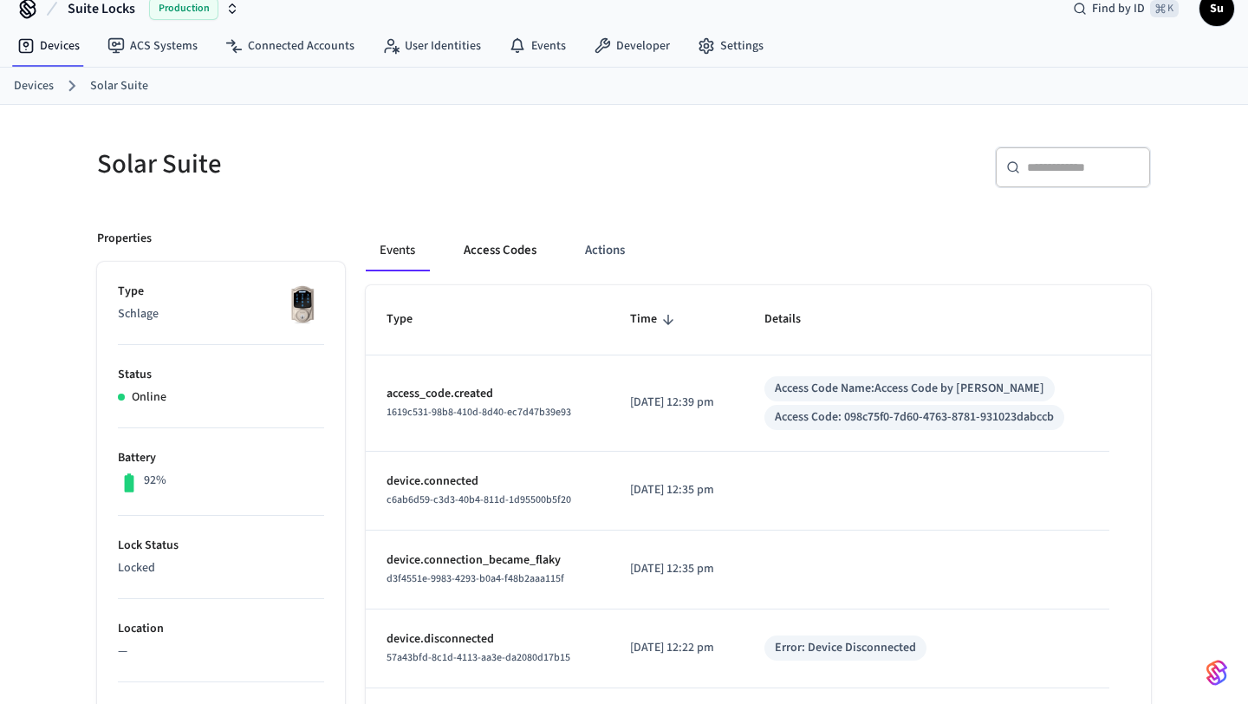
click at [522, 253] on button "Access Codes" at bounding box center [500, 251] width 101 height 42
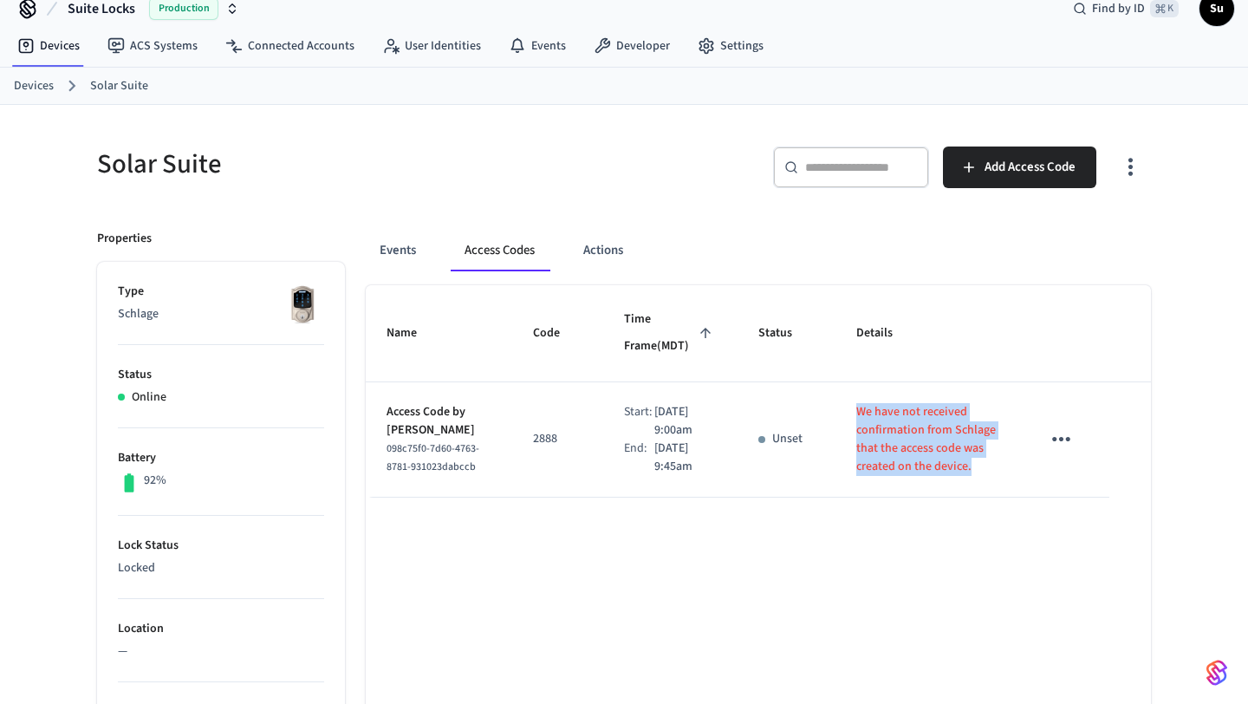
drag, startPoint x: 905, startPoint y: 476, endPoint x: 838, endPoint y: 414, distance: 92.0
click at [836, 414] on td "We have not received confirmation from Schlage that the access code was created…" at bounding box center [928, 439] width 185 height 115
copy p "We have not received confirmation from Schlage that the access code was created…"
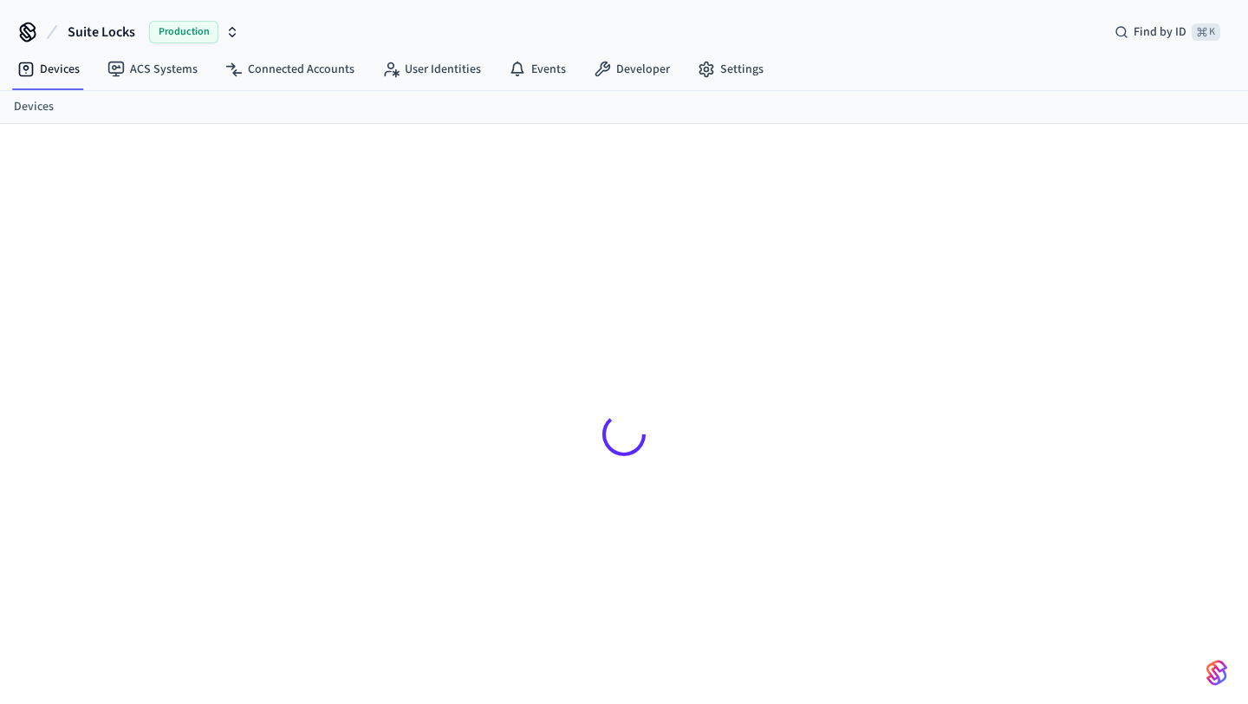
scroll to position [23, 0]
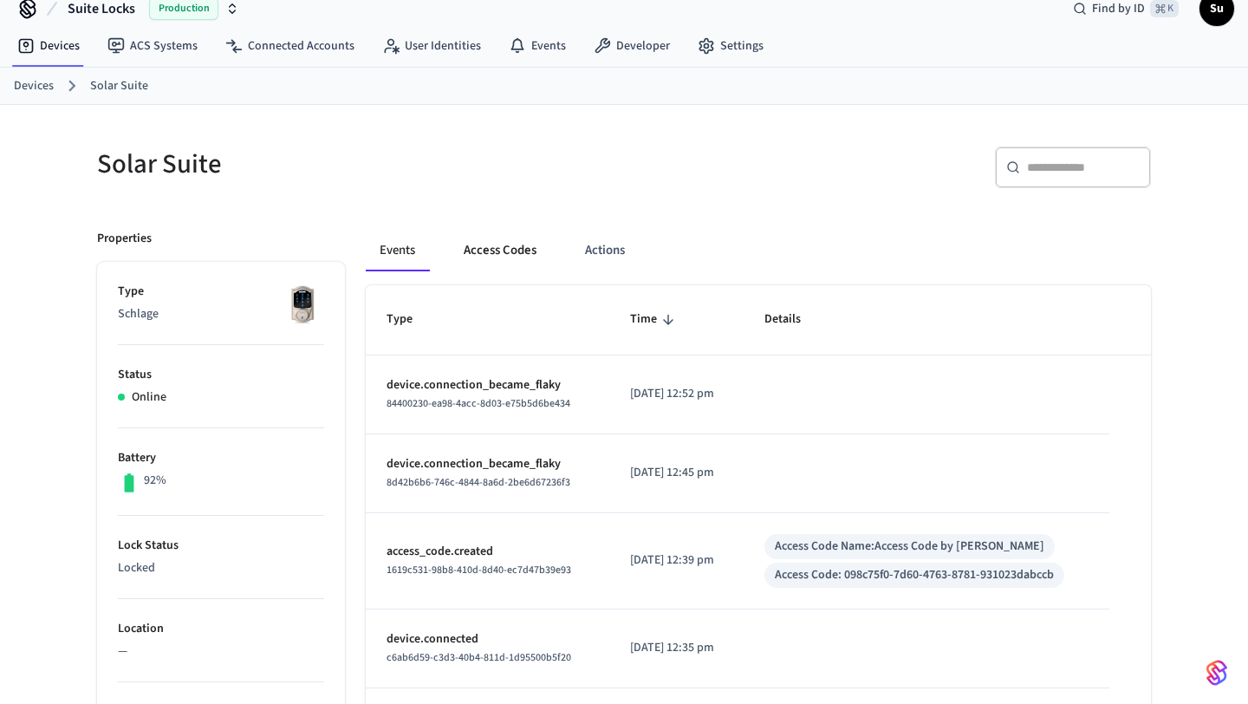
click at [498, 247] on button "Access Codes" at bounding box center [500, 251] width 101 height 42
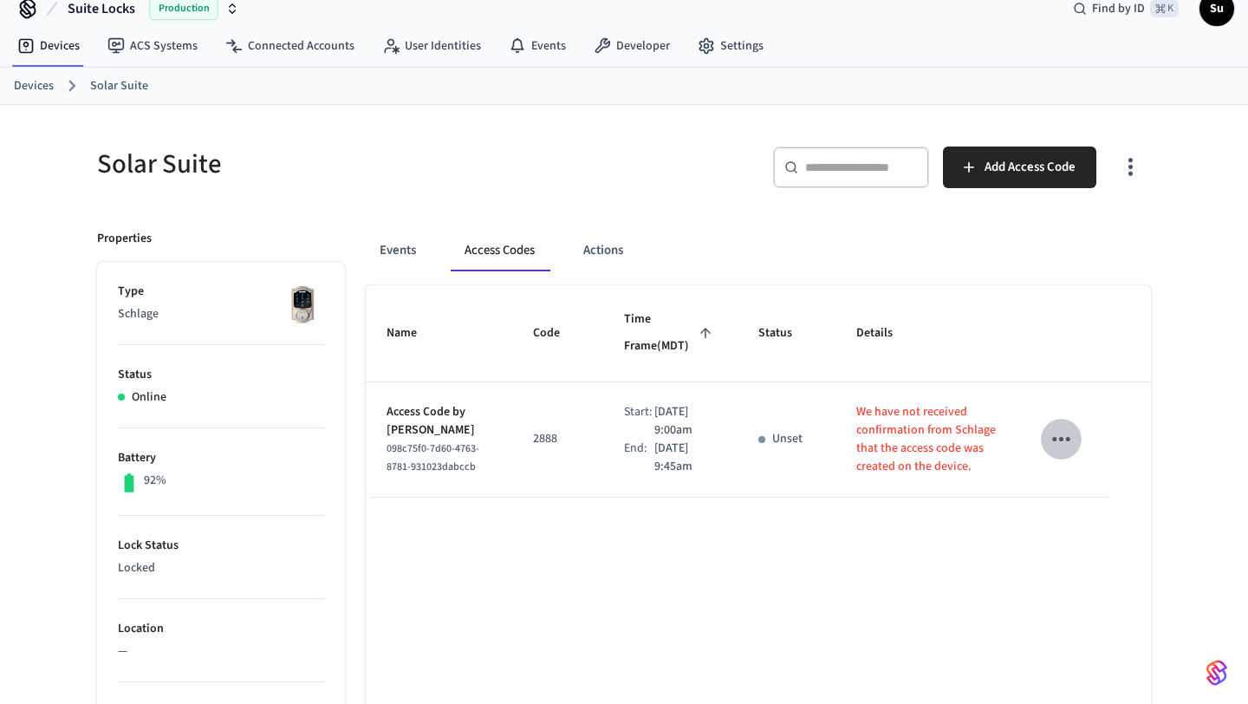
click at [1066, 450] on icon "sticky table" at bounding box center [1061, 439] width 27 height 27
click at [1066, 450] on div at bounding box center [624, 352] width 1248 height 704
click at [613, 251] on button "Actions" at bounding box center [604, 251] width 68 height 42
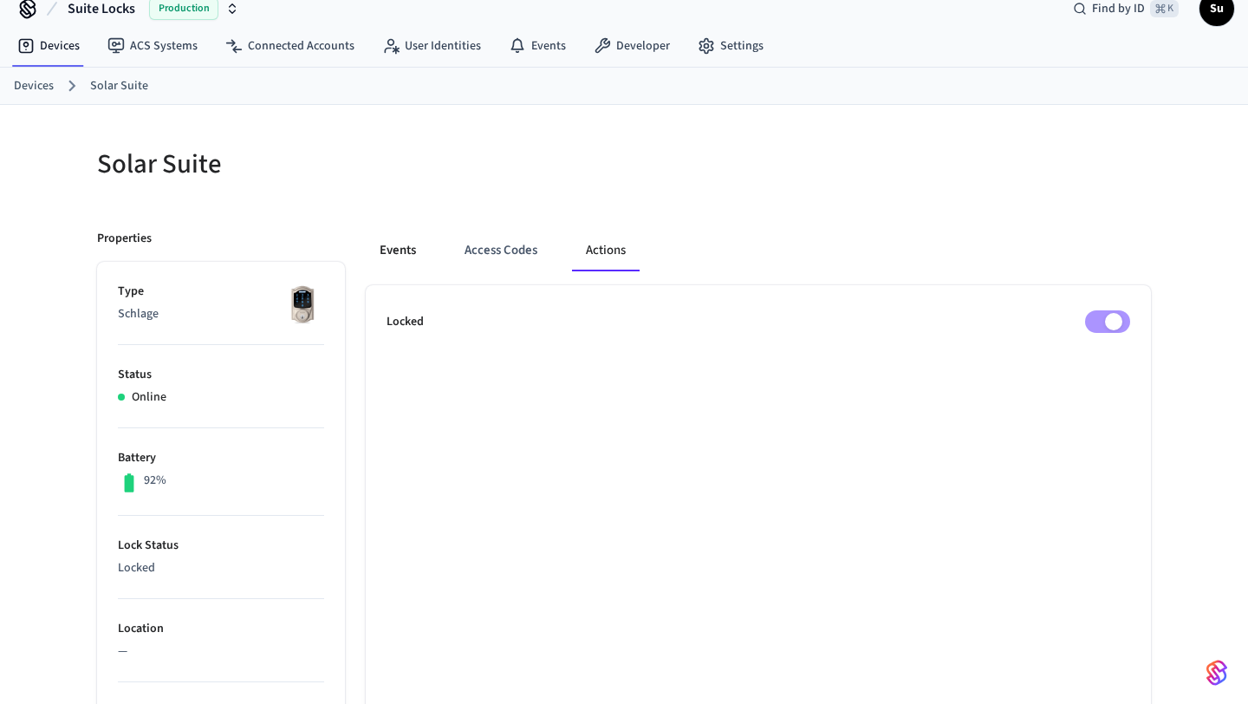
click at [396, 256] on button "Events" at bounding box center [398, 251] width 64 height 42
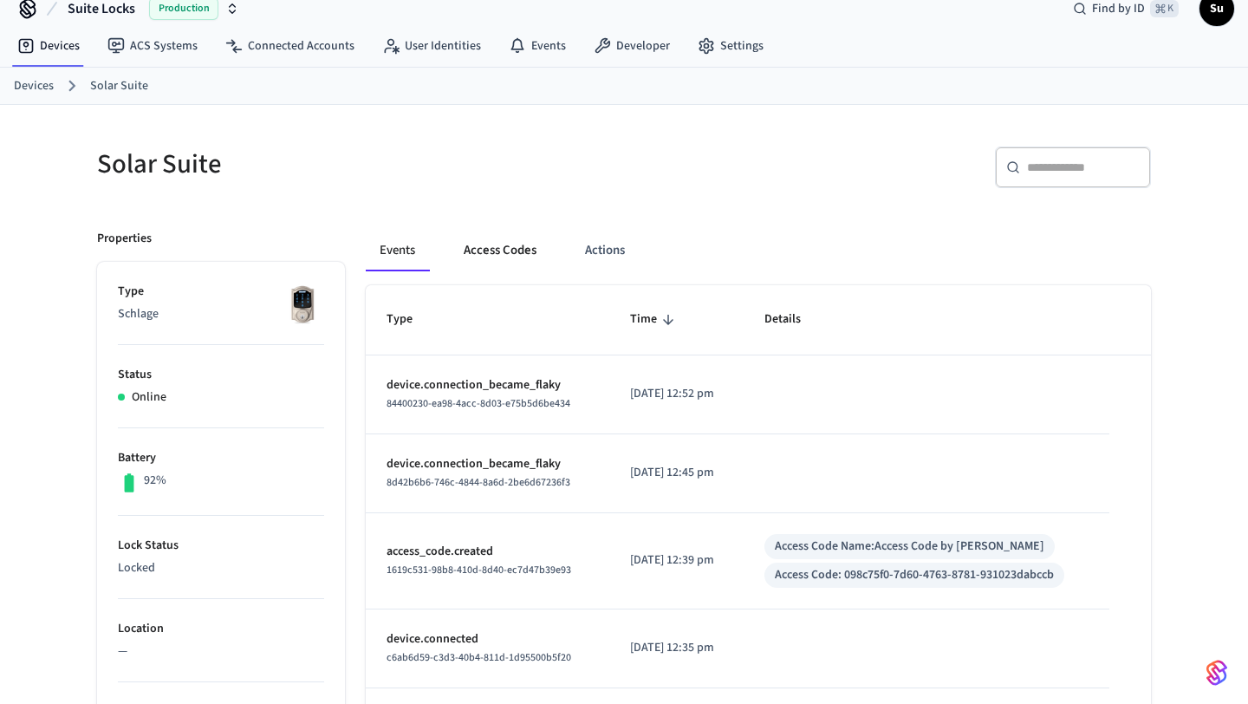
click at [499, 257] on button "Access Codes" at bounding box center [500, 251] width 101 height 42
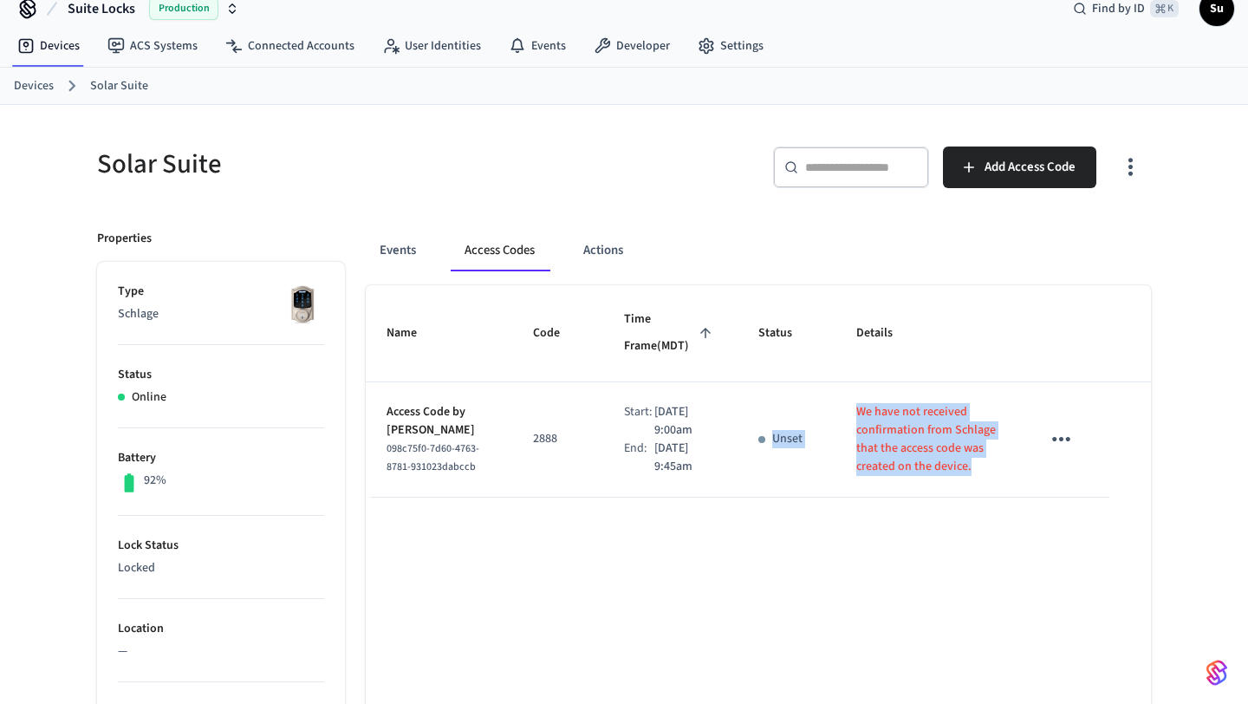
drag, startPoint x: 903, startPoint y: 482, endPoint x: 785, endPoint y: 423, distance: 131.8
click at [785, 423] on tr "Access Code by Zapier 098c75f0-7d60-4763-8781-931023dabccb 2888 Start: Sep 7th …" at bounding box center [758, 439] width 785 height 115
copy tr "Unset We have not received confirmation from Schlage that the access code was c…"
click at [45, 47] on link "Devices" at bounding box center [48, 45] width 90 height 31
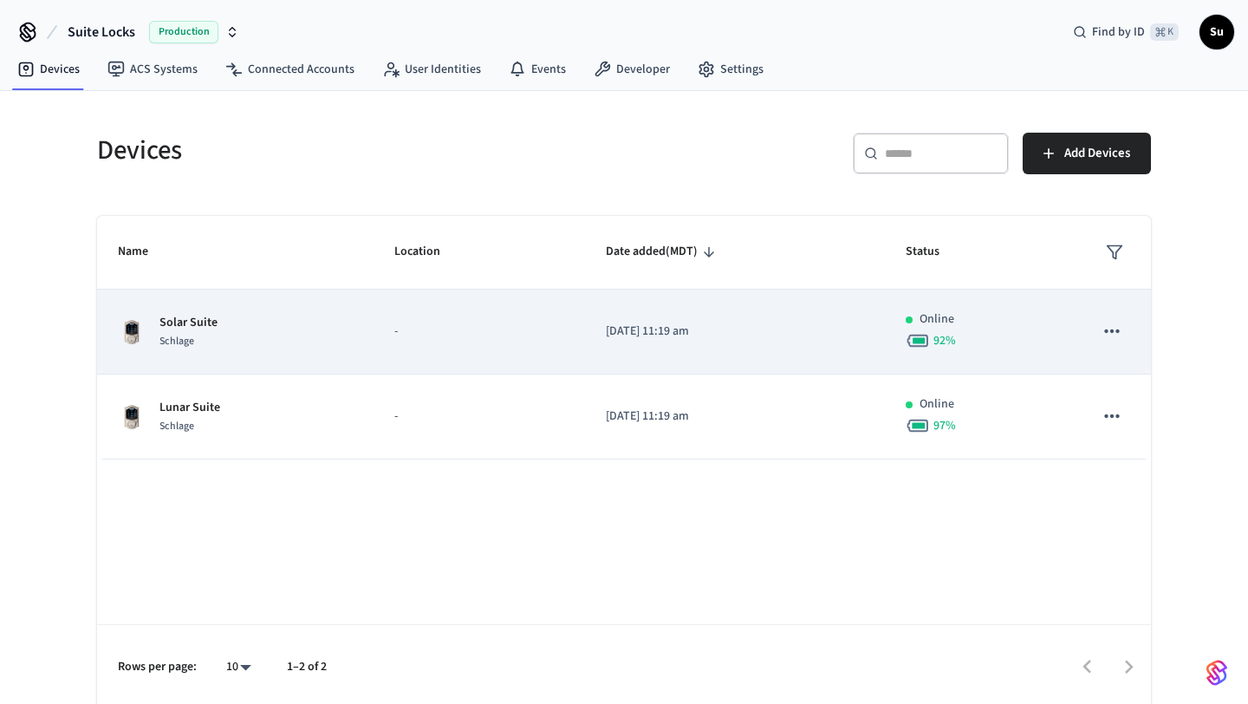
click at [438, 346] on td "-" at bounding box center [480, 332] width 212 height 85
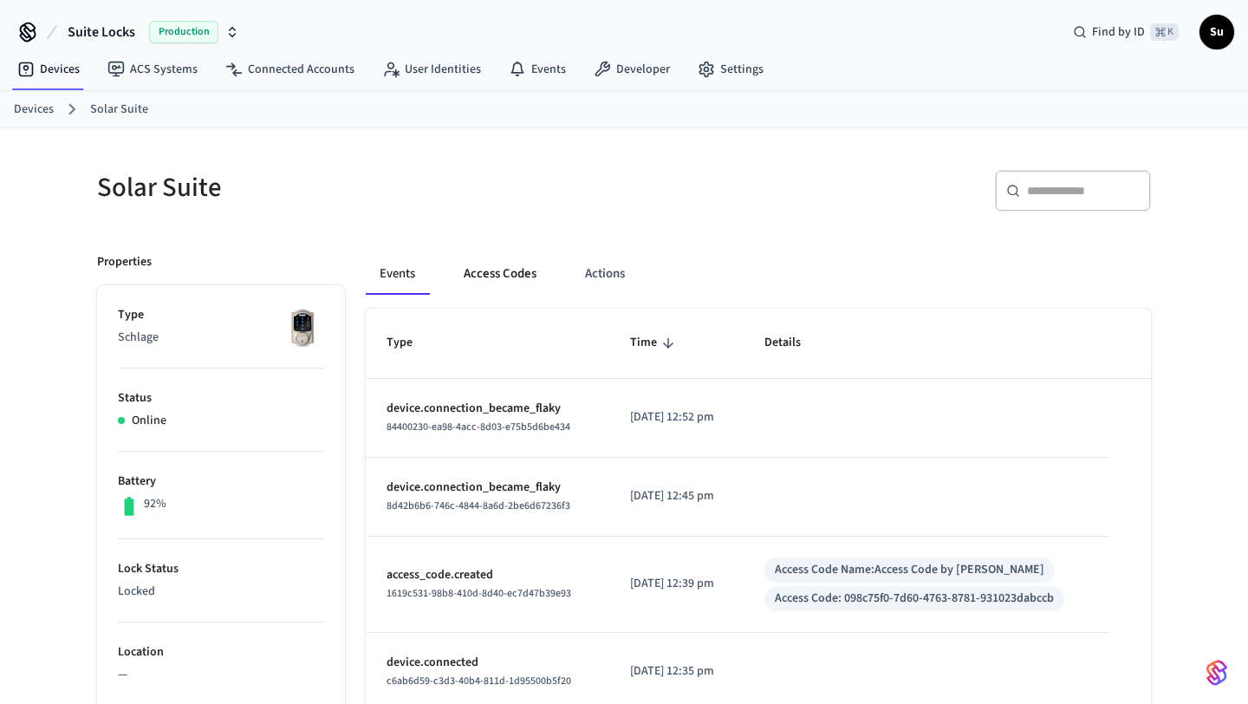
click at [515, 276] on button "Access Codes" at bounding box center [500, 274] width 101 height 42
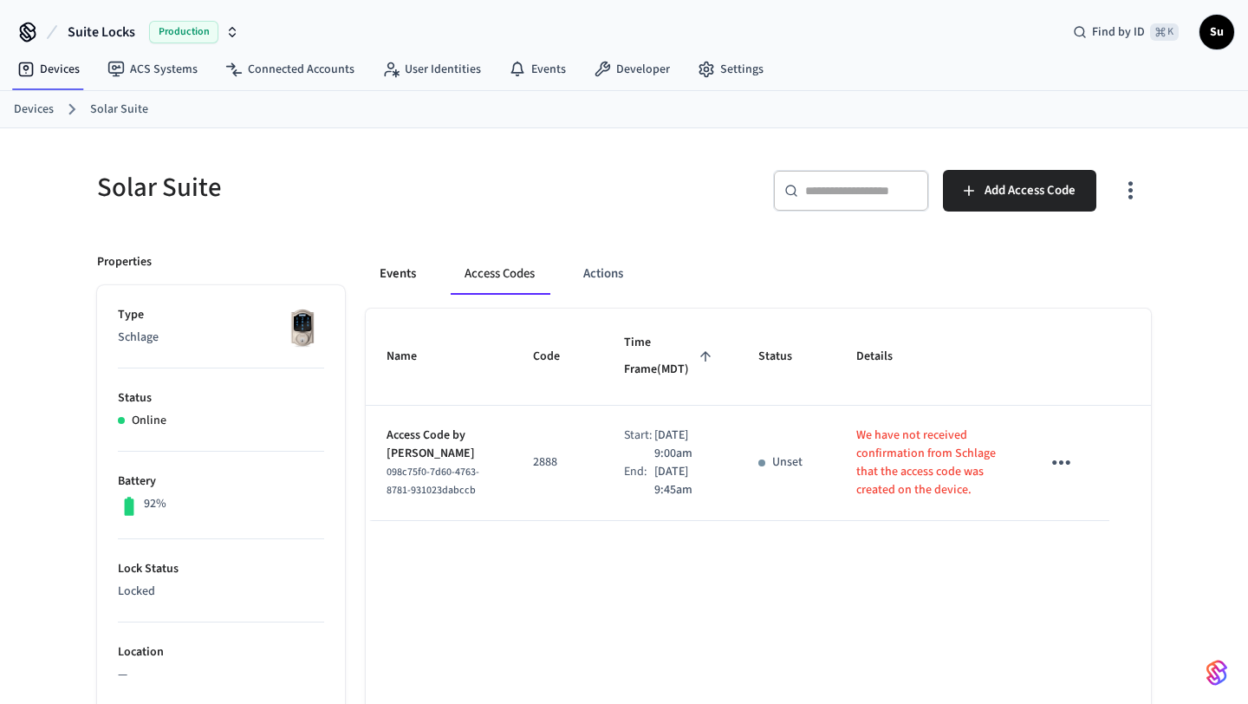
click at [398, 280] on button "Events" at bounding box center [398, 274] width 64 height 42
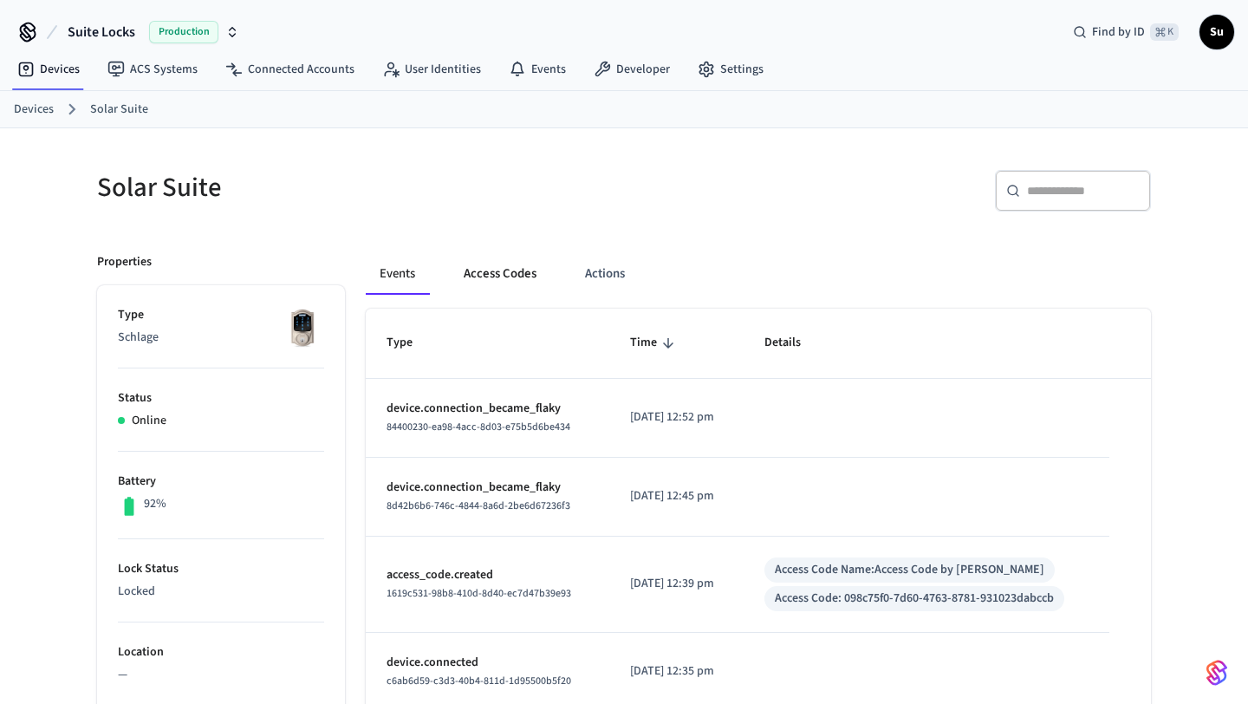
click at [498, 269] on button "Access Codes" at bounding box center [500, 274] width 101 height 42
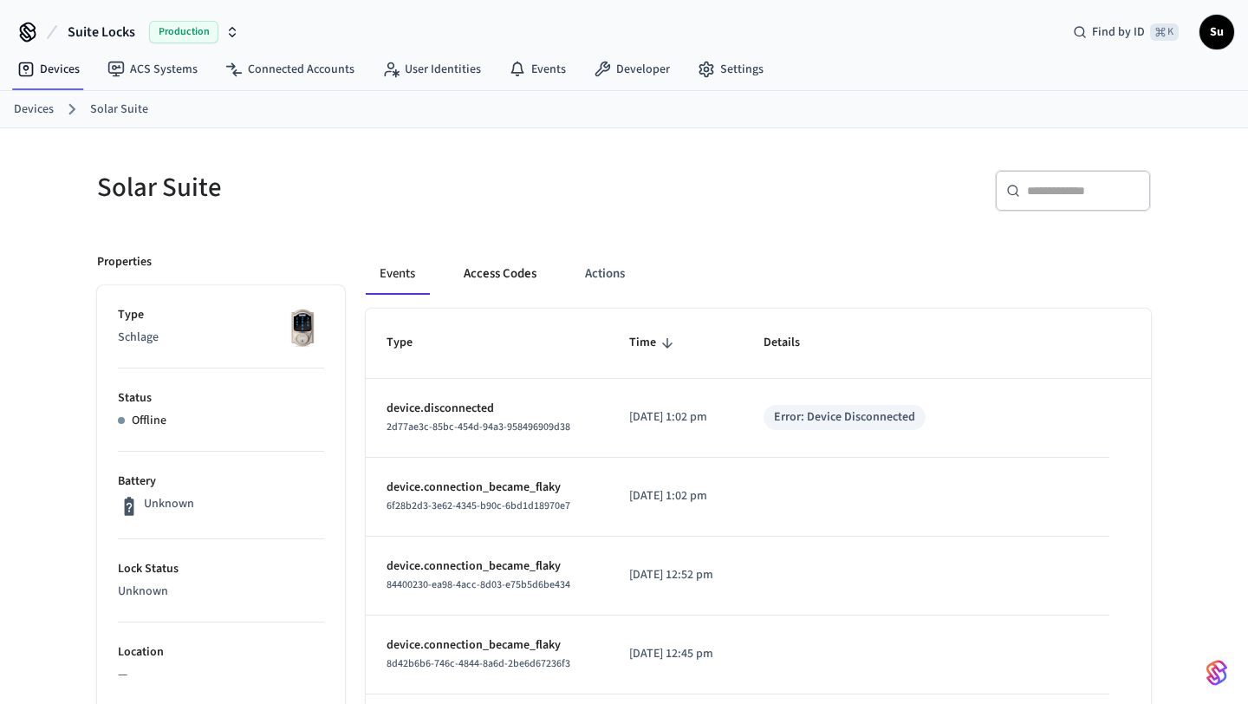
click at [512, 271] on button "Access Codes" at bounding box center [500, 274] width 101 height 42
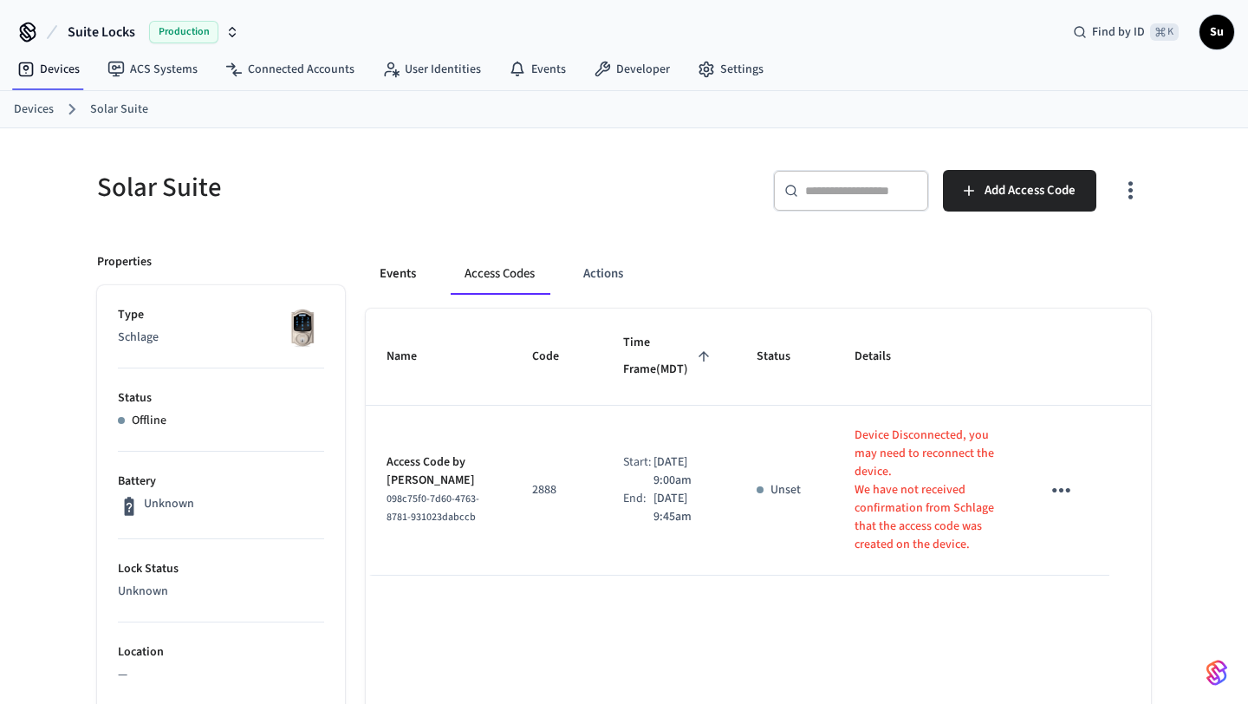
click at [391, 277] on button "Events" at bounding box center [398, 274] width 64 height 42
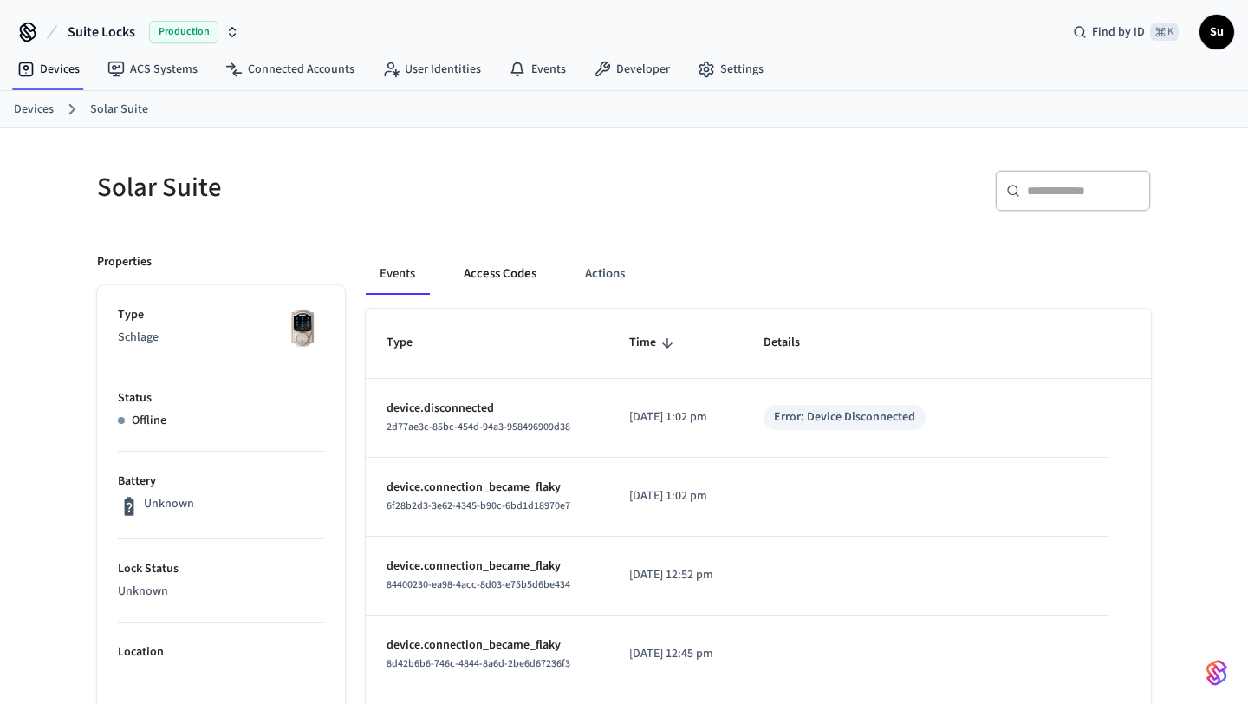
click at [496, 276] on button "Access Codes" at bounding box center [500, 274] width 101 height 42
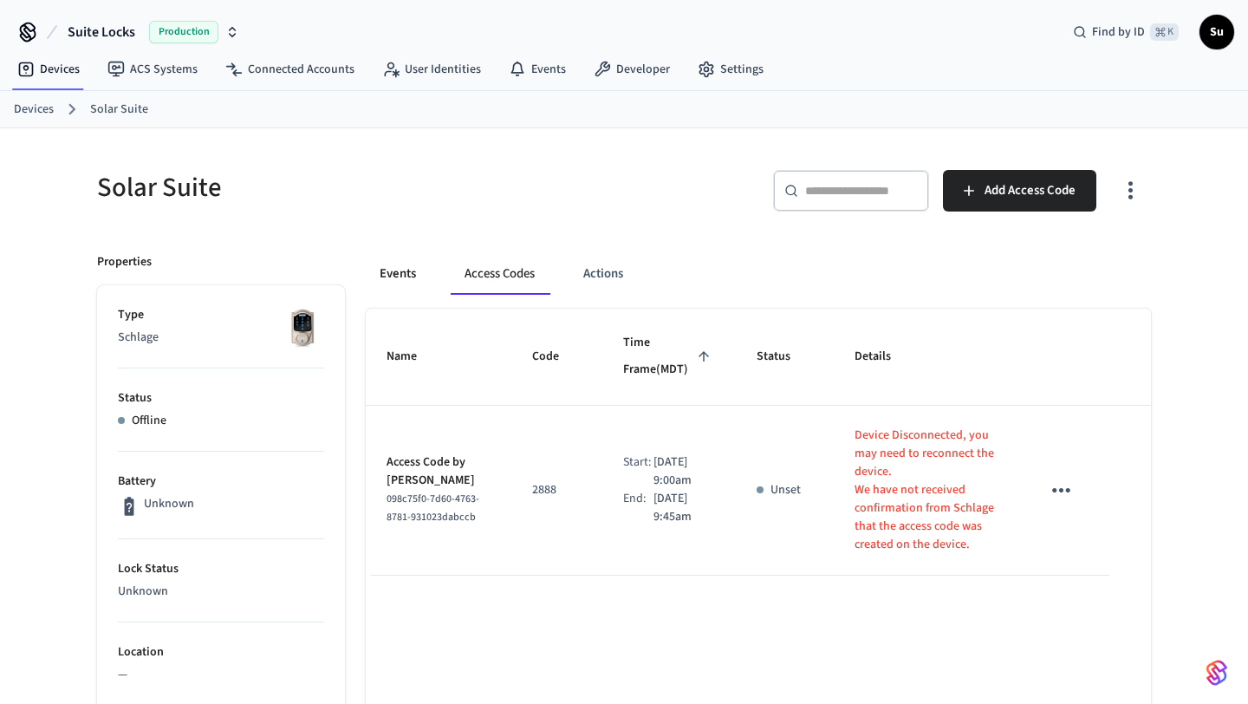
click at [410, 272] on button "Events" at bounding box center [398, 274] width 64 height 42
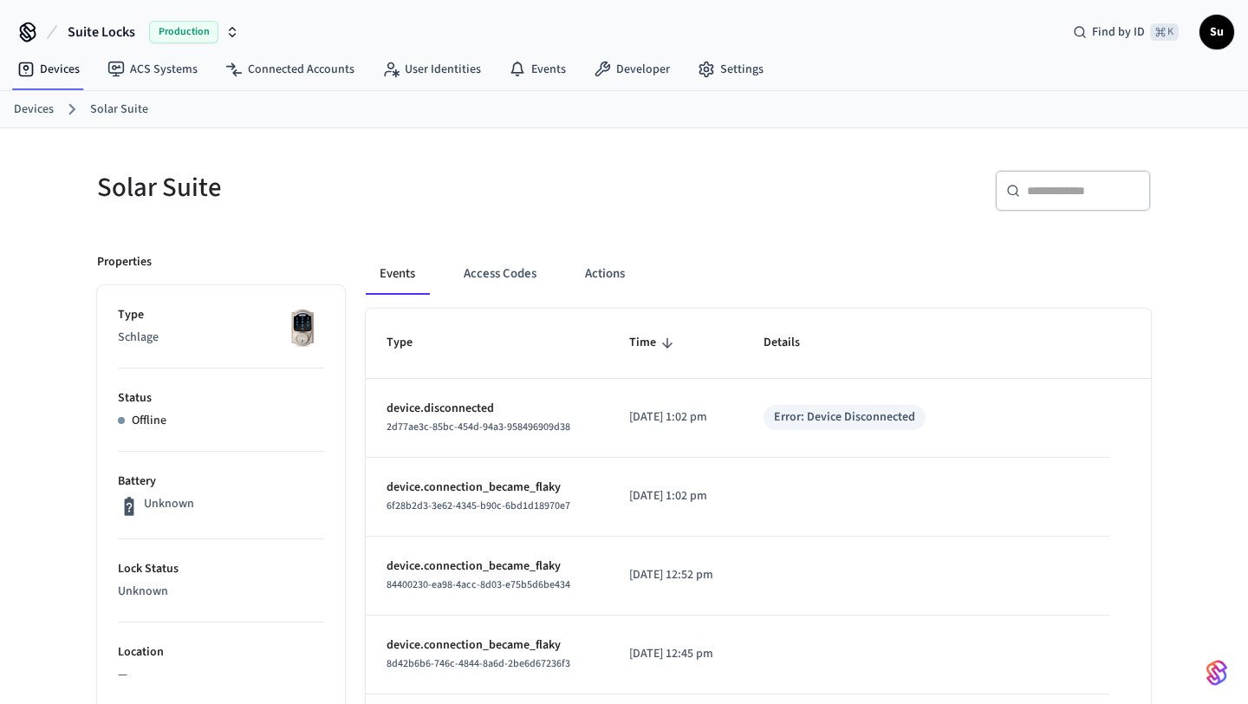
click at [20, 115] on link "Devices" at bounding box center [34, 110] width 40 height 18
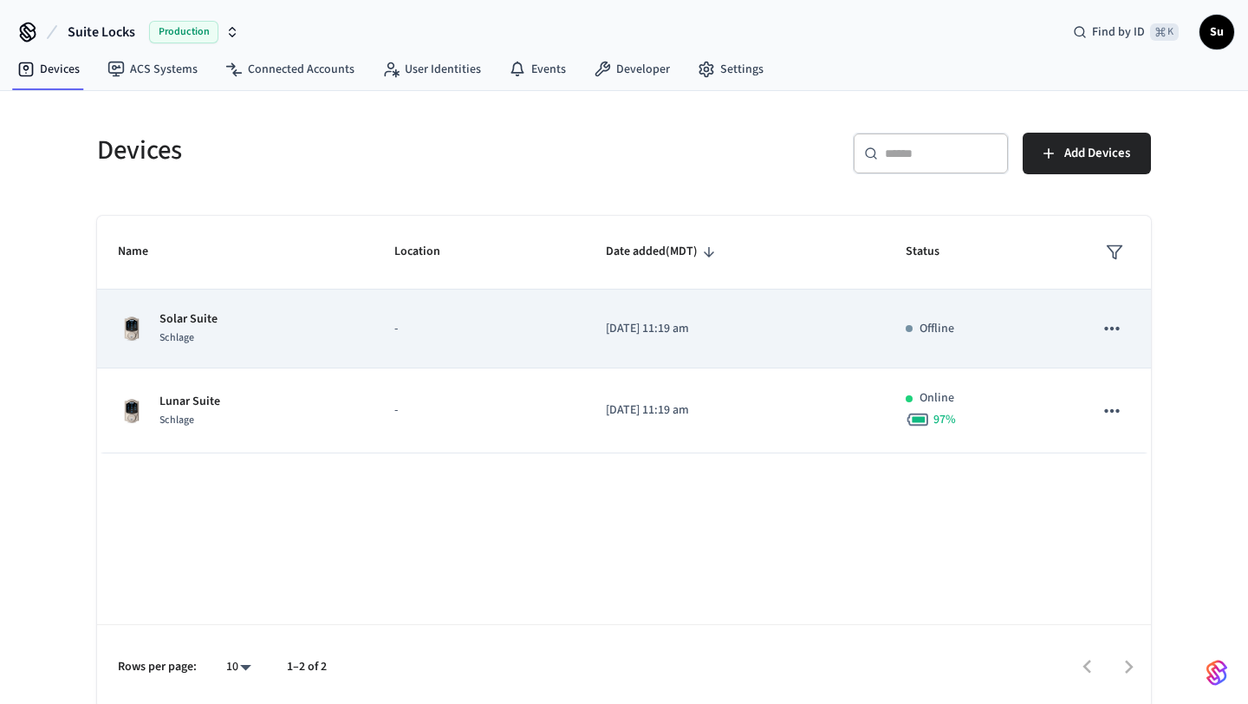
click at [447, 330] on p "-" at bounding box center [479, 329] width 170 height 18
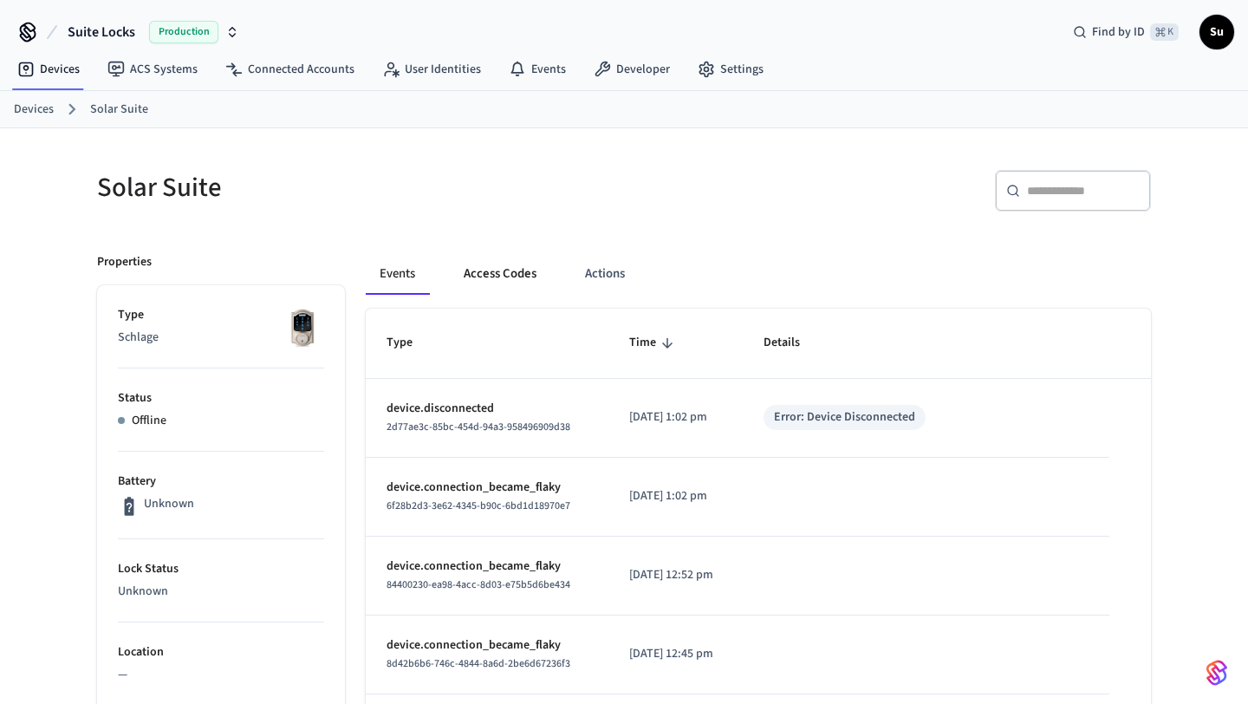
click at [507, 266] on button "Access Codes" at bounding box center [500, 274] width 101 height 42
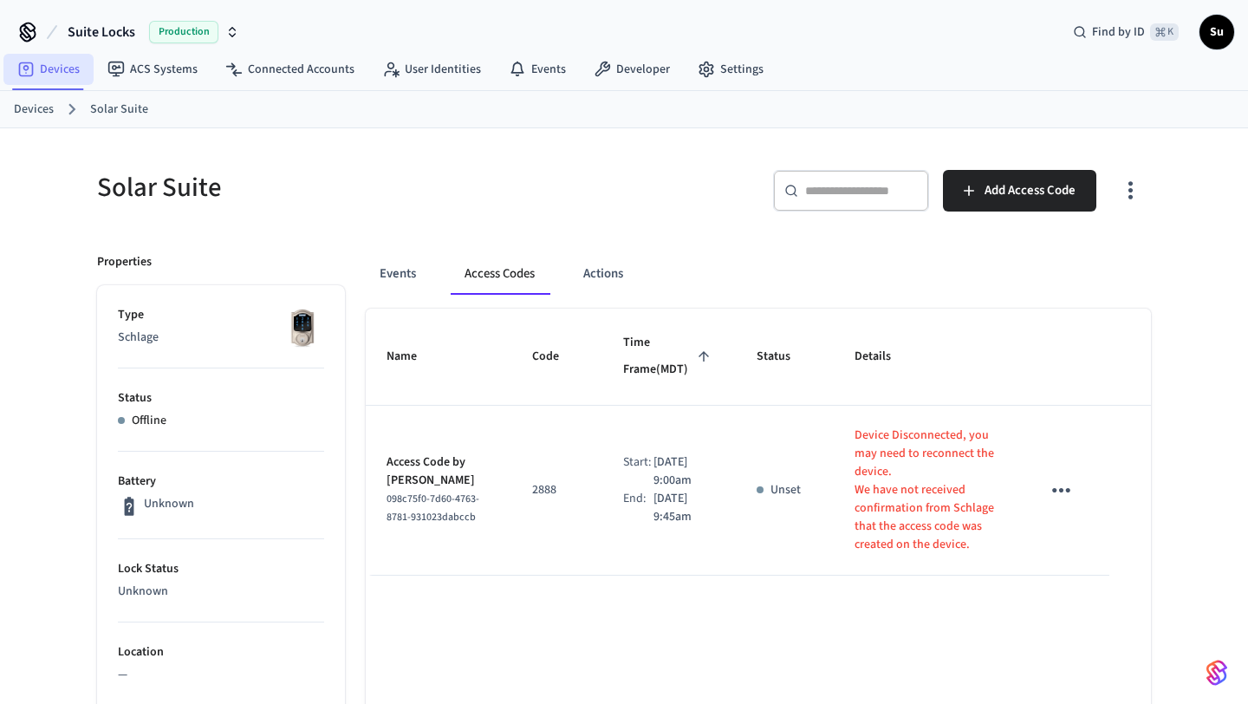
click at [53, 72] on link "Devices" at bounding box center [48, 69] width 90 height 31
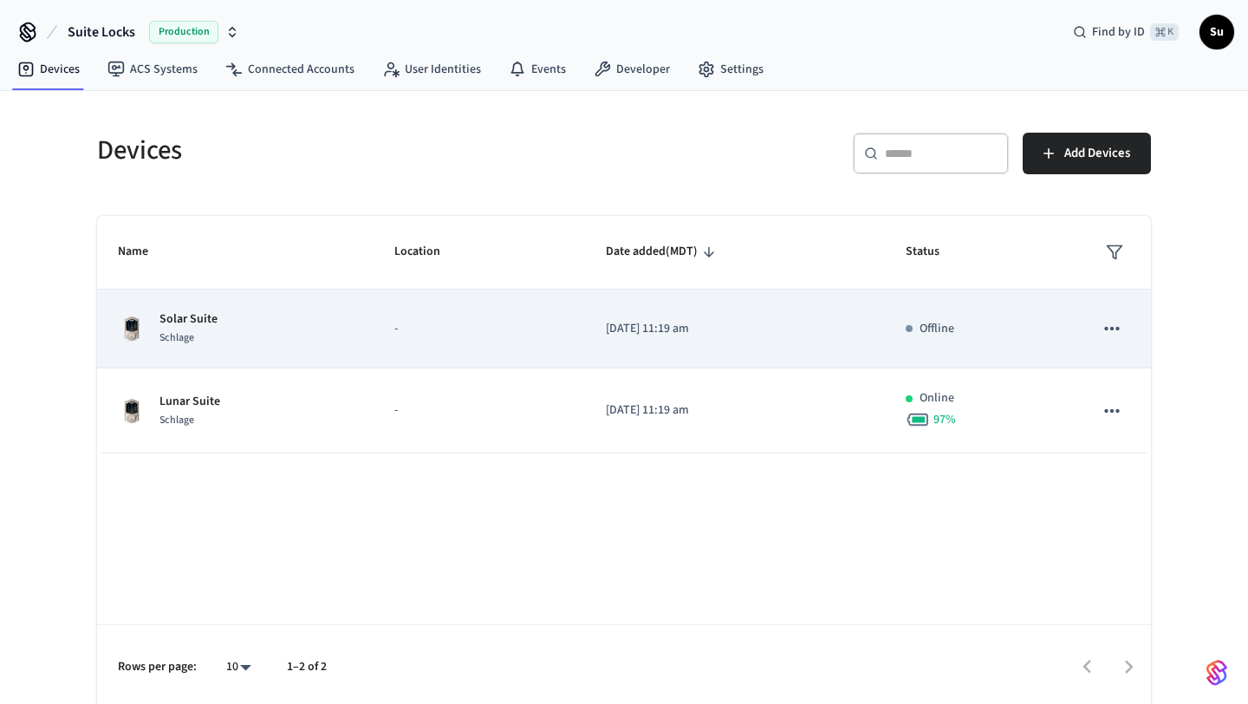
click at [928, 331] on p "Offline" at bounding box center [937, 329] width 35 height 18
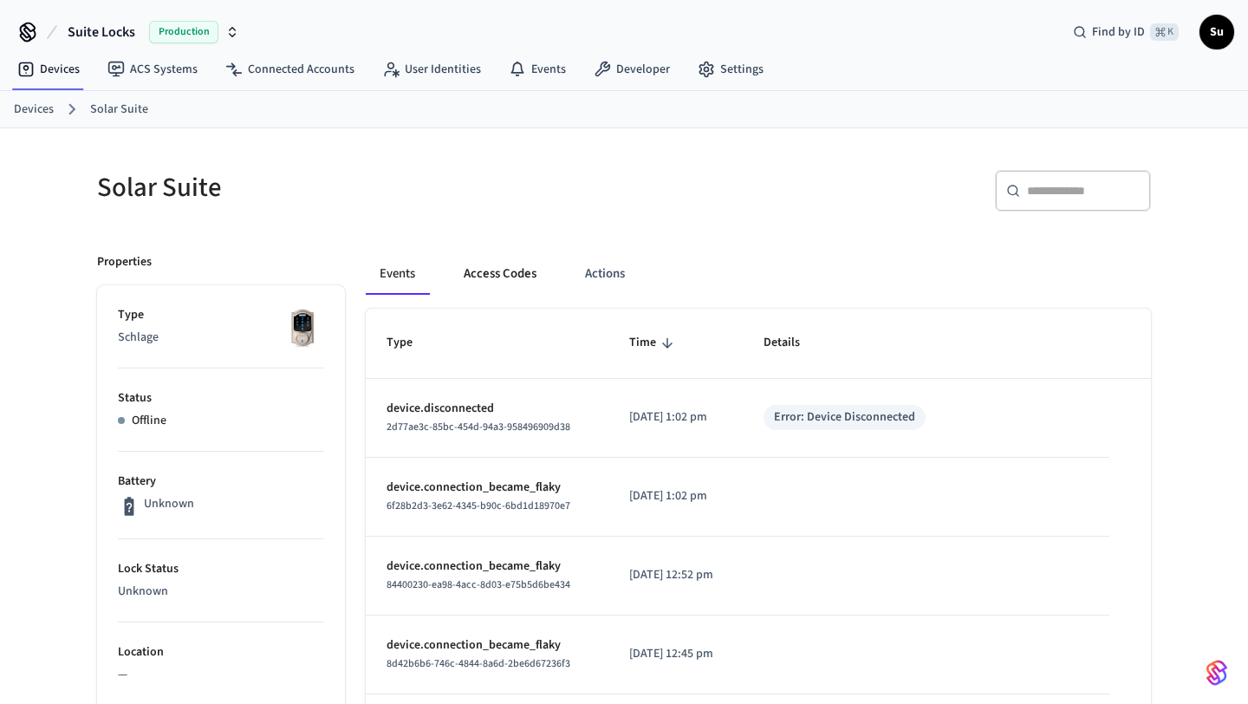
click at [538, 282] on button "Access Codes" at bounding box center [500, 274] width 101 height 42
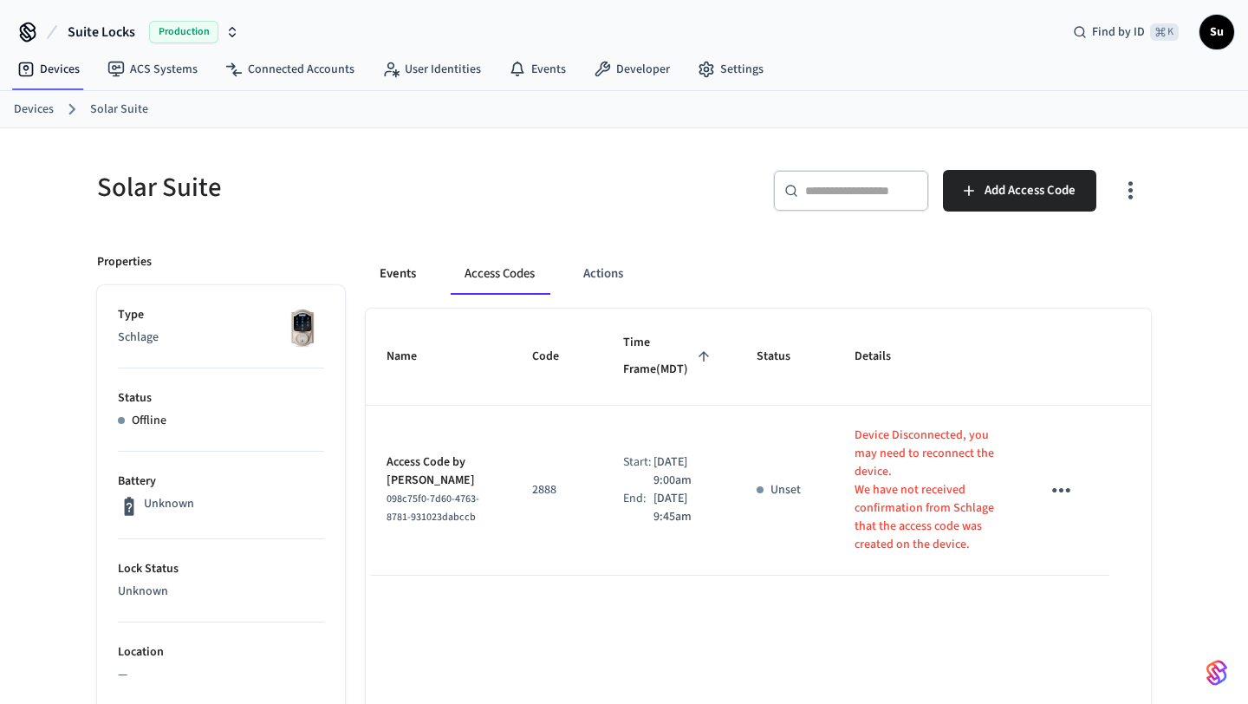
click at [408, 270] on button "Events" at bounding box center [398, 274] width 64 height 42
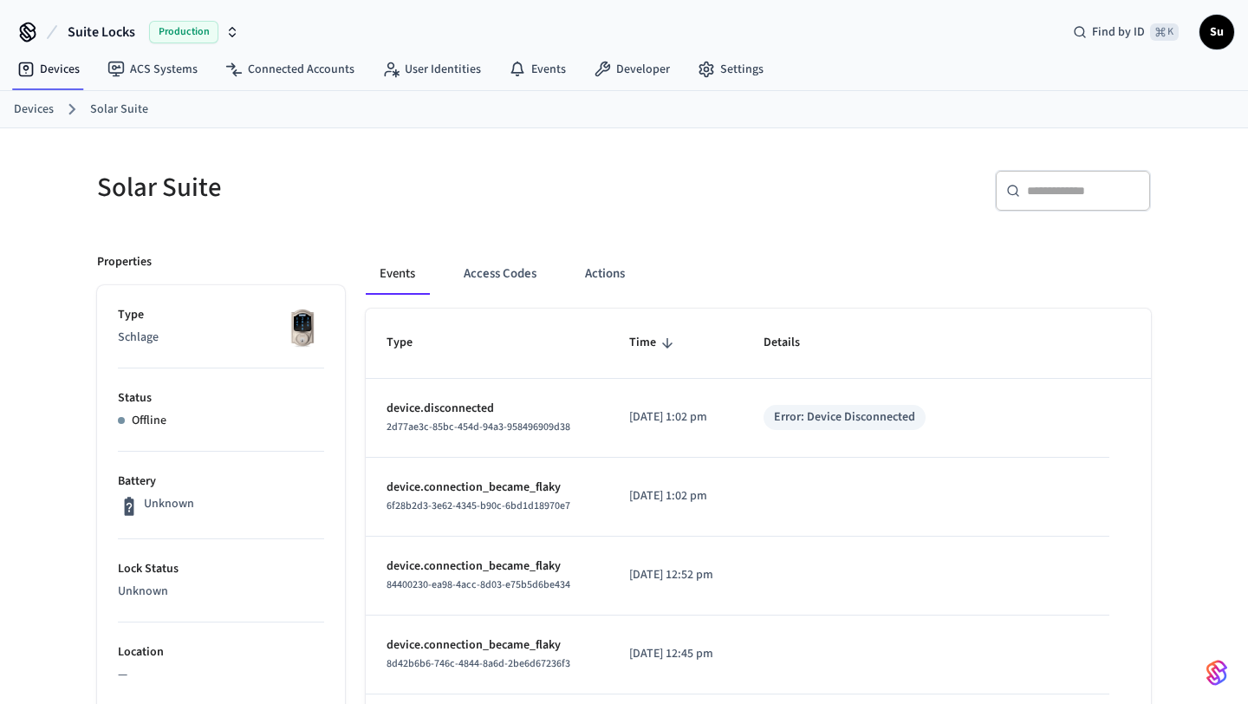
click at [263, 399] on p "Status" at bounding box center [221, 398] width 206 height 18
click at [499, 274] on button "Access Codes" at bounding box center [500, 274] width 101 height 42
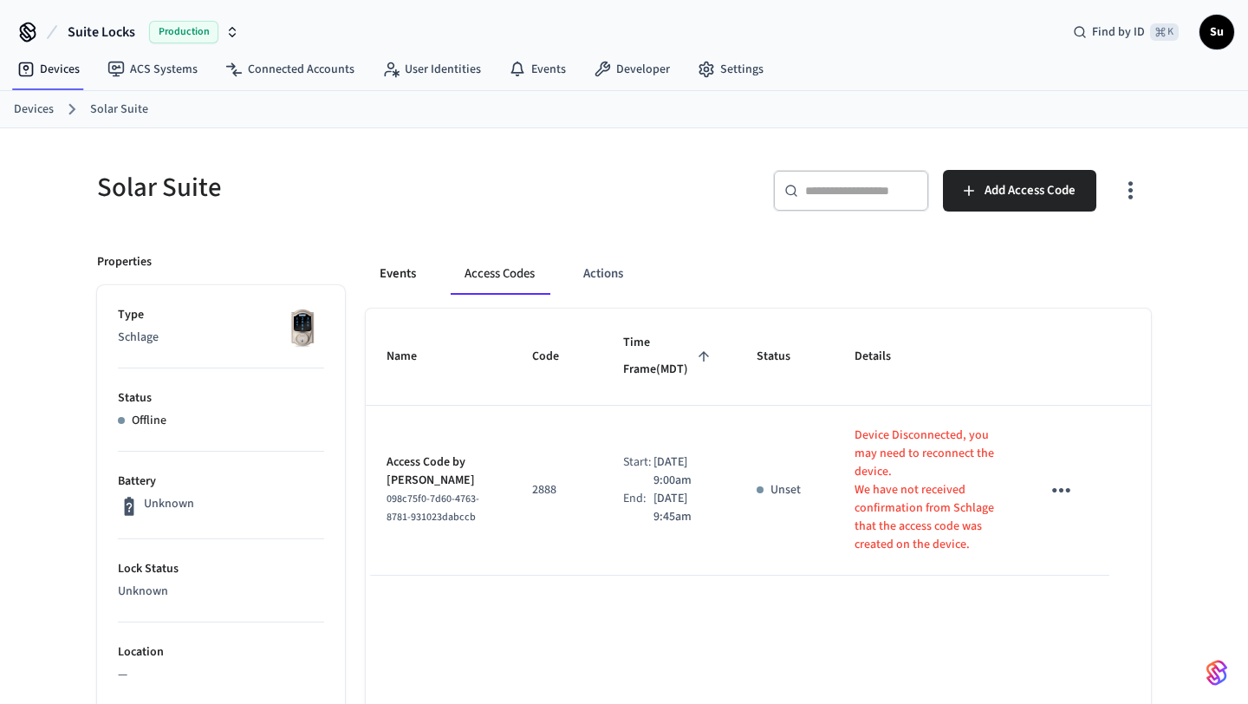
click at [407, 277] on button "Events" at bounding box center [398, 274] width 64 height 42
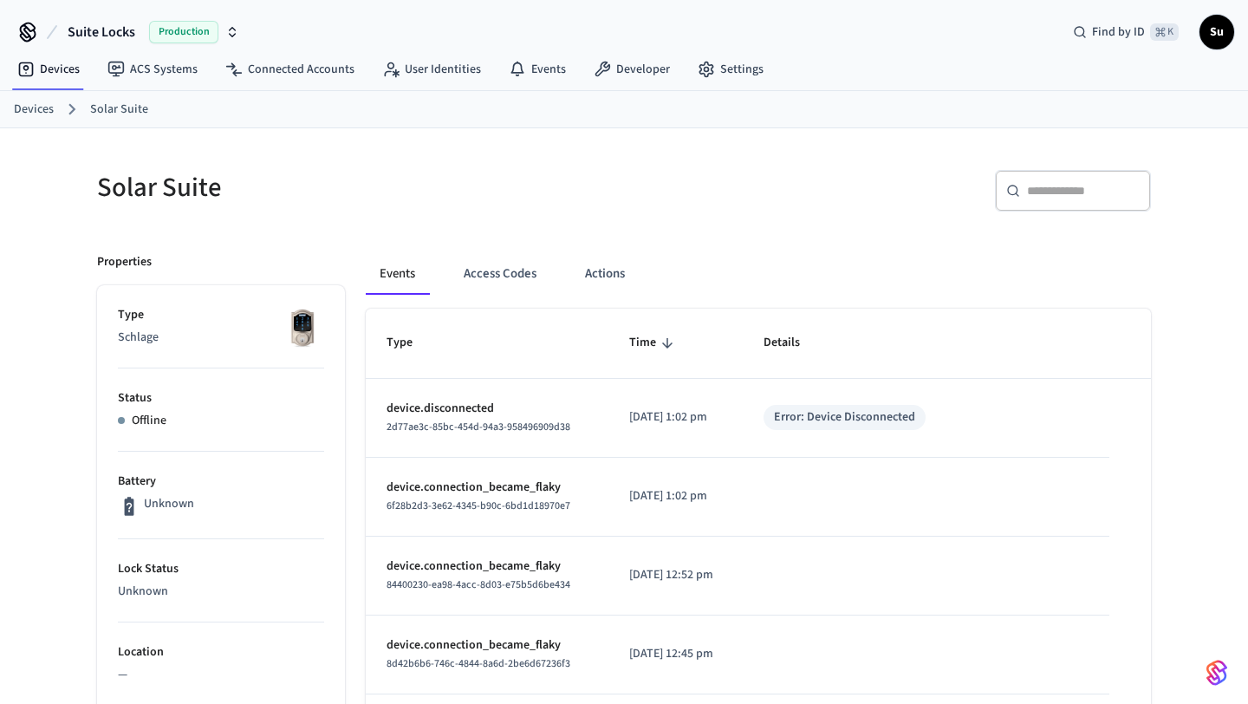
click at [305, 331] on img at bounding box center [302, 327] width 43 height 43
click at [55, 110] on ol "Devices Solar Suite" at bounding box center [631, 109] width 1235 height 23
click at [41, 106] on link "Devices" at bounding box center [34, 110] width 40 height 18
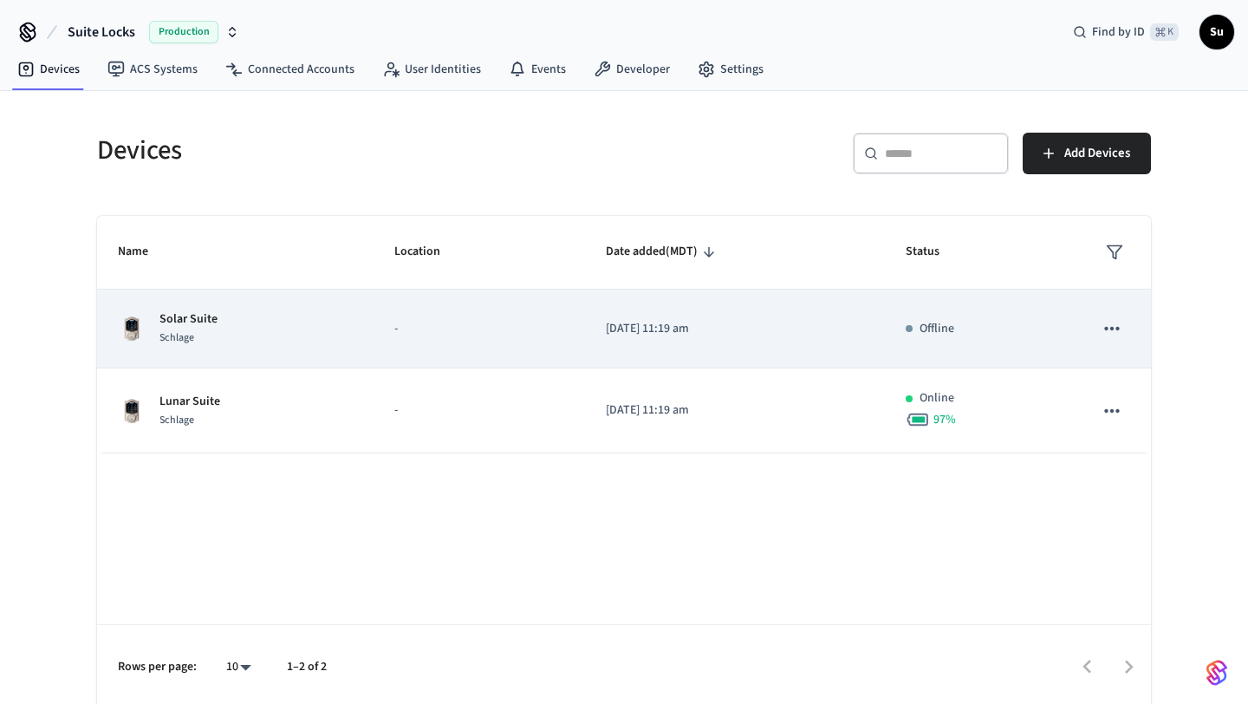
click at [956, 342] on td "Offline" at bounding box center [979, 329] width 188 height 79
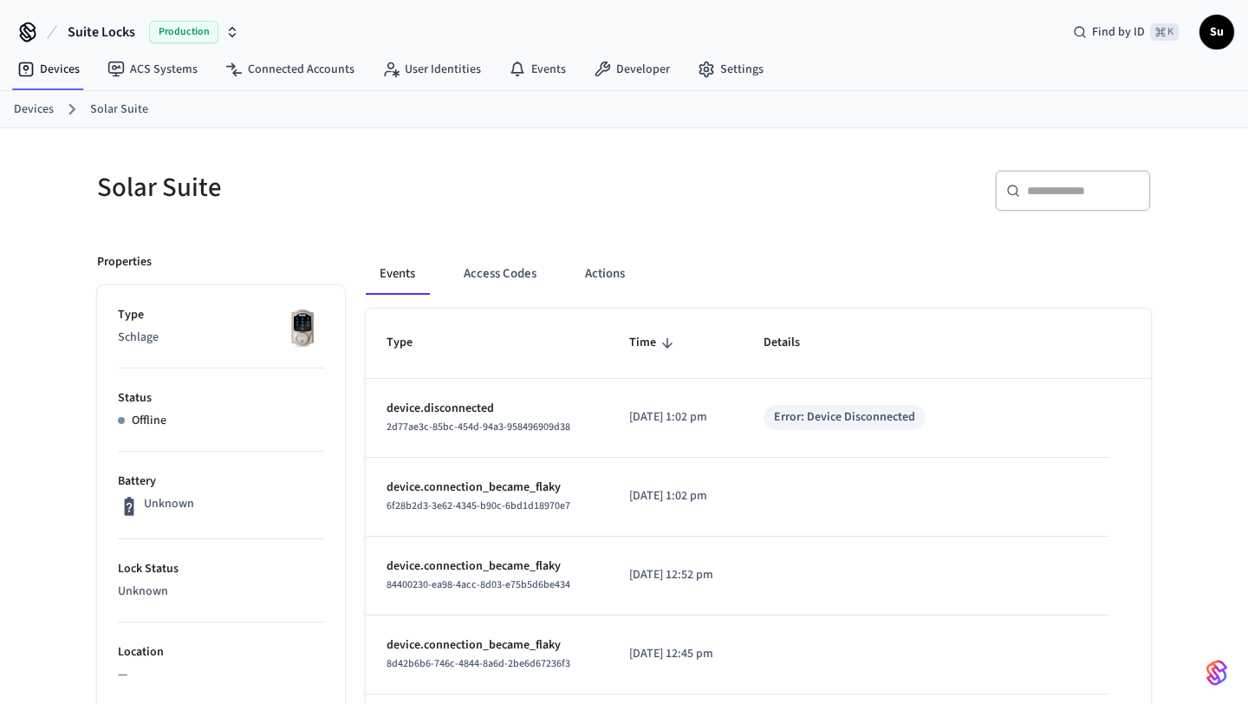
click at [103, 113] on link "Solar Suite" at bounding box center [119, 110] width 58 height 18
click at [45, 108] on link "Devices" at bounding box center [34, 110] width 40 height 18
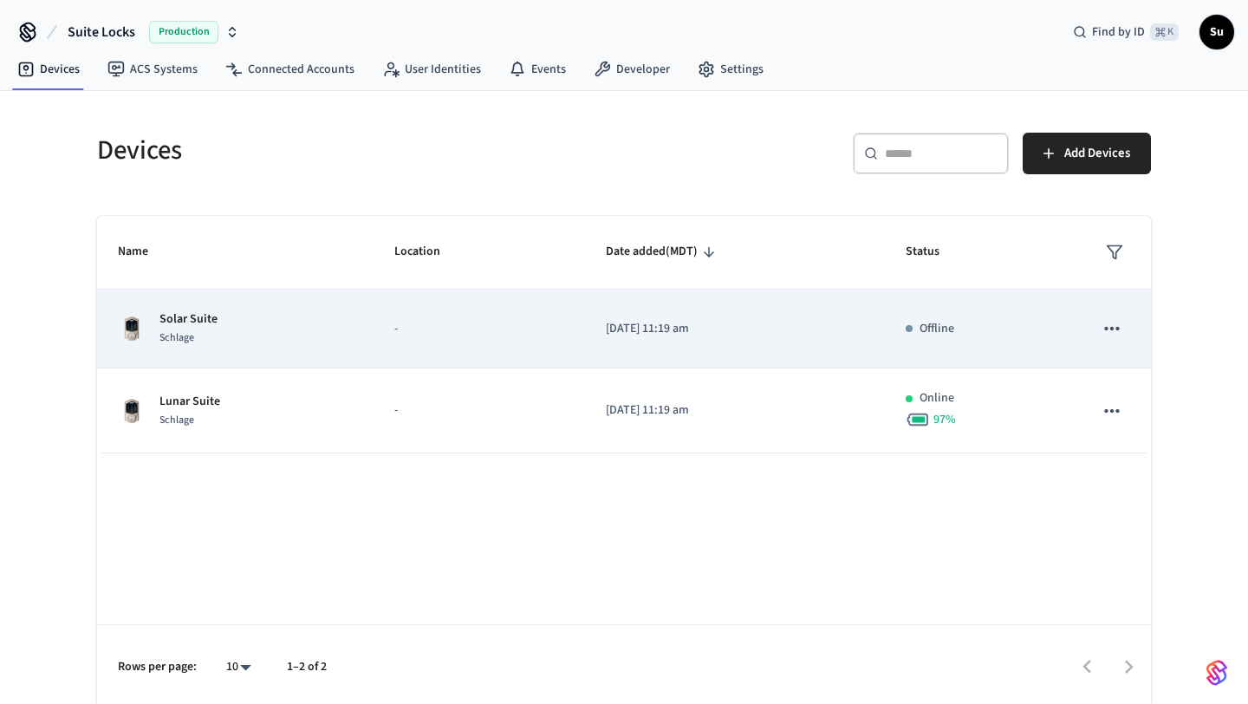
click at [814, 324] on p "[DATE] 11:19 am" at bounding box center [735, 329] width 258 height 18
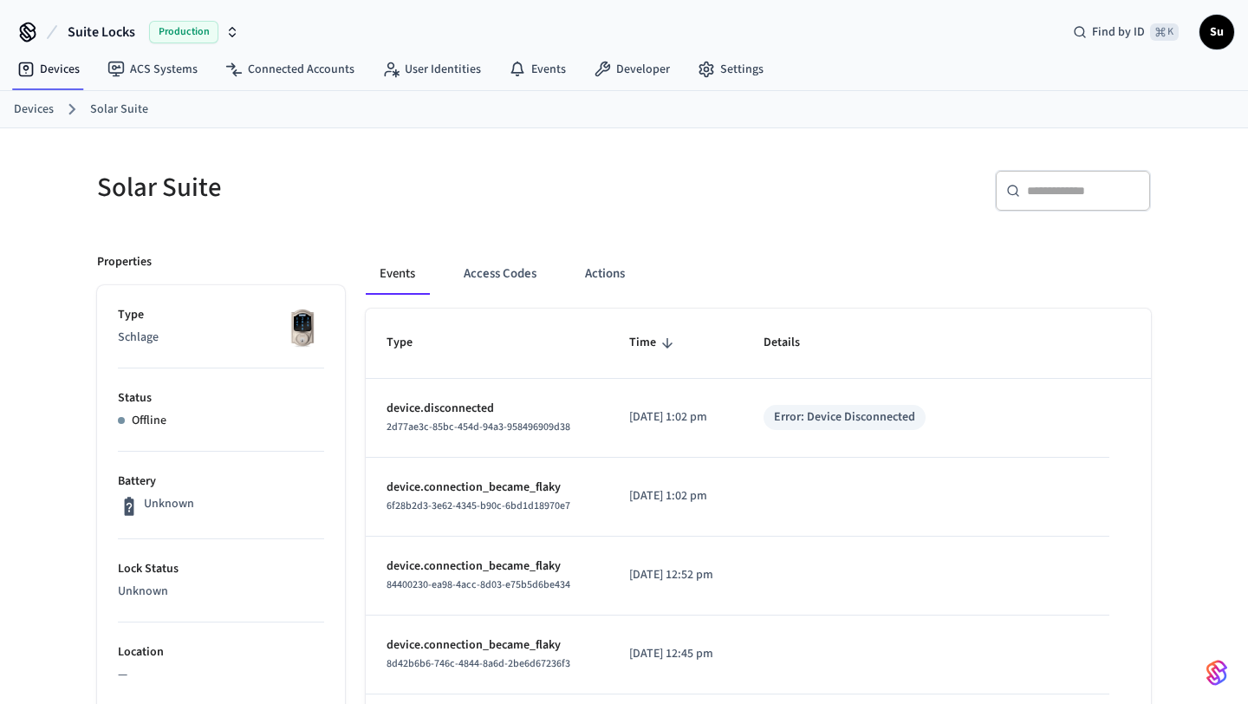
click at [40, 111] on link "Devices" at bounding box center [34, 110] width 40 height 18
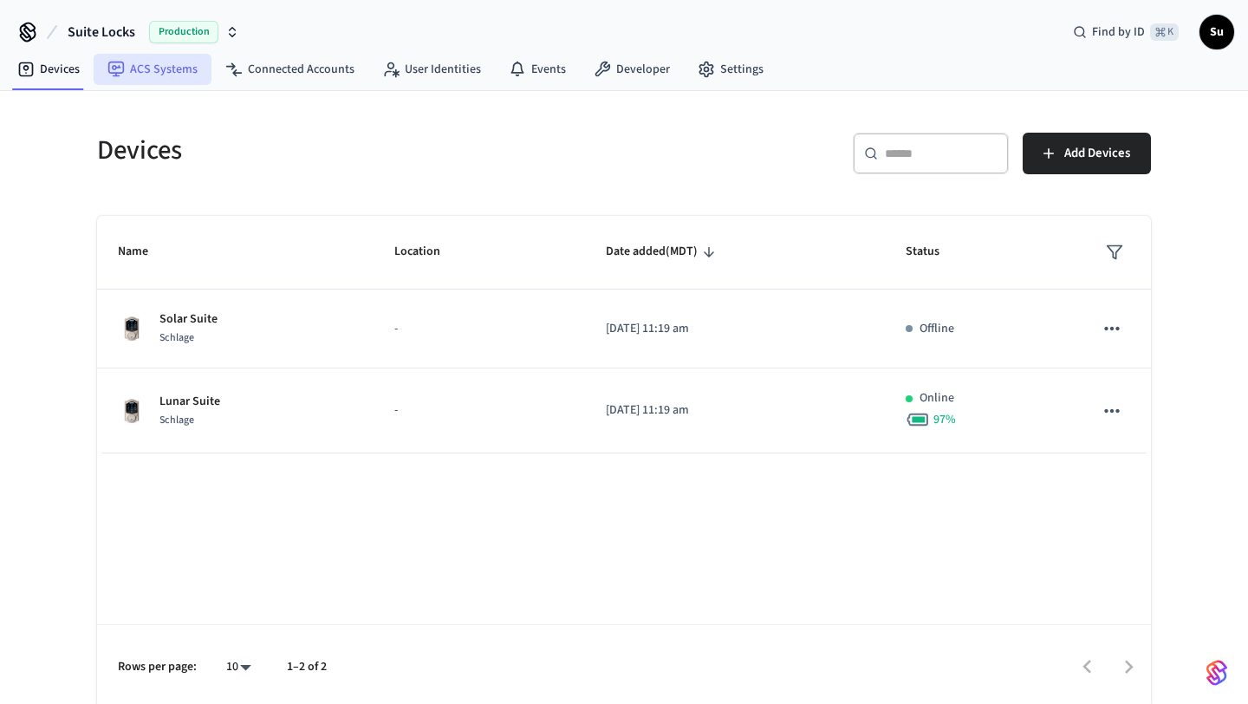
click at [152, 70] on link "ACS Systems" at bounding box center [153, 69] width 118 height 31
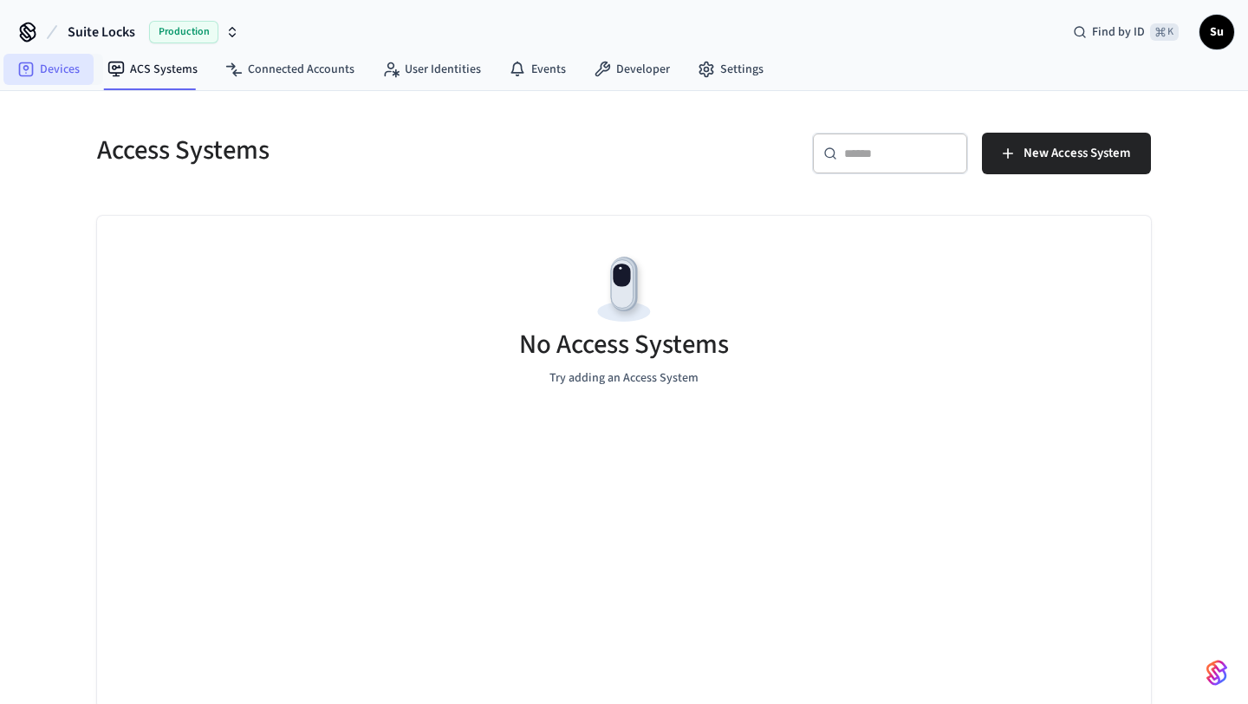
click at [58, 75] on link "Devices" at bounding box center [48, 69] width 90 height 31
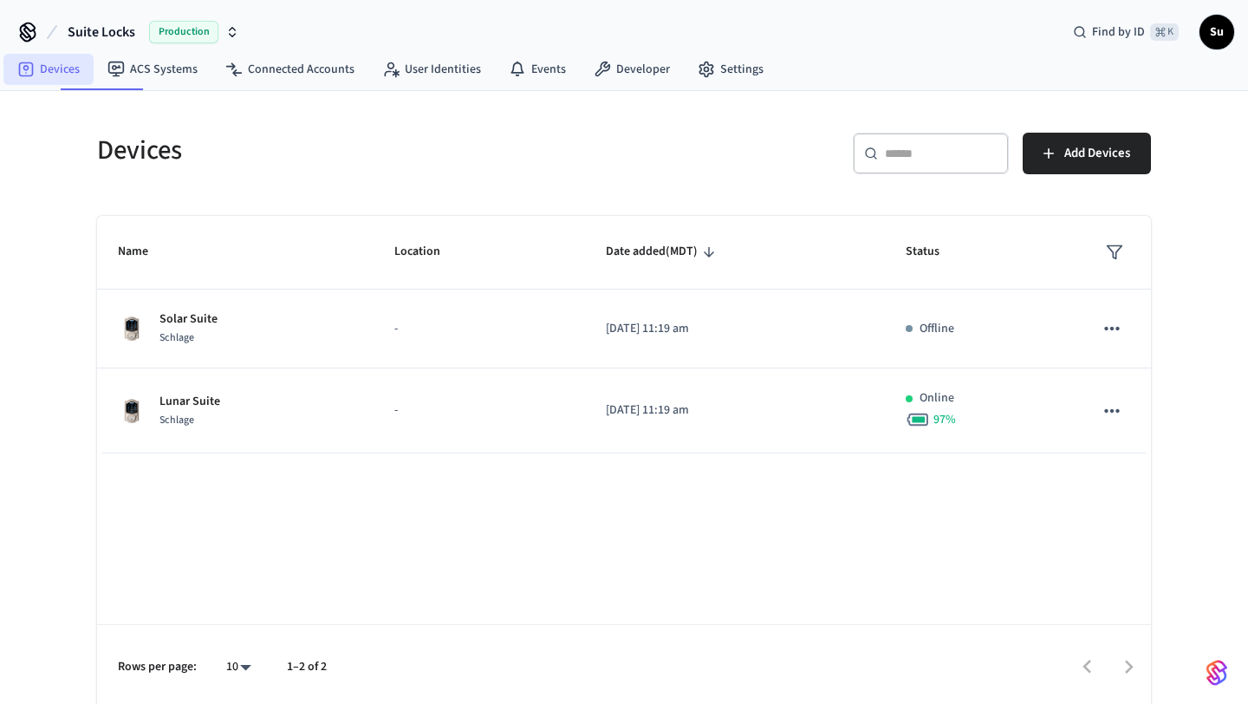
click at [58, 75] on link "Devices" at bounding box center [48, 69] width 90 height 31
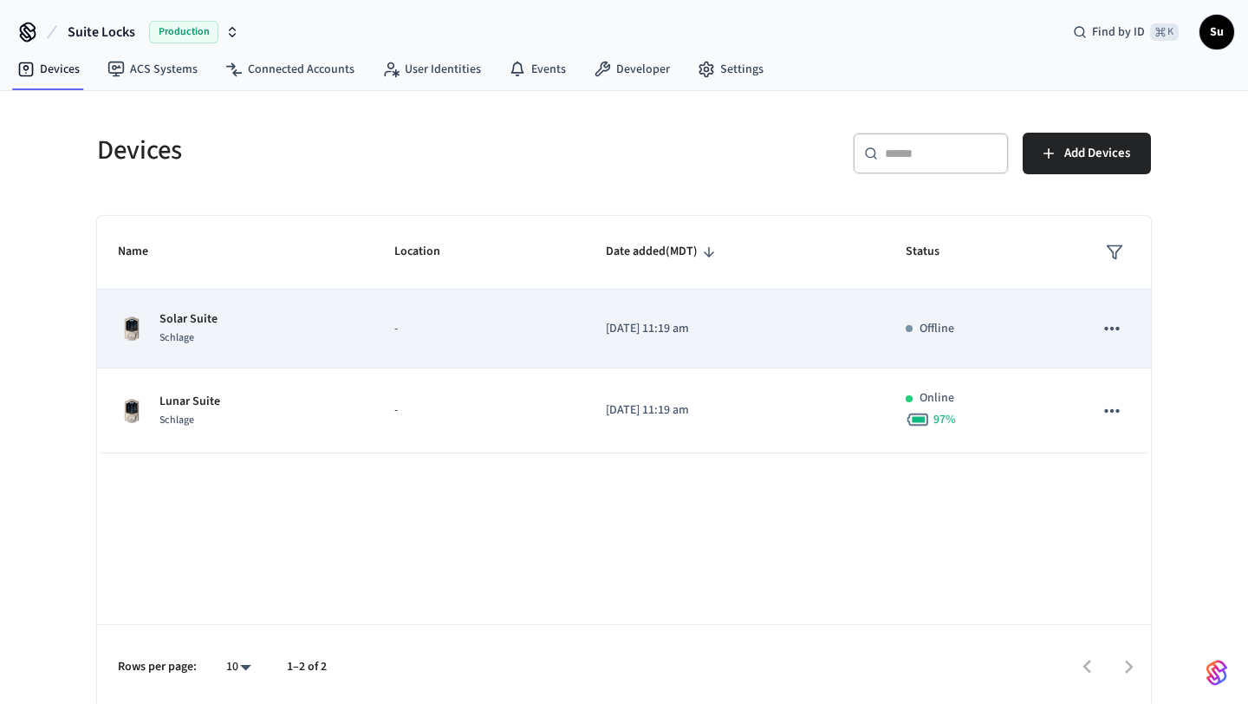
click at [267, 325] on div "Solar Suite Schlage" at bounding box center [235, 328] width 235 height 36
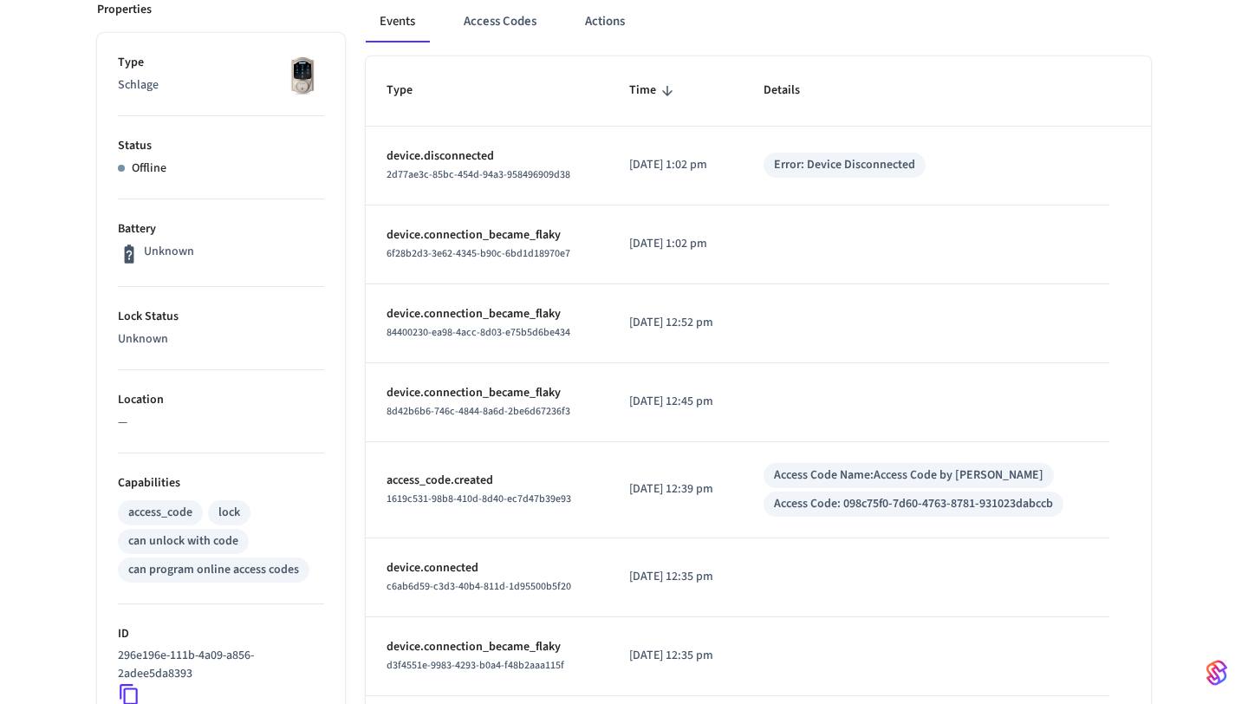
scroll to position [260, 0]
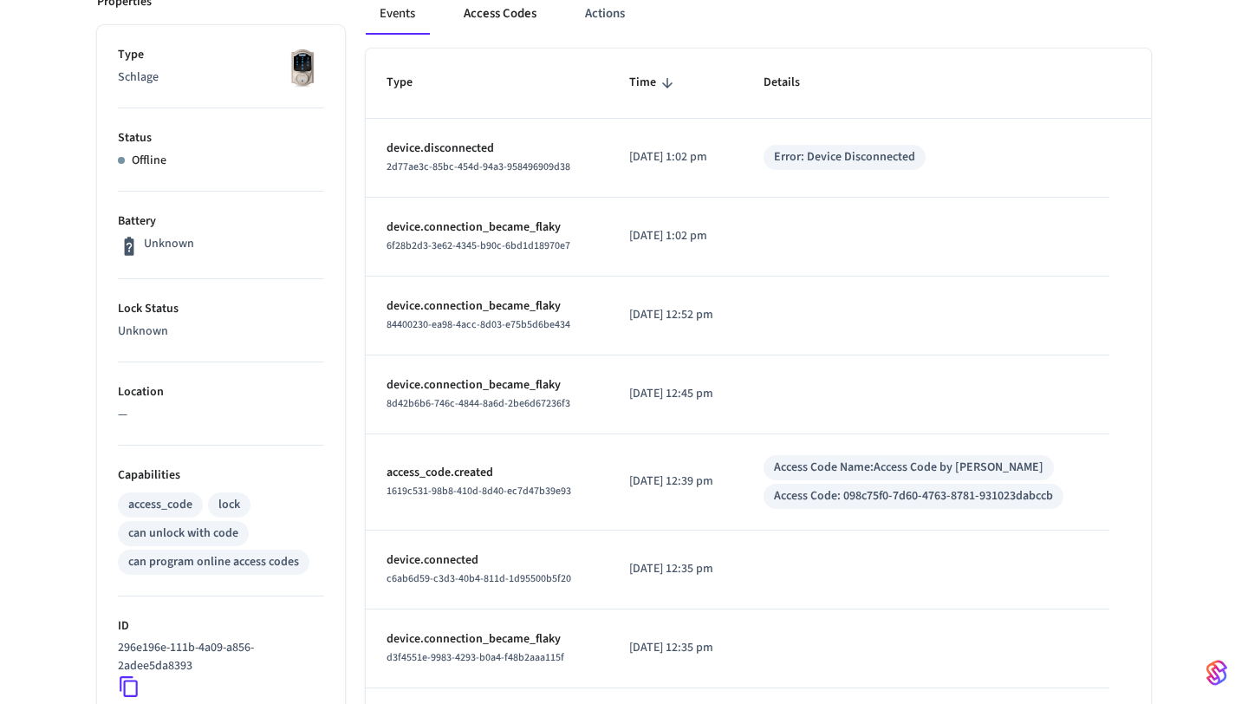
click at [509, 14] on button "Access Codes" at bounding box center [500, 14] width 101 height 42
